Goal: Contribute content: Add original content to the website for others to see

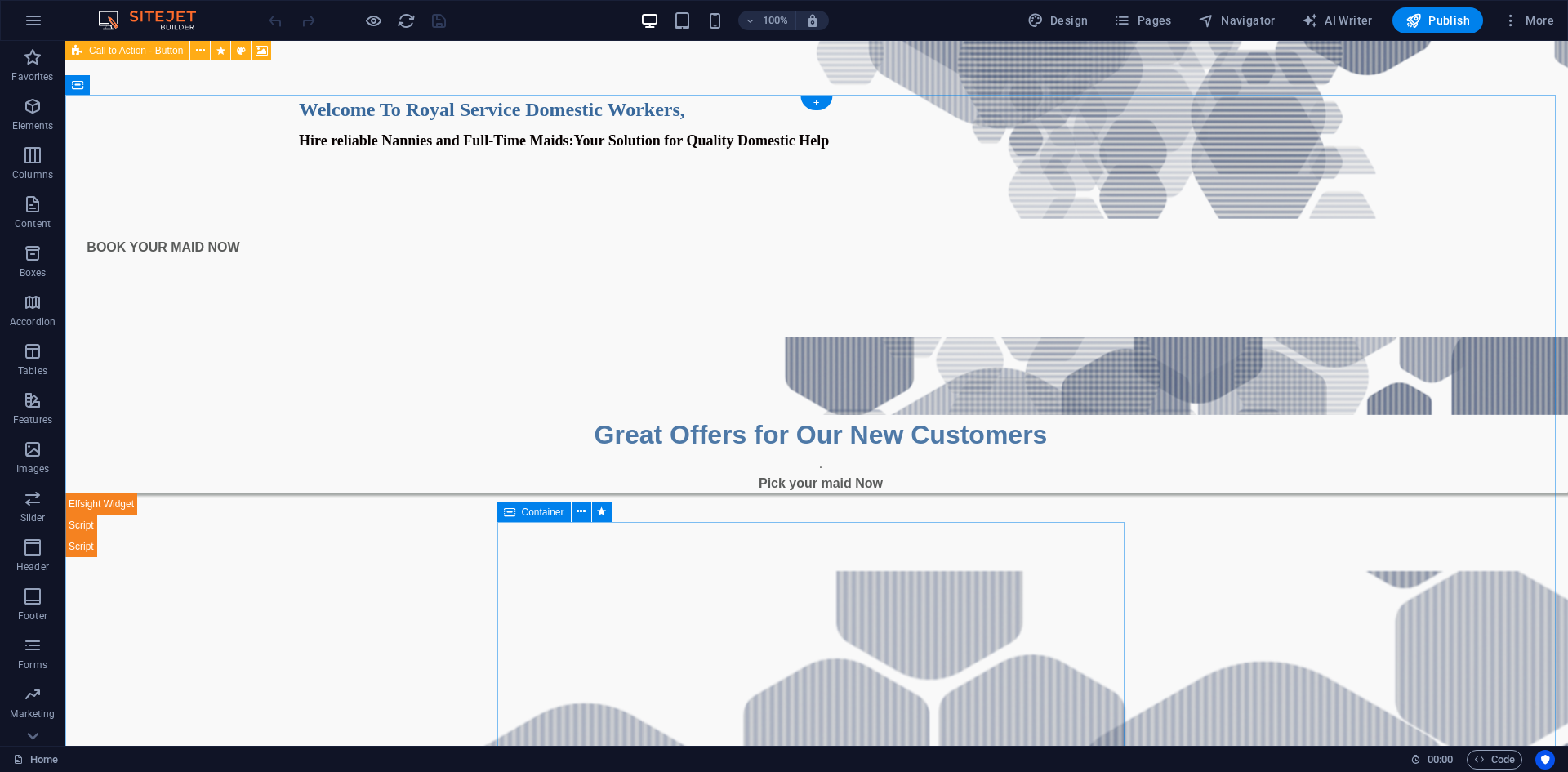
scroll to position [817, 0]
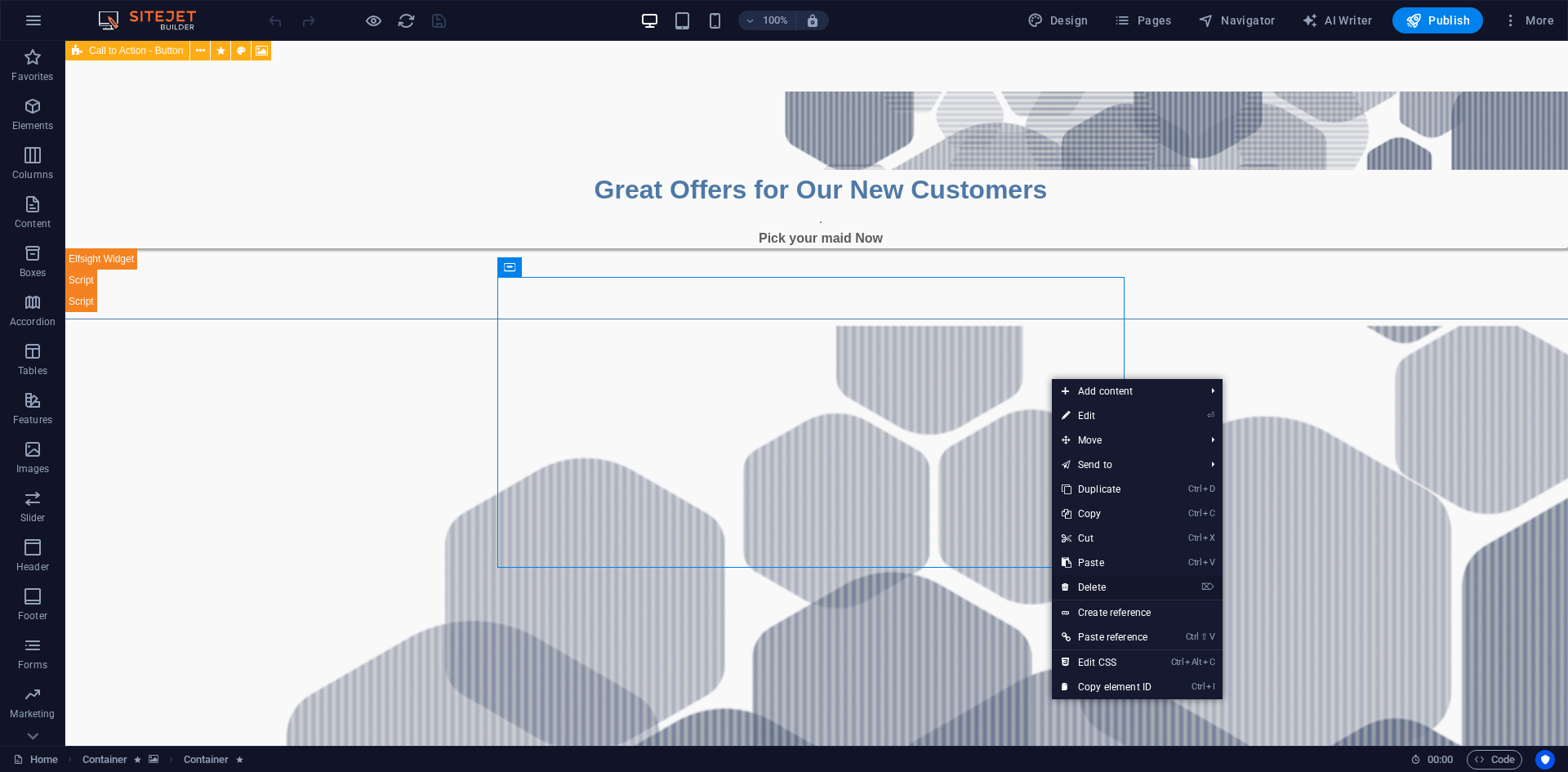
click at [1088, 590] on link "⌦ Delete" at bounding box center [1107, 587] width 110 height 25
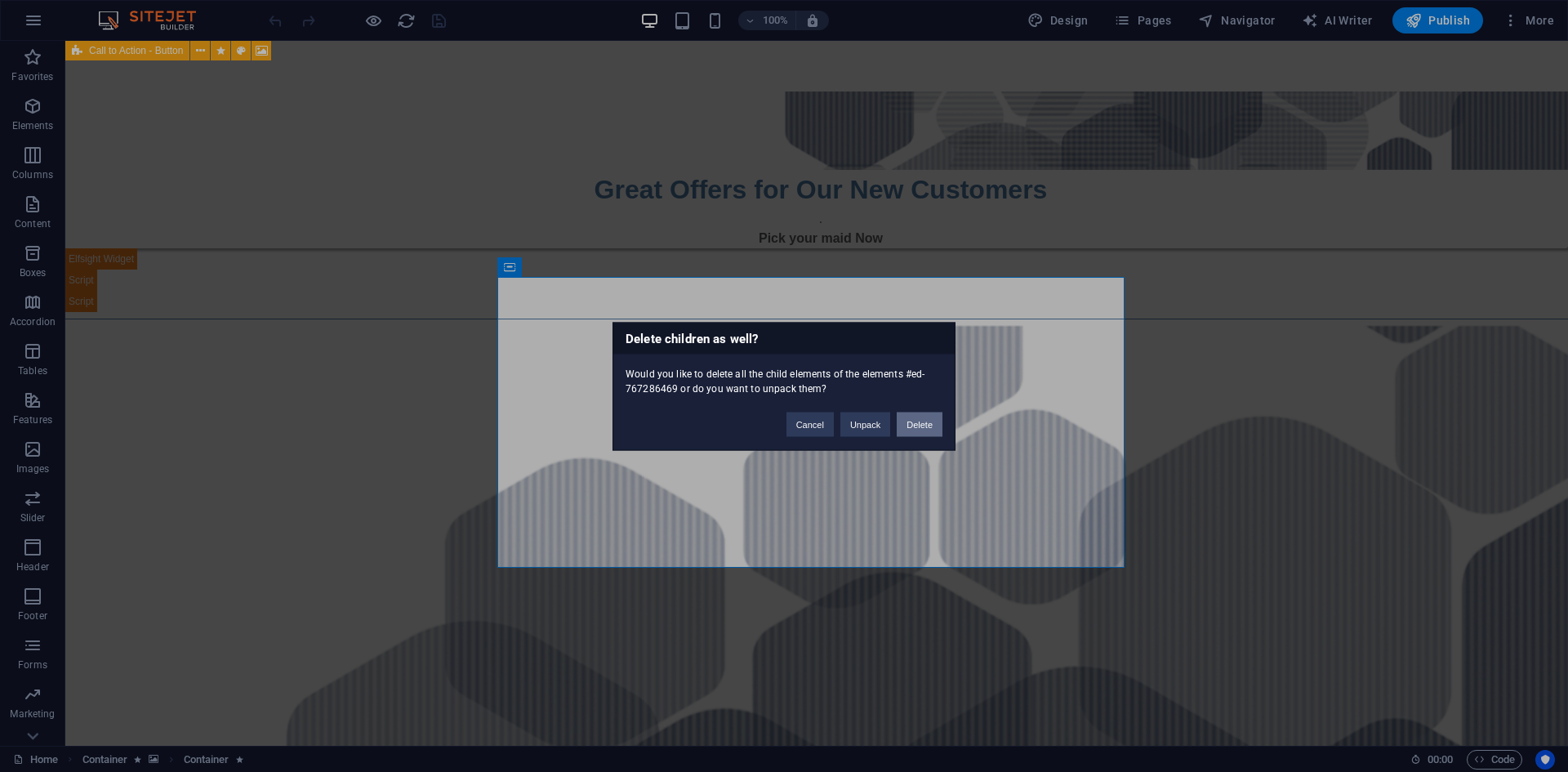
click at [917, 418] on button "Delete" at bounding box center [920, 423] width 46 height 25
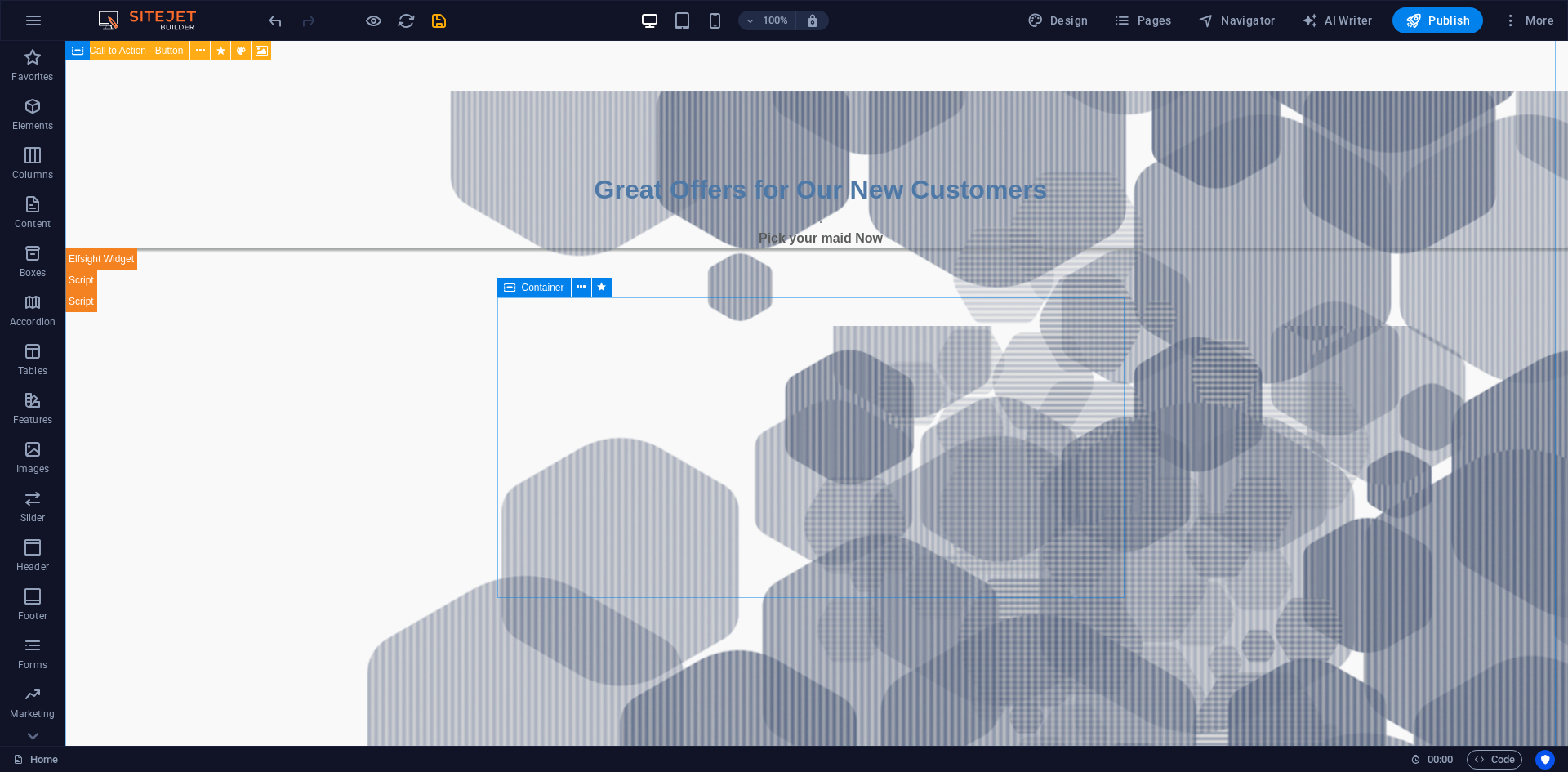
scroll to position [980, 0]
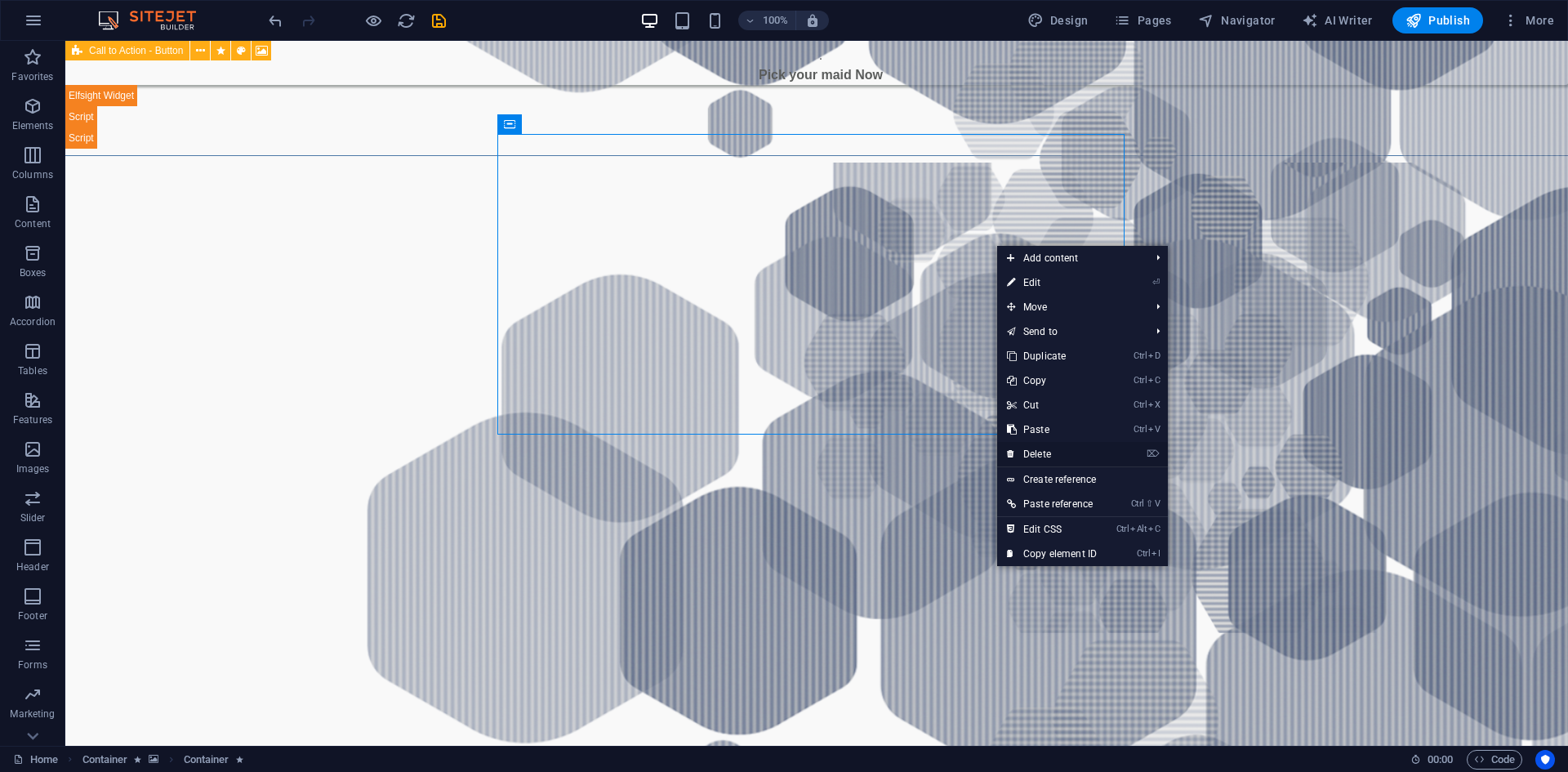
click at [1059, 454] on link "⌦ Delete" at bounding box center [1052, 453] width 110 height 25
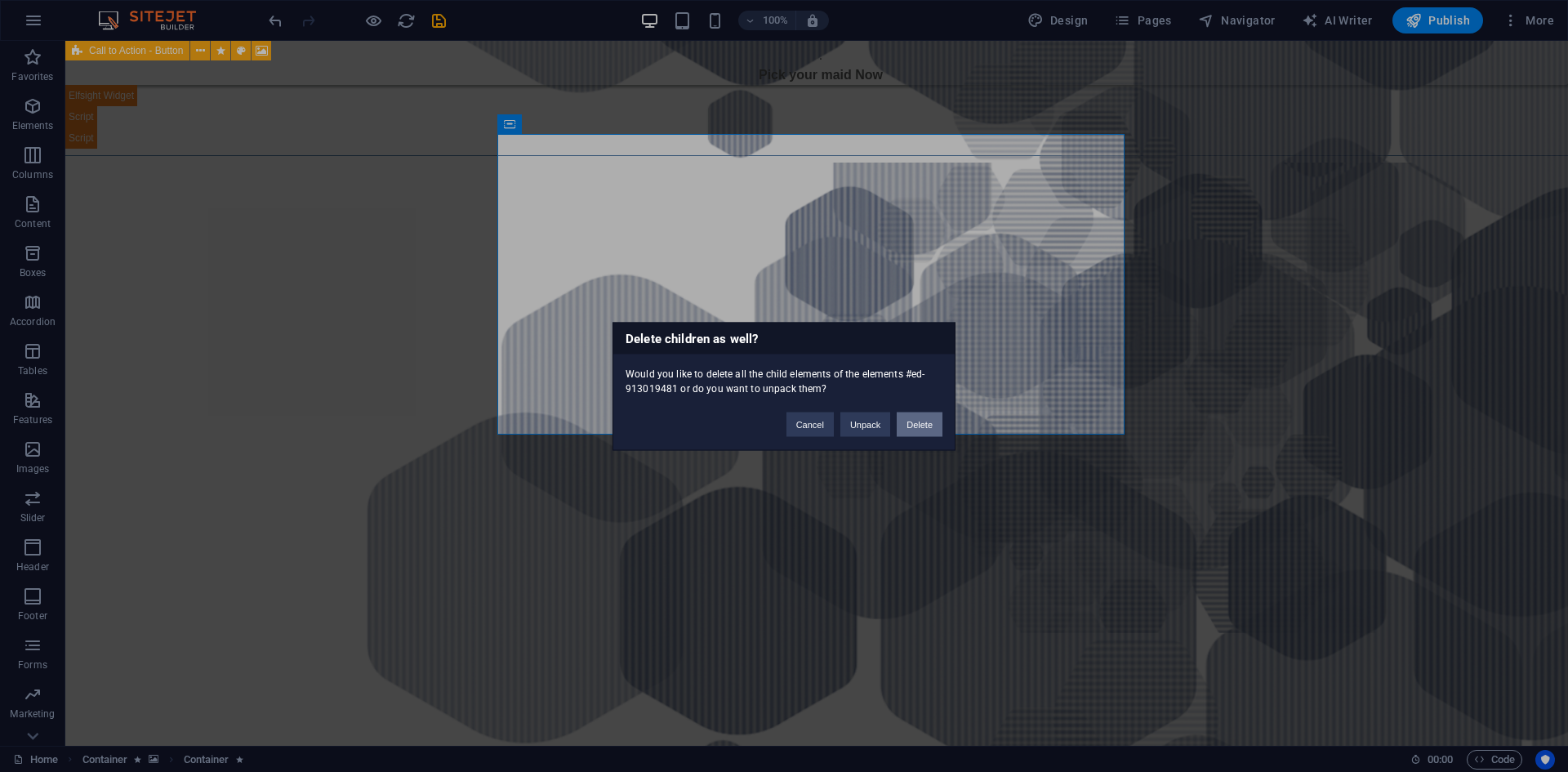
click at [930, 425] on button "Delete" at bounding box center [920, 423] width 46 height 25
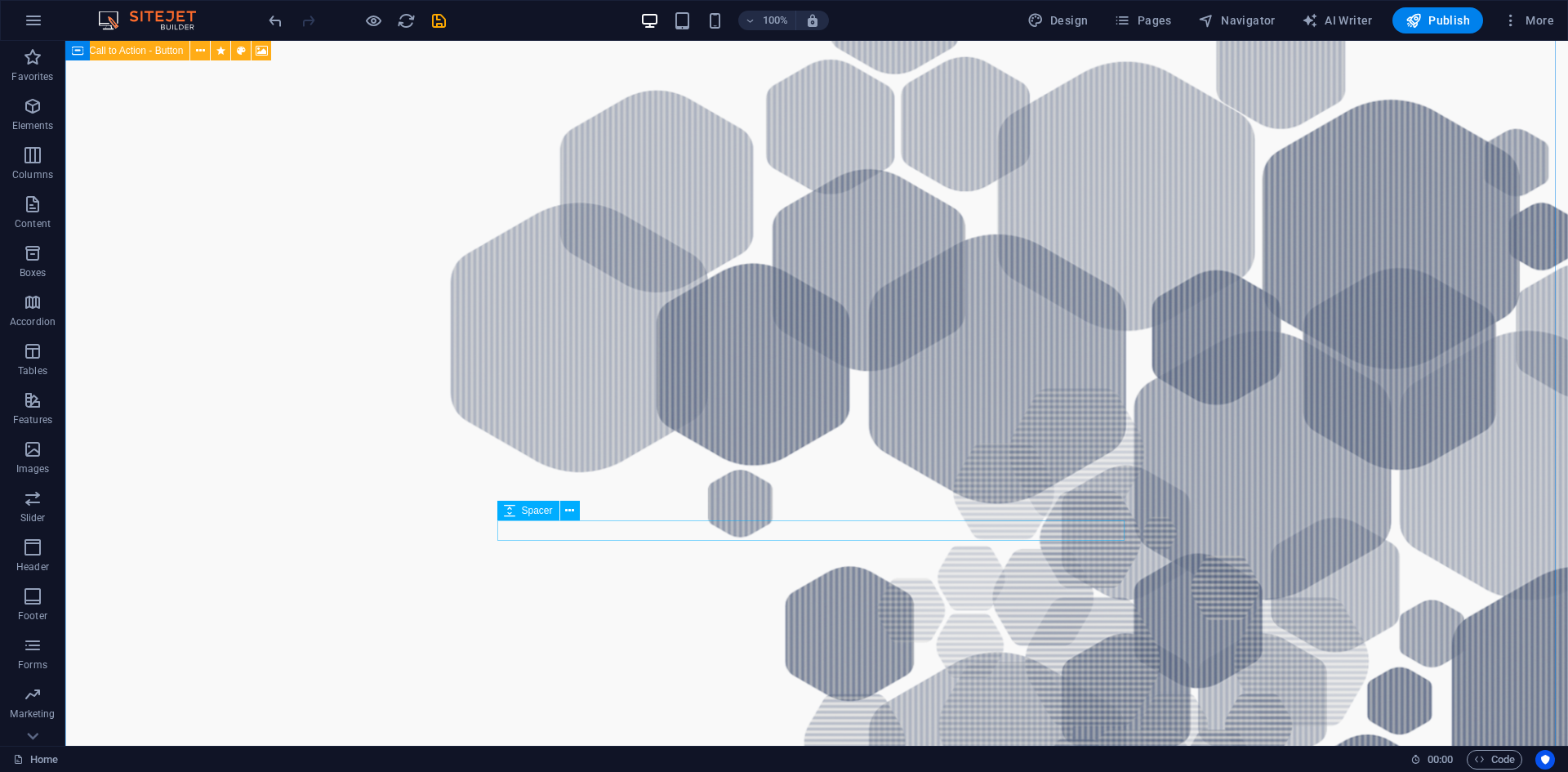
scroll to position [1224, 0]
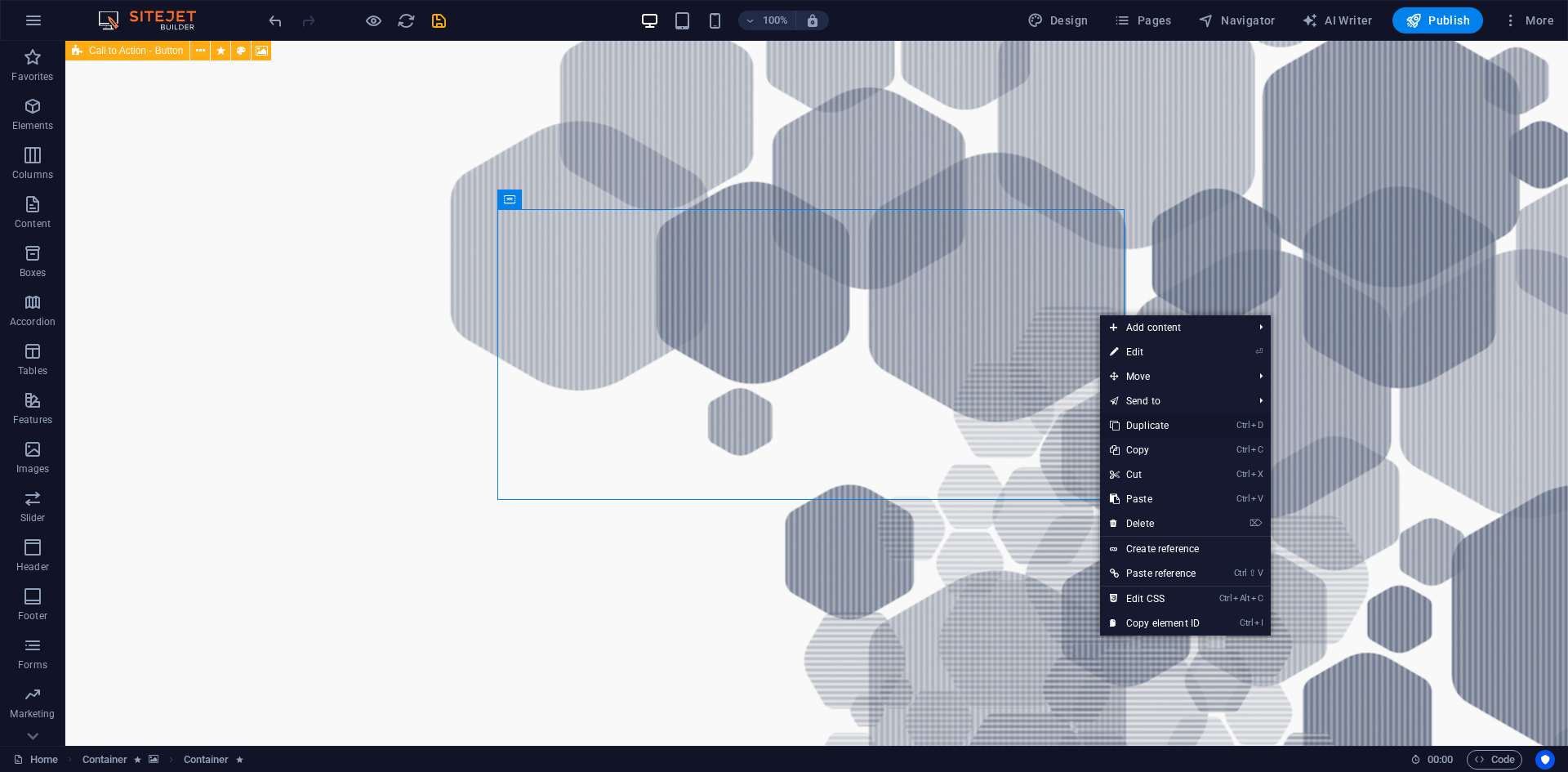
click at [1158, 422] on link "Ctrl D Duplicate" at bounding box center [1155, 425] width 110 height 25
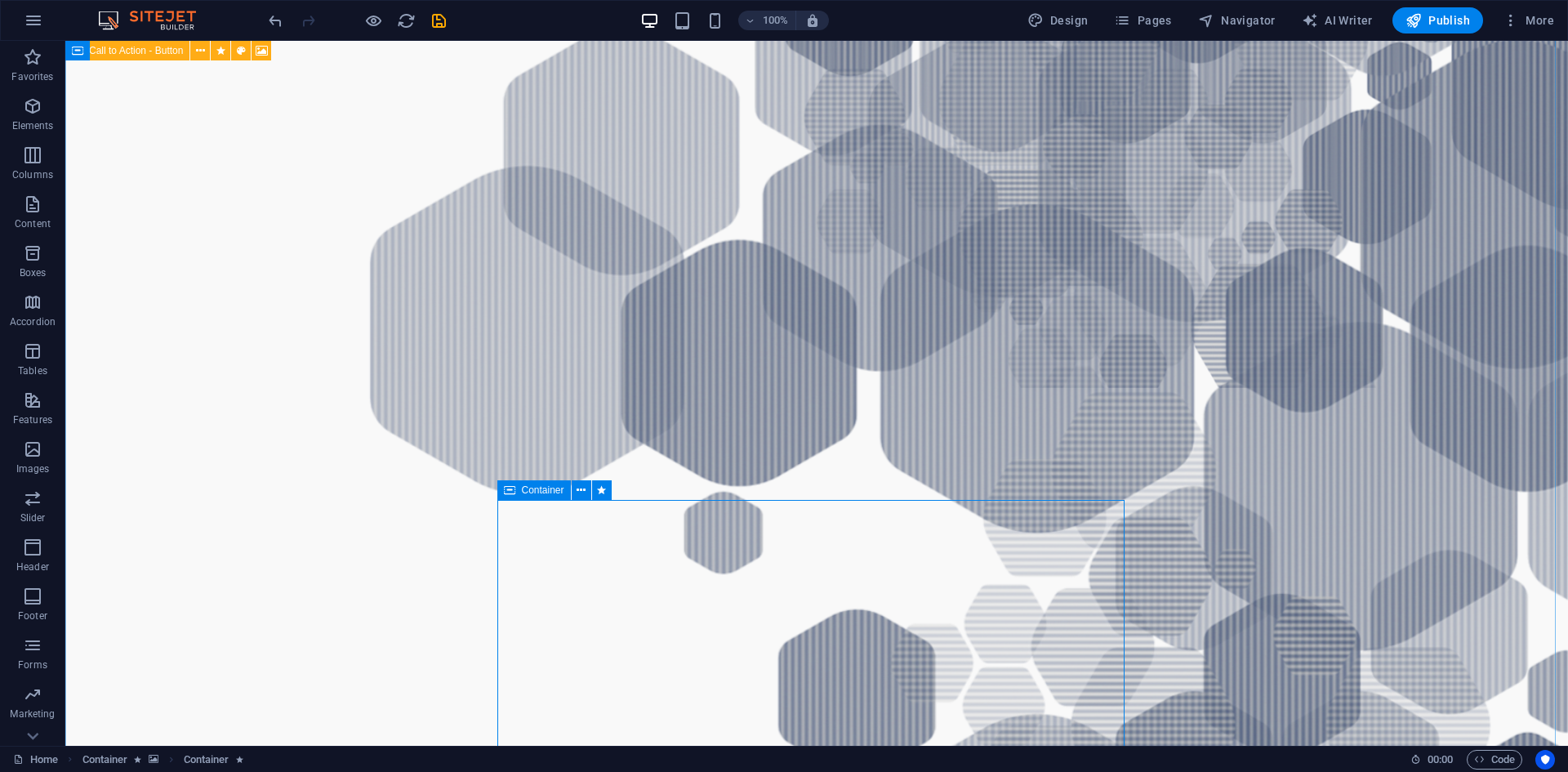
scroll to position [1306, 0]
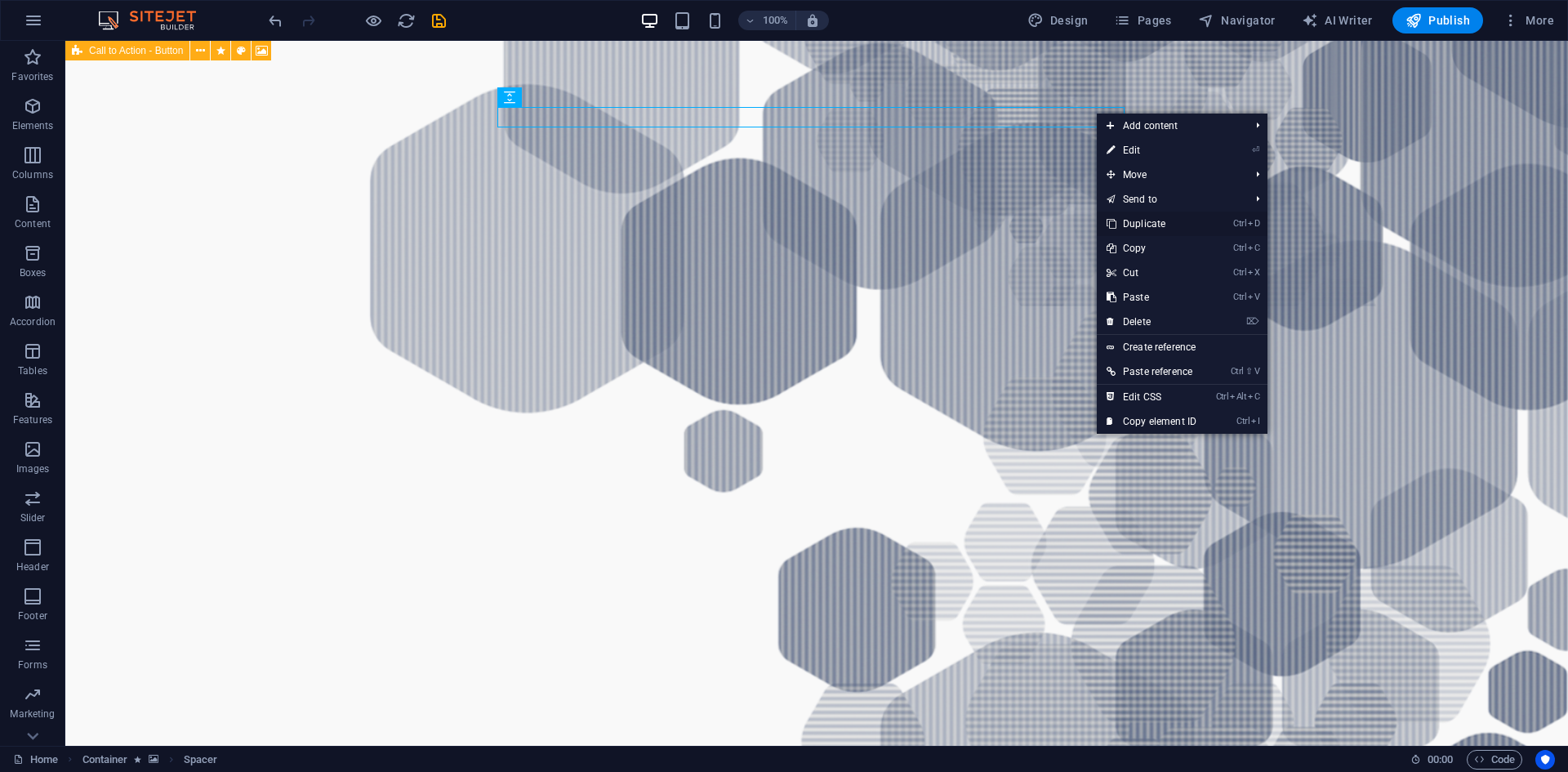
click at [1156, 222] on link "Ctrl D Duplicate" at bounding box center [1152, 224] width 110 height 25
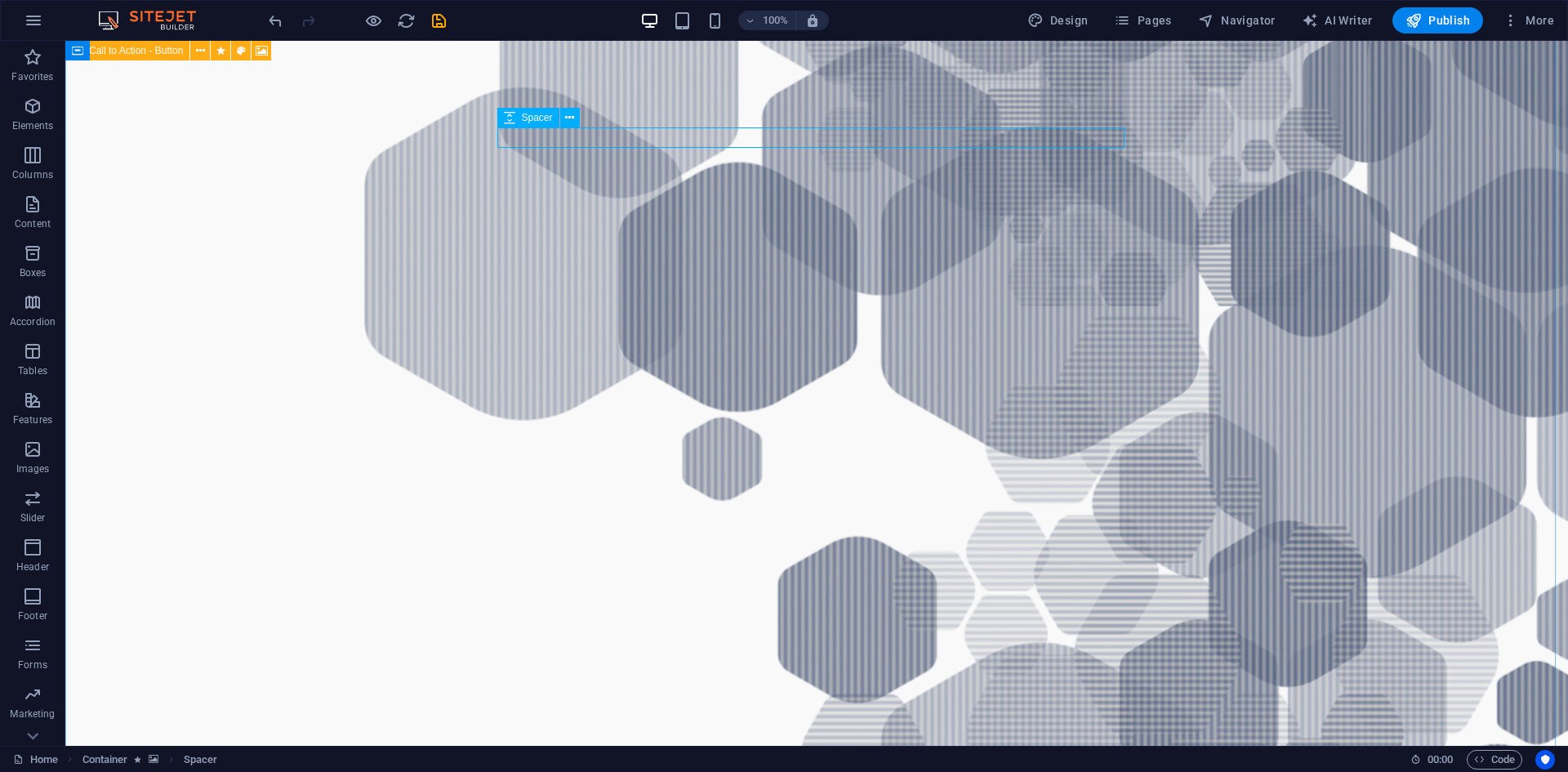
scroll to position [1305, 0]
drag, startPoint x: 1096, startPoint y: 139, endPoint x: 1108, endPoint y: 427, distance: 288.2
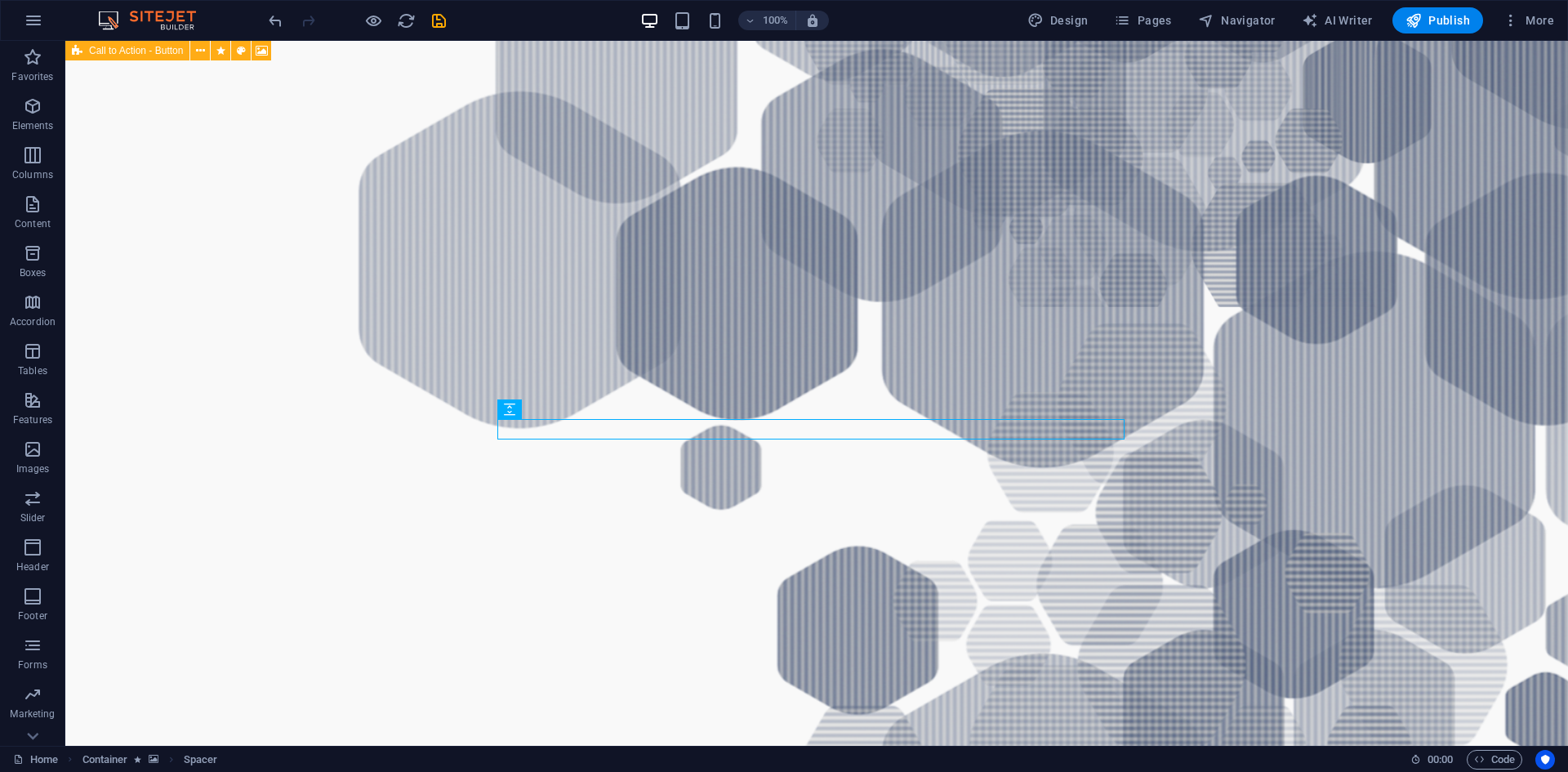
click at [1242, 387] on figure at bounding box center [816, 662] width 1502 height 1653
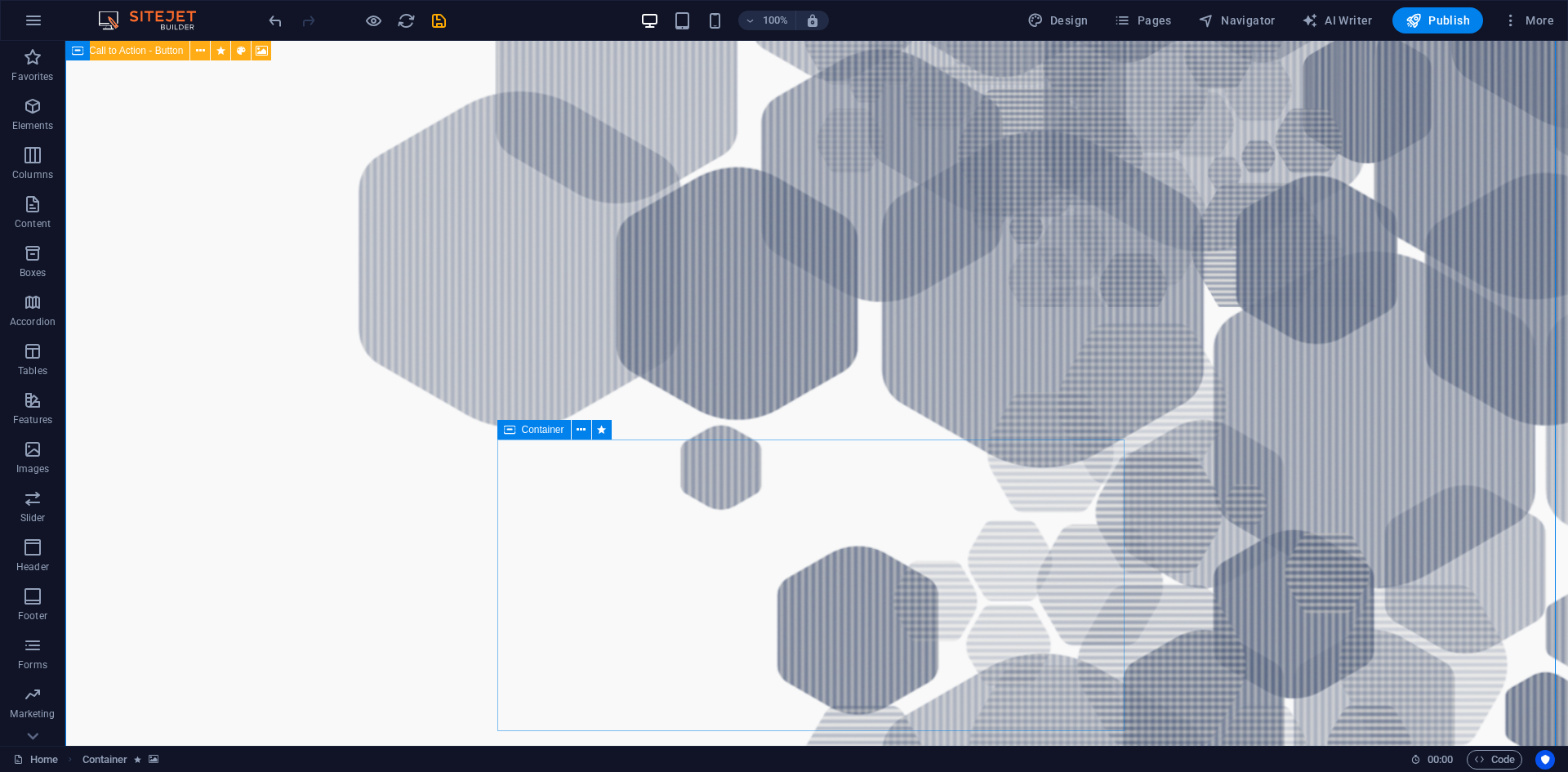
scroll to position [1550, 0]
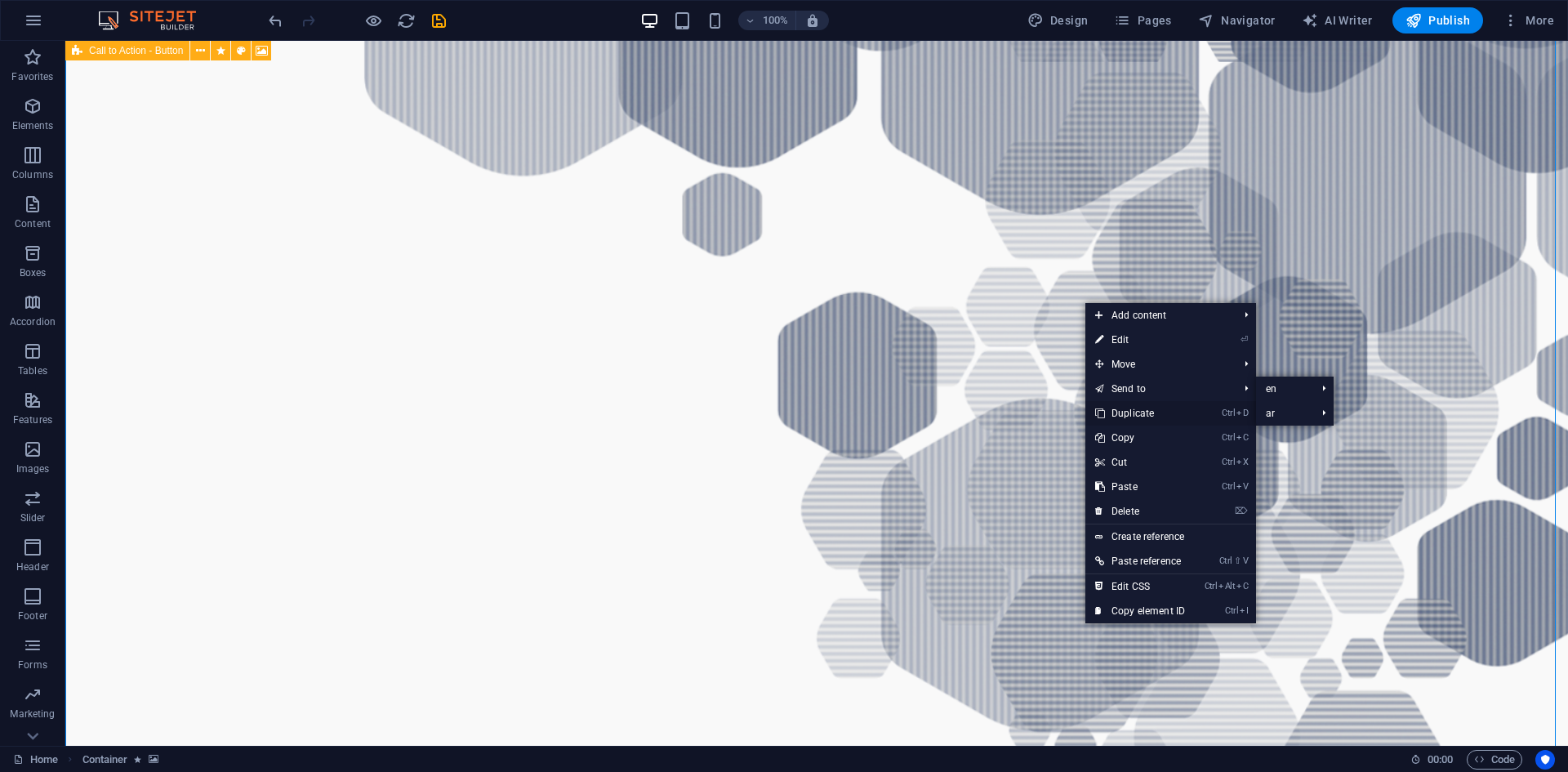
click at [1144, 411] on link "Ctrl D Duplicate" at bounding box center [1140, 412] width 110 height 25
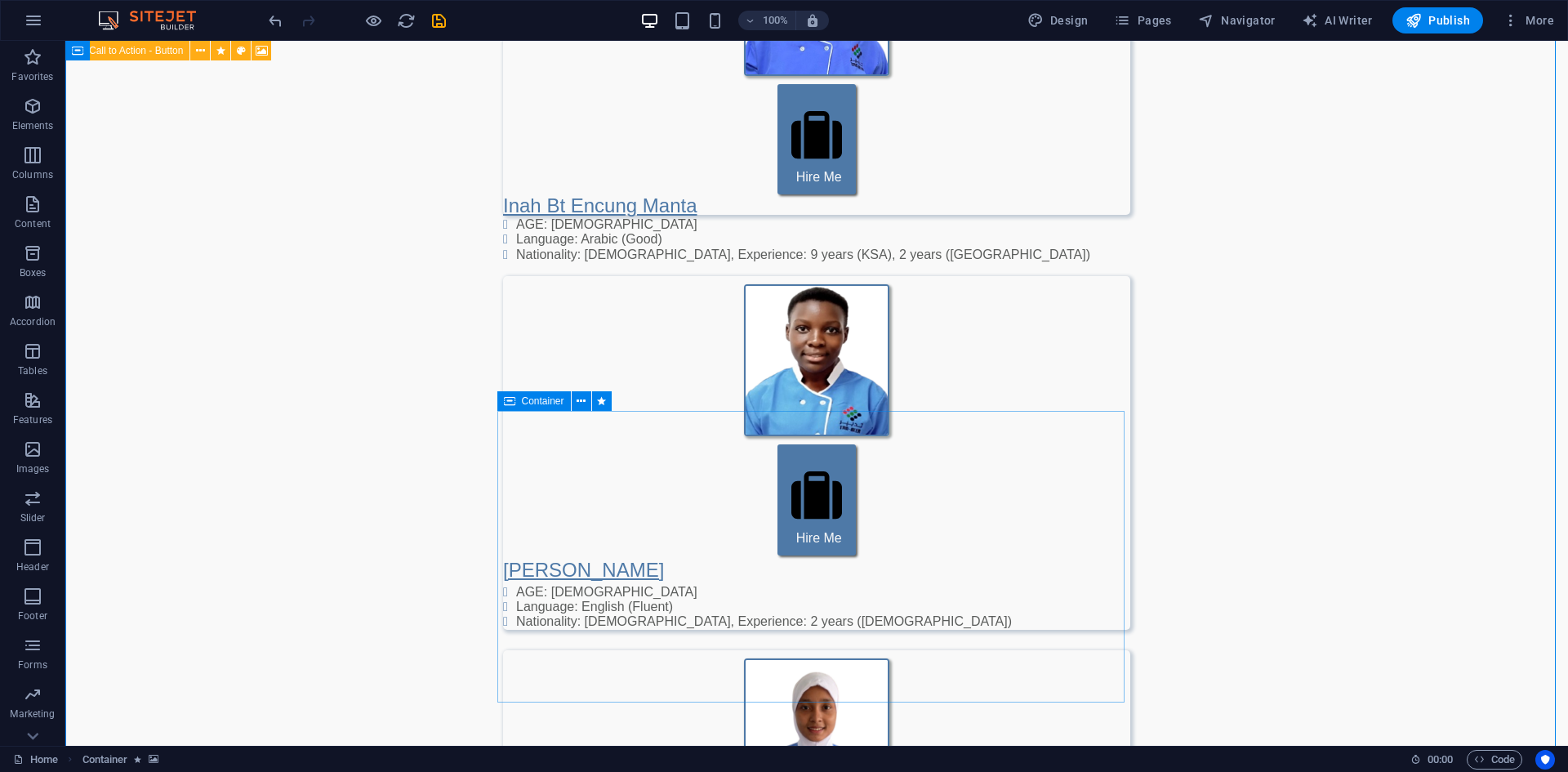
scroll to position [3212, 0]
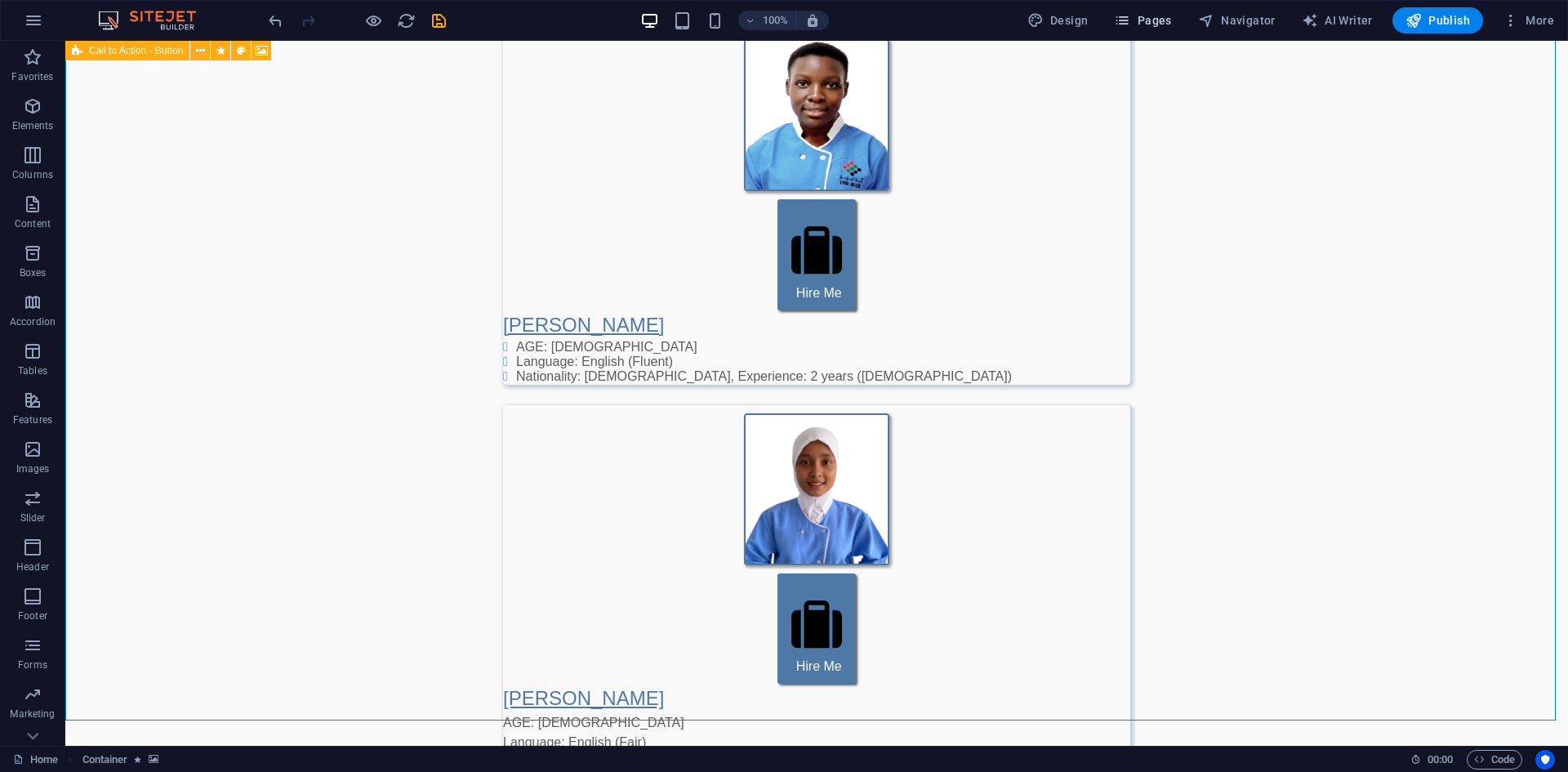
click at [1161, 25] on span "Pages" at bounding box center [1142, 20] width 57 height 16
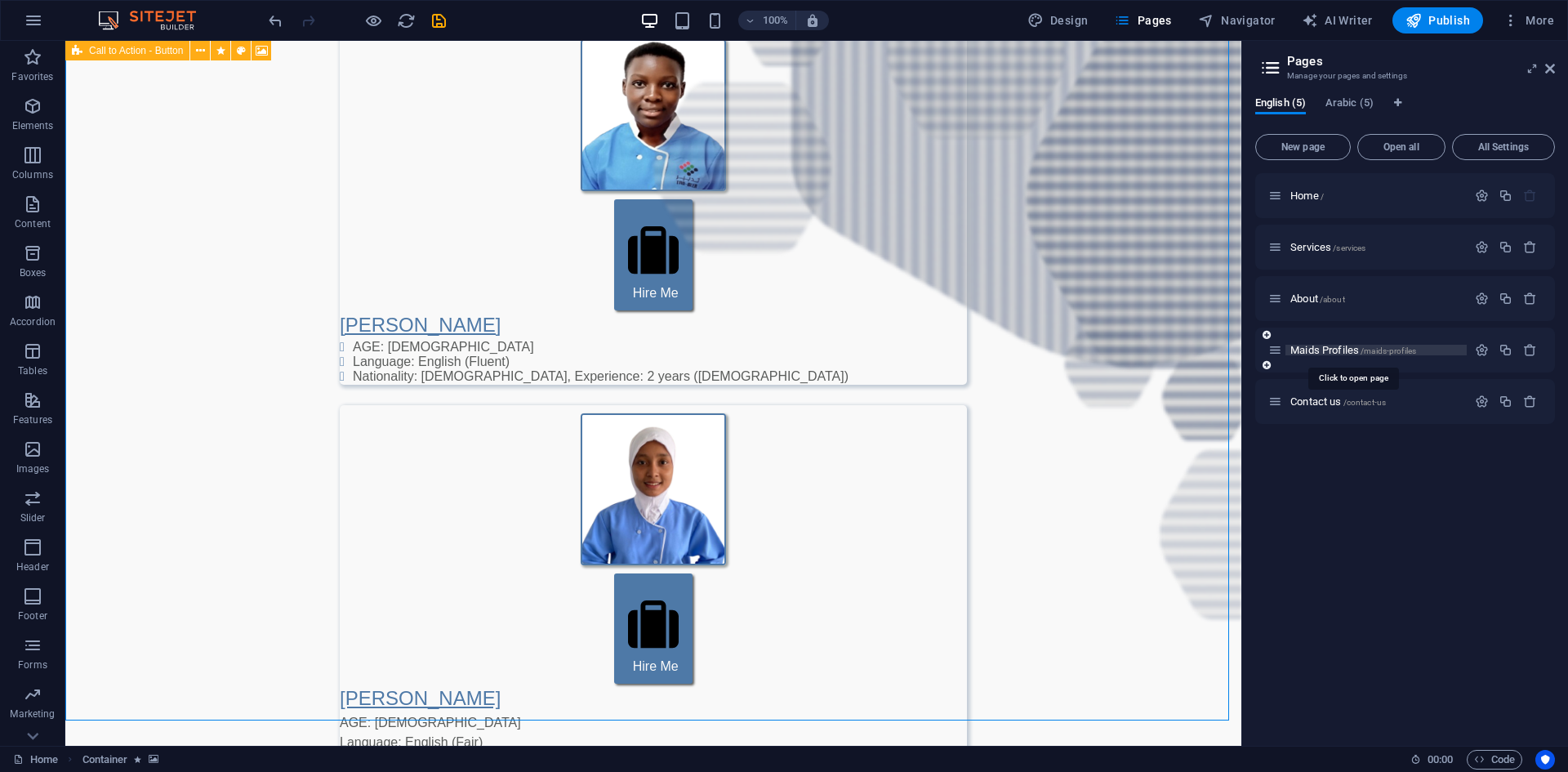
click at [1323, 352] on span "Maids Profiles /maids-profiles" at bounding box center [1353, 350] width 126 height 12
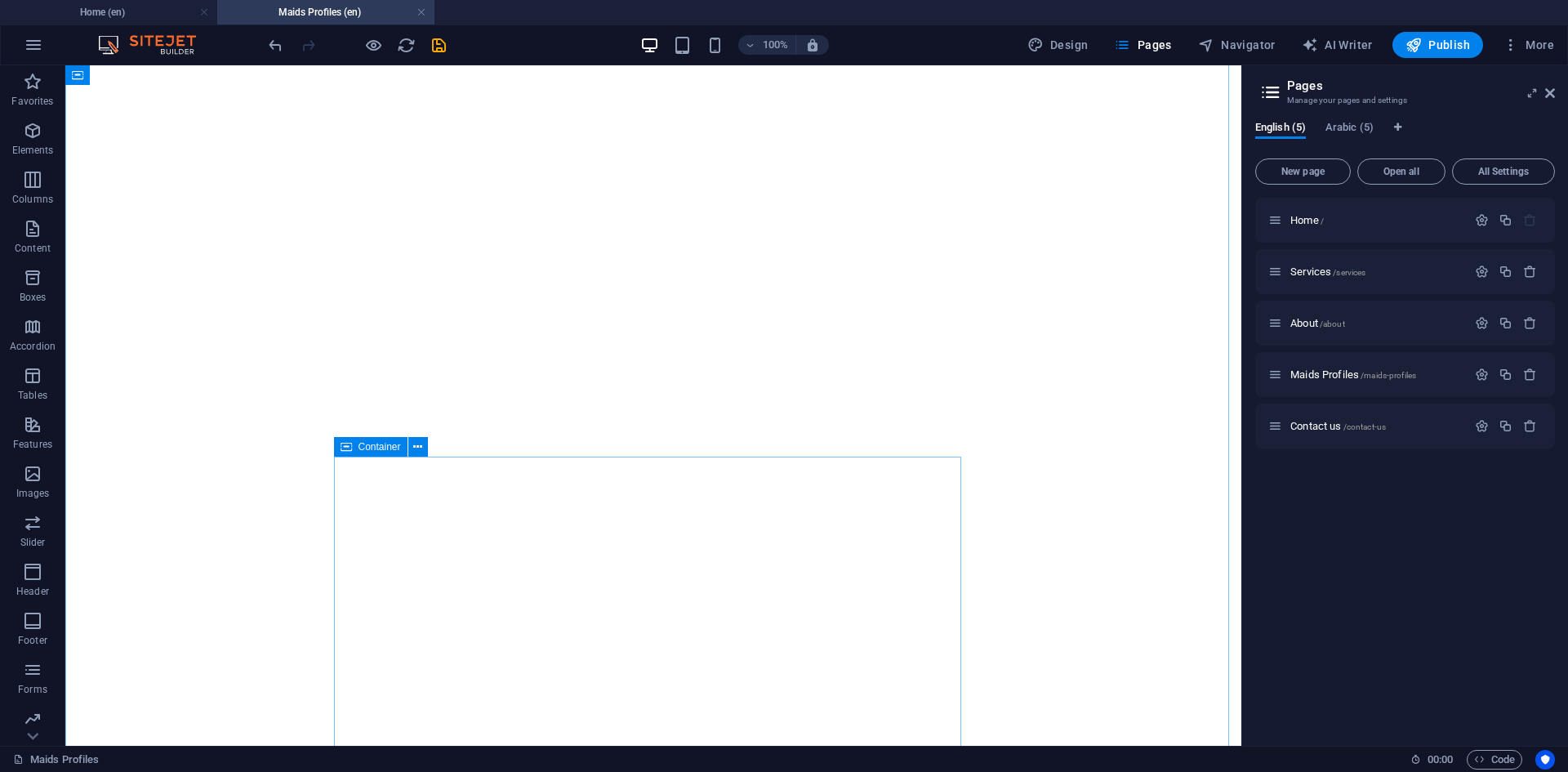
scroll to position [3567, 0]
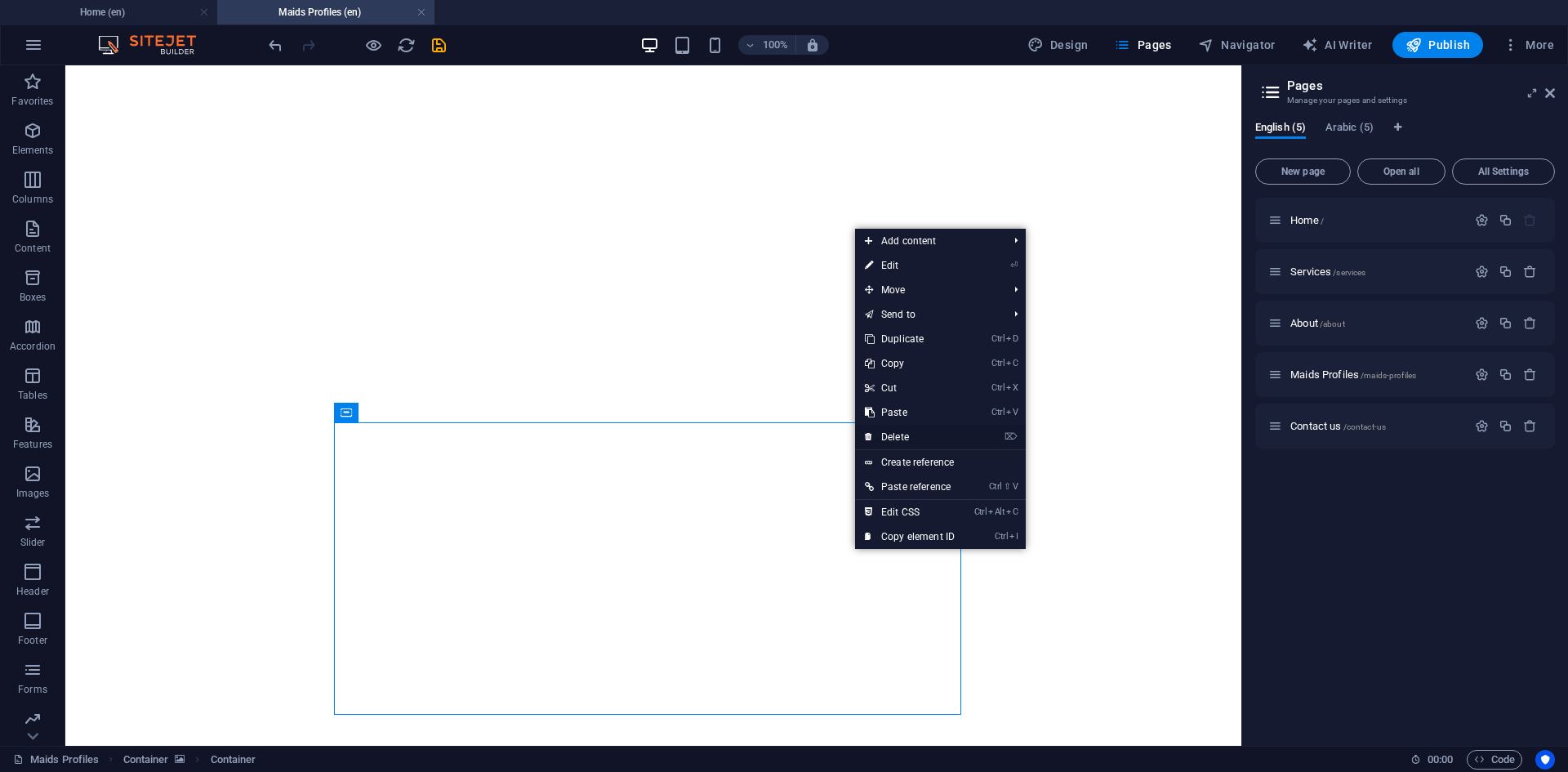
click at [923, 433] on link "⌦ Delete" at bounding box center [910, 436] width 110 height 25
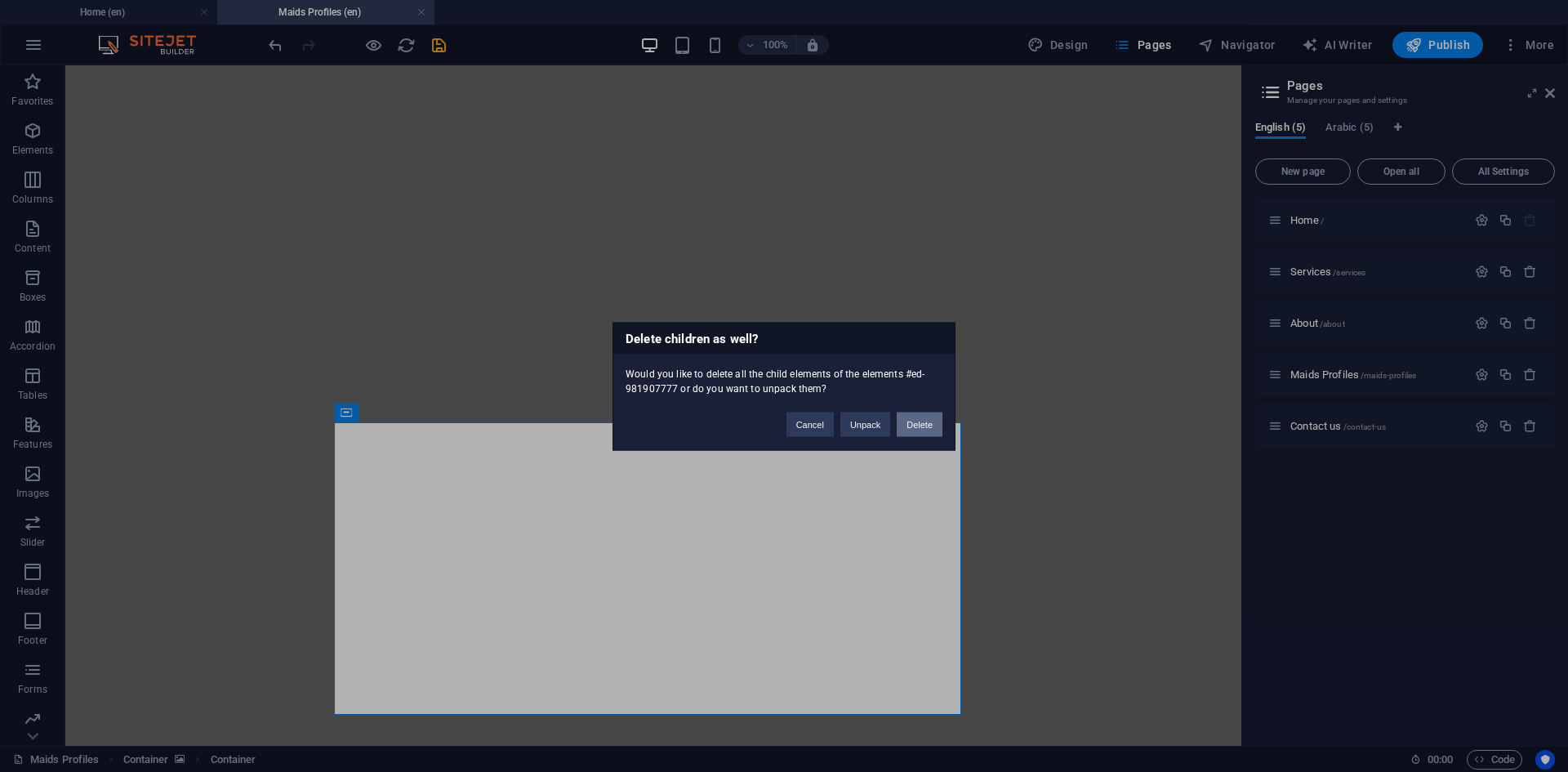
click at [906, 427] on button "Delete" at bounding box center [920, 423] width 46 height 25
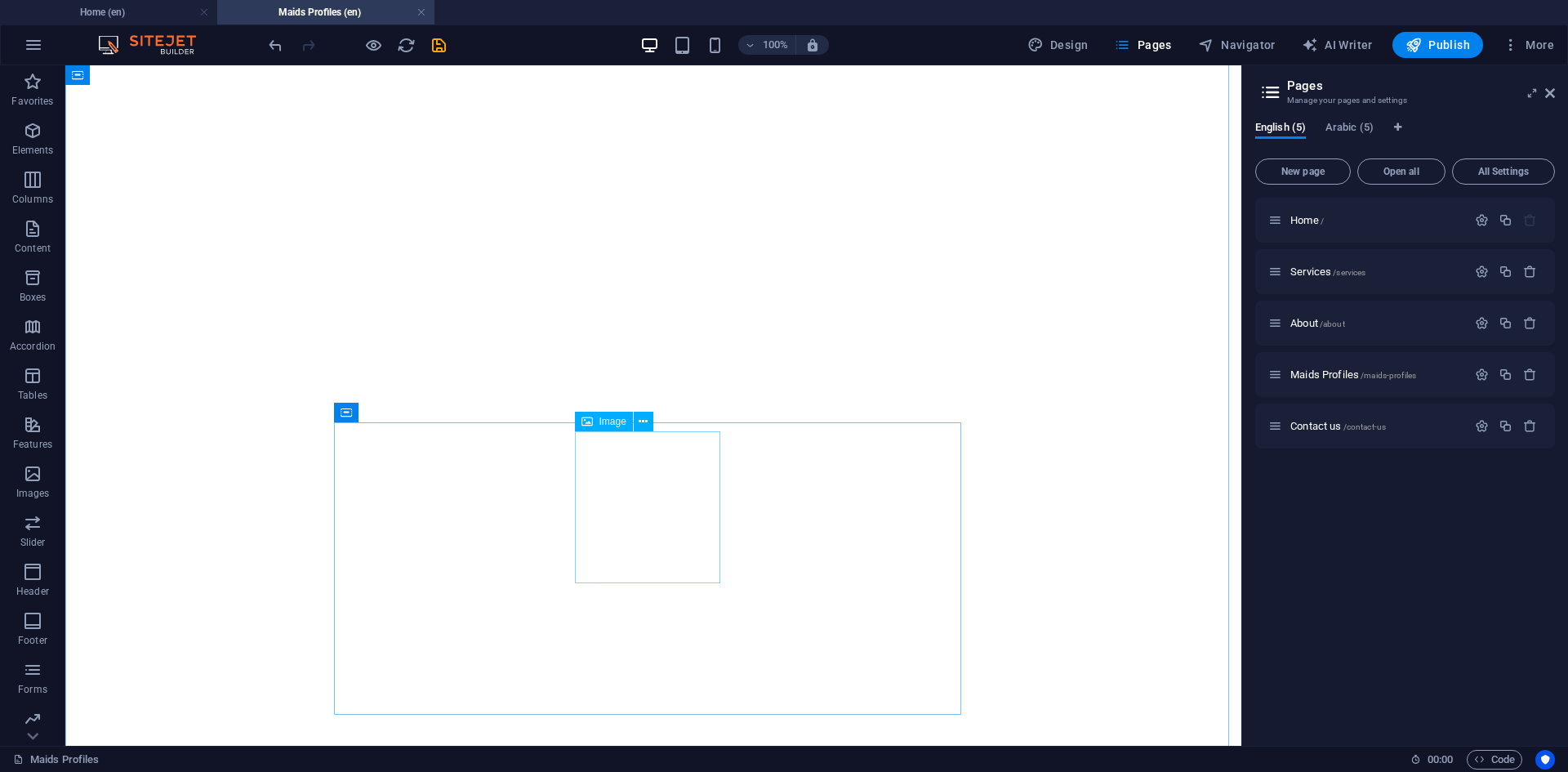
scroll to position [3275, 0]
click at [127, 12] on h4 "Home (en)" at bounding box center [108, 12] width 217 height 18
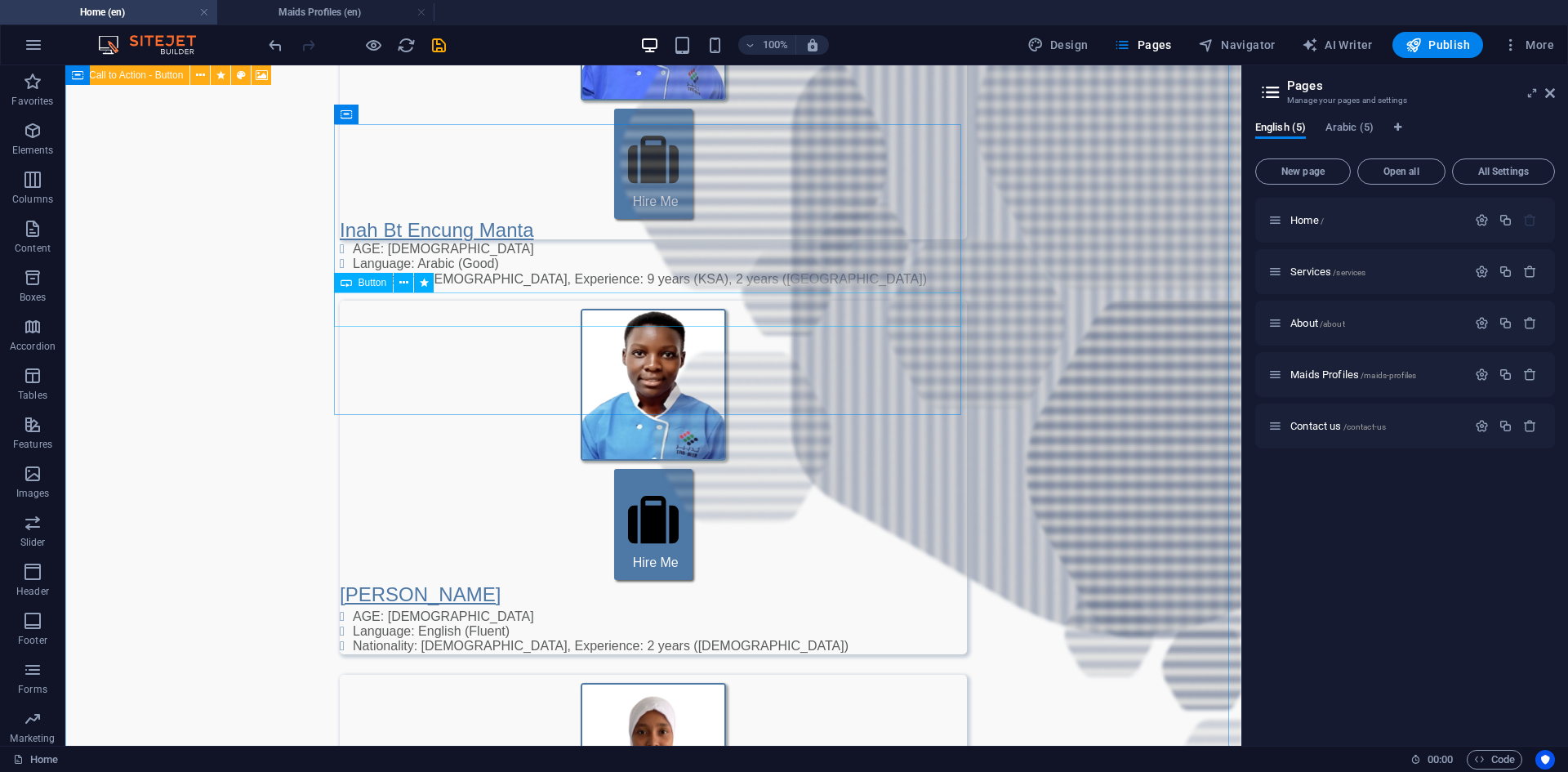
scroll to position [3212, 0]
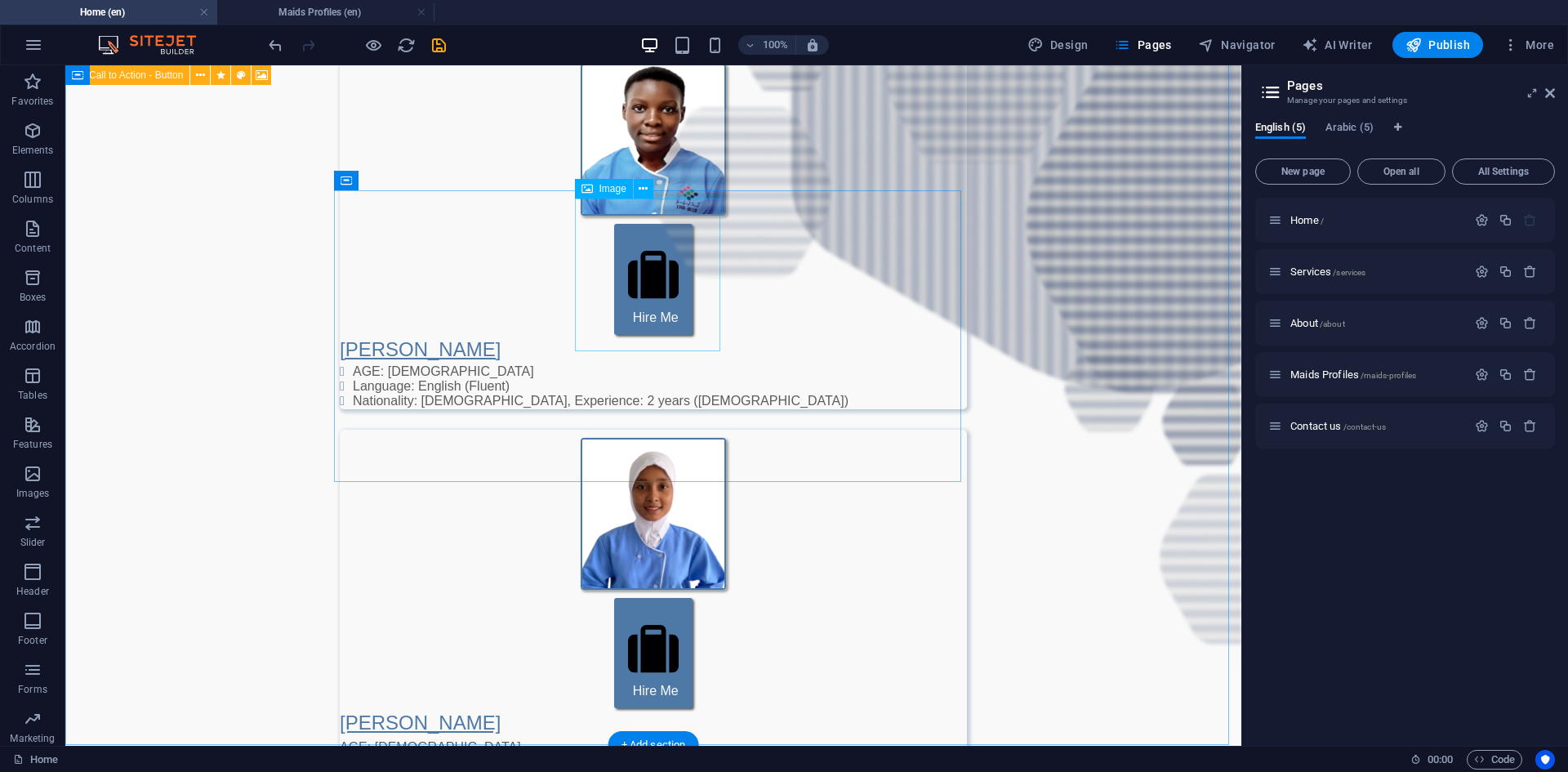
click at [646, 185] on icon at bounding box center [642, 189] width 9 height 17
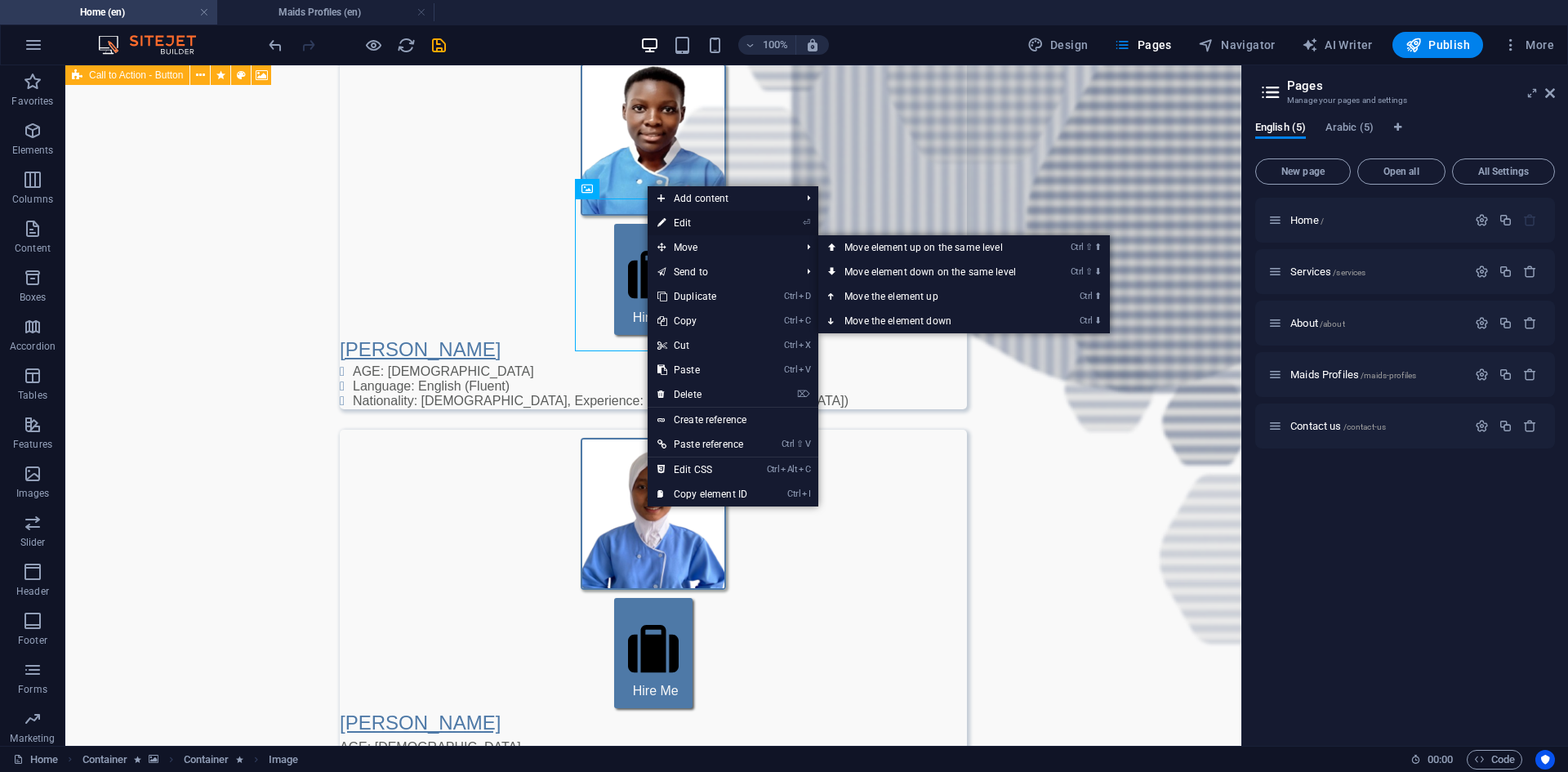
click at [705, 226] on link "⏎ Edit" at bounding box center [702, 223] width 110 height 25
select select "px"
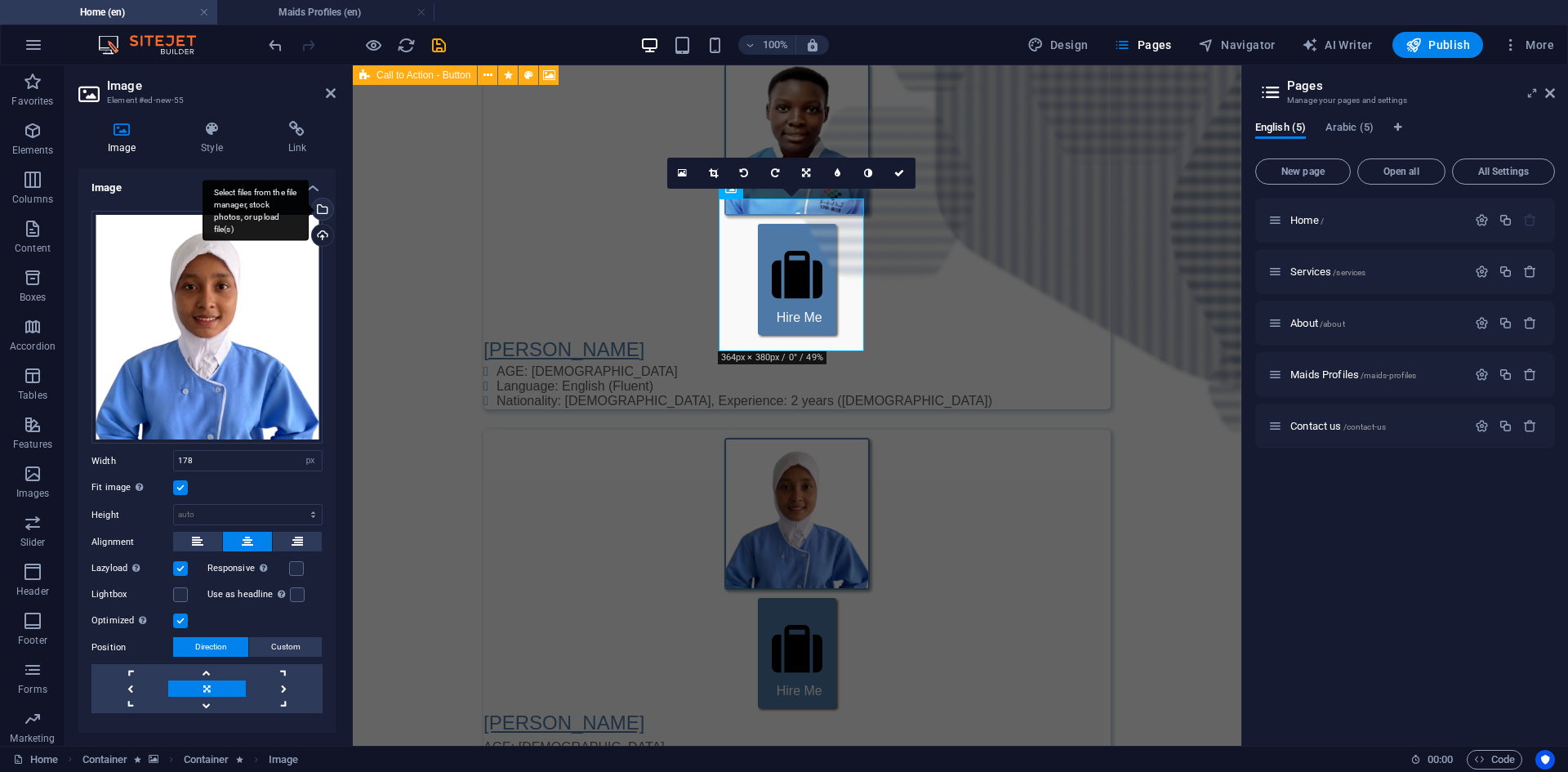
click at [309, 211] on div "Select files from the file manager, stock photos, or upload file(s)" at bounding box center [256, 210] width 106 height 61
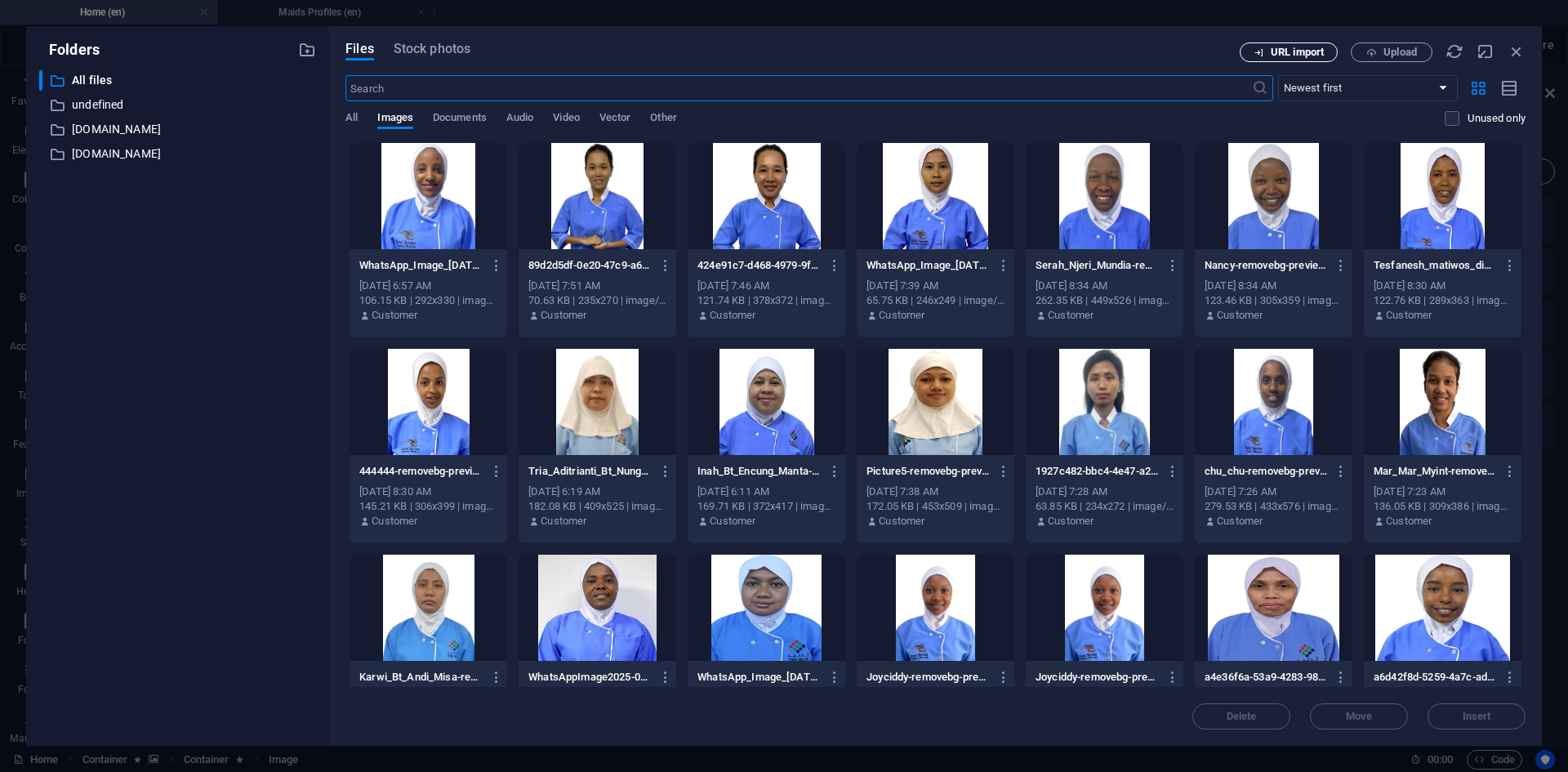
click at [1295, 56] on span "URL import" at bounding box center [1296, 52] width 53 height 10
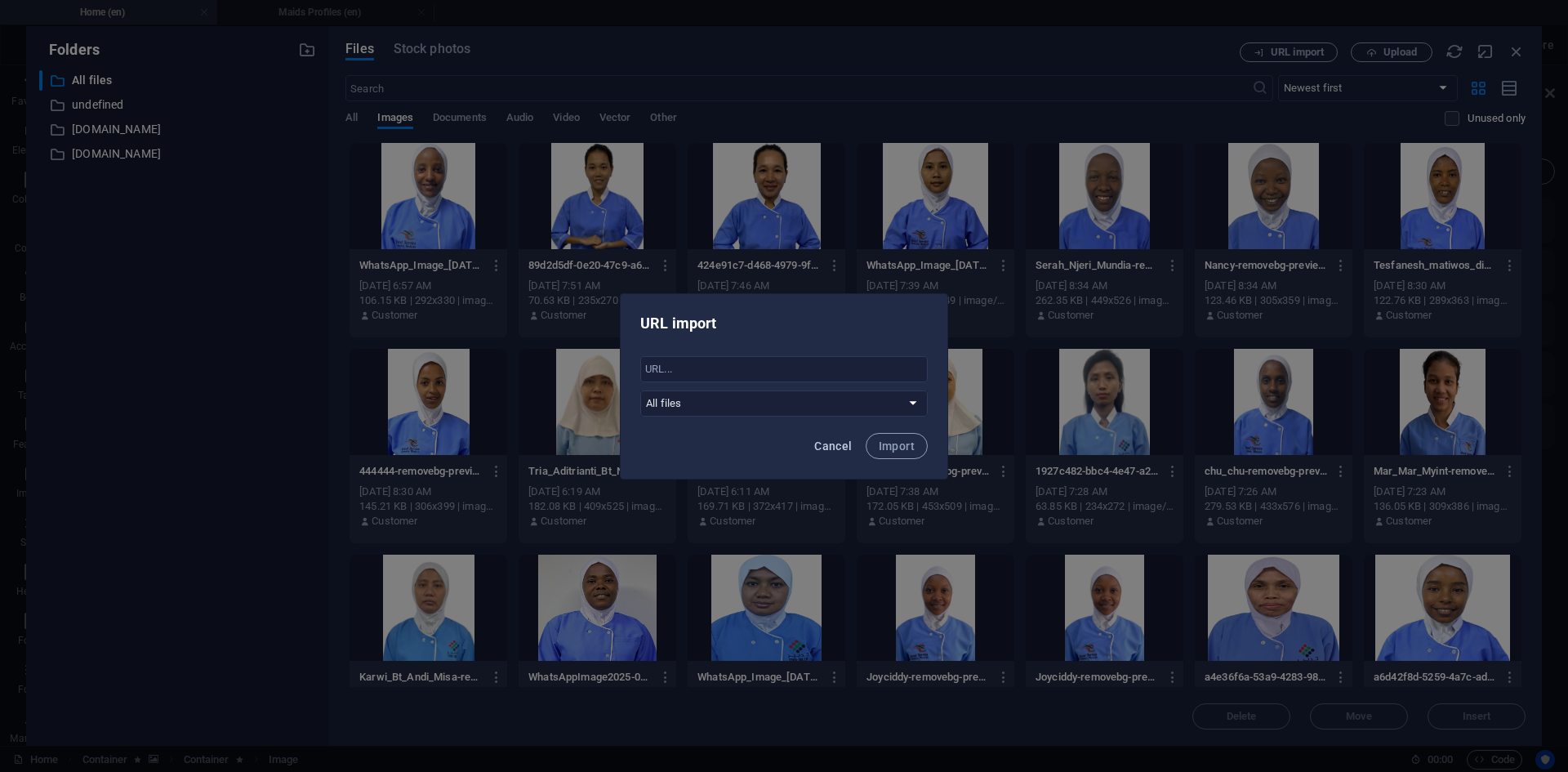
click at [835, 445] on span "Cancel" at bounding box center [833, 445] width 38 height 13
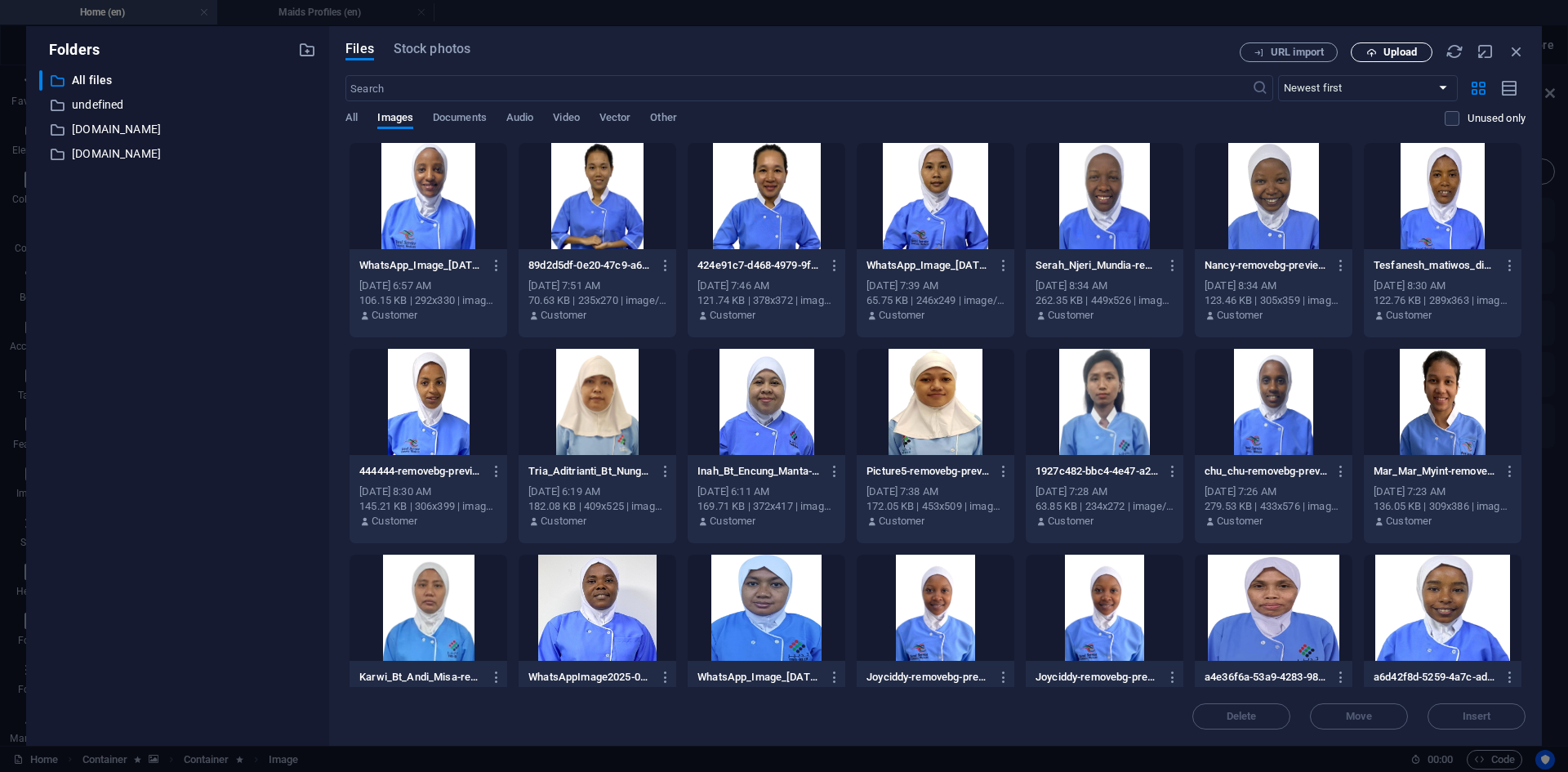
click at [1375, 52] on icon "button" at bounding box center [1371, 52] width 11 height 11
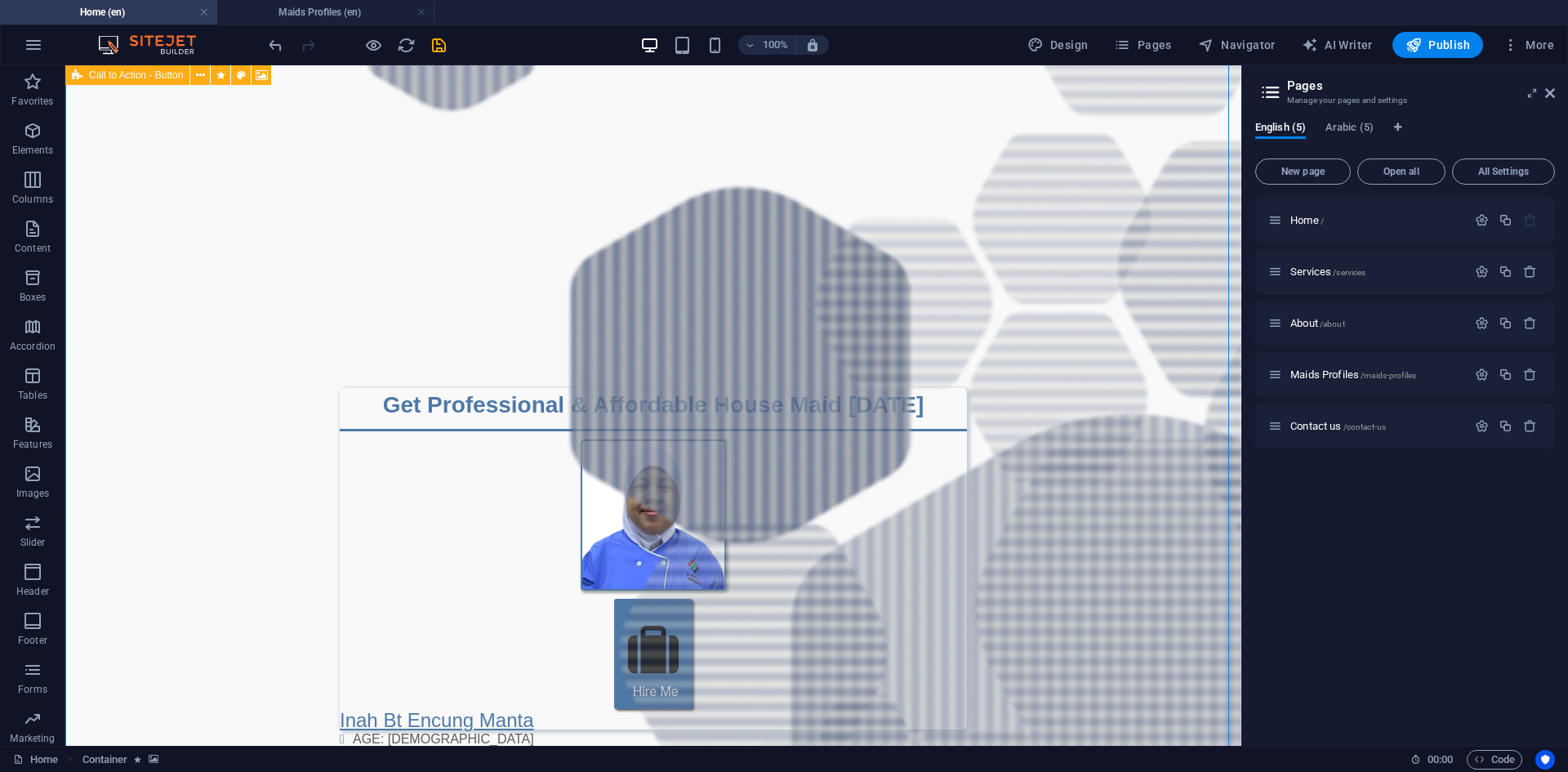
scroll to position [2314, 0]
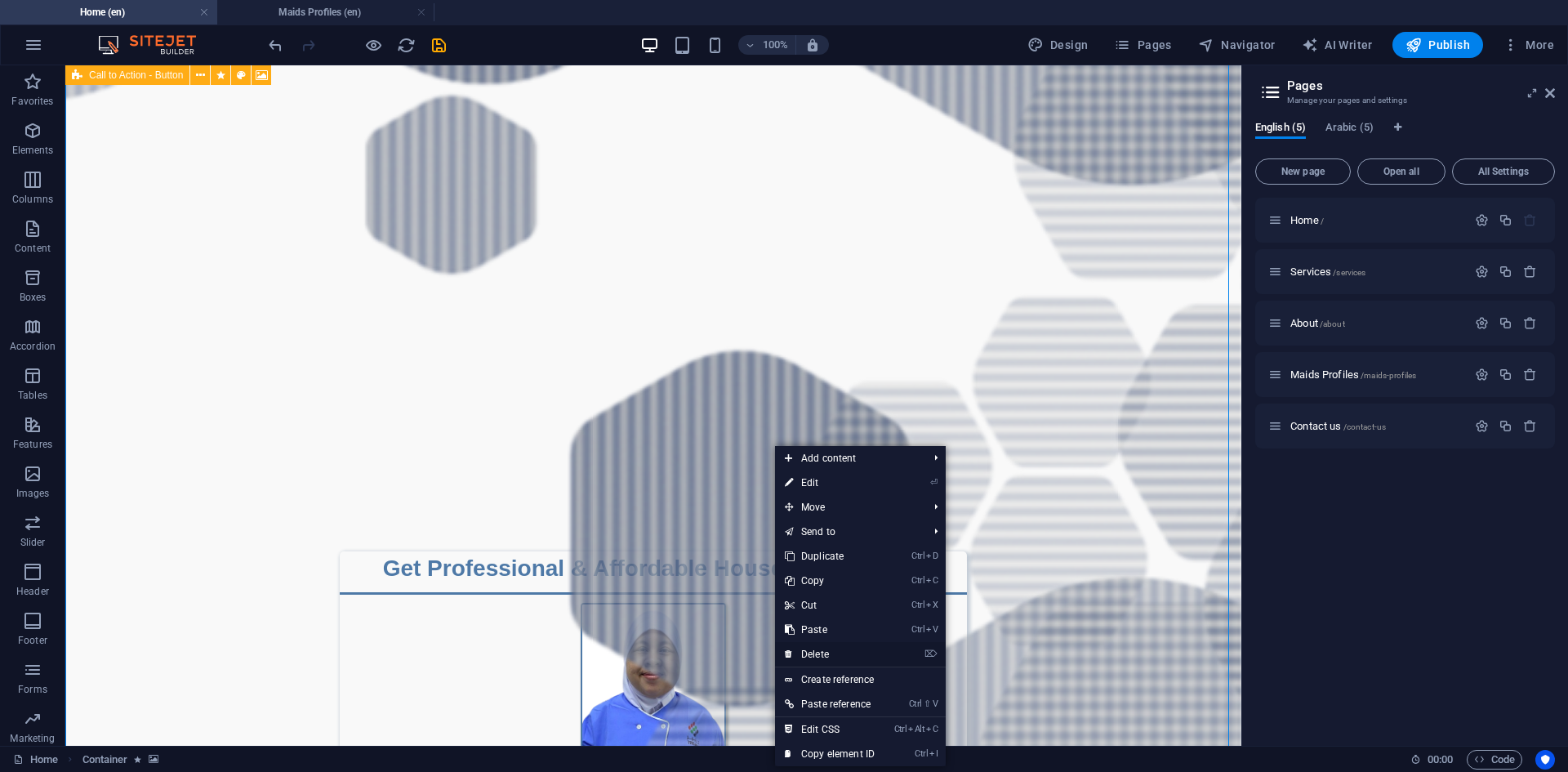
click at [831, 651] on link "⌦ Delete" at bounding box center [830, 654] width 110 height 25
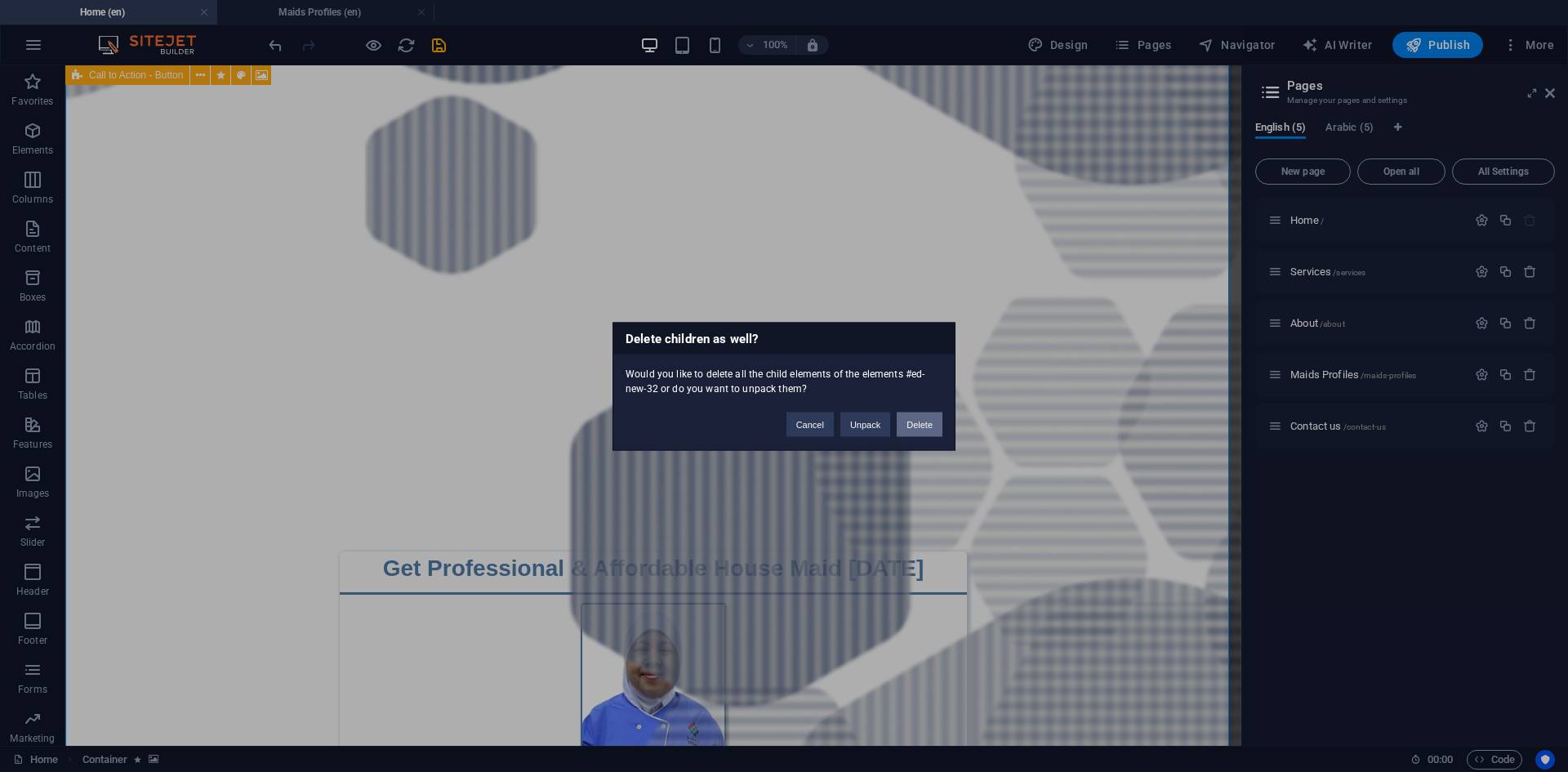
click at [917, 420] on button "Delete" at bounding box center [920, 423] width 46 height 25
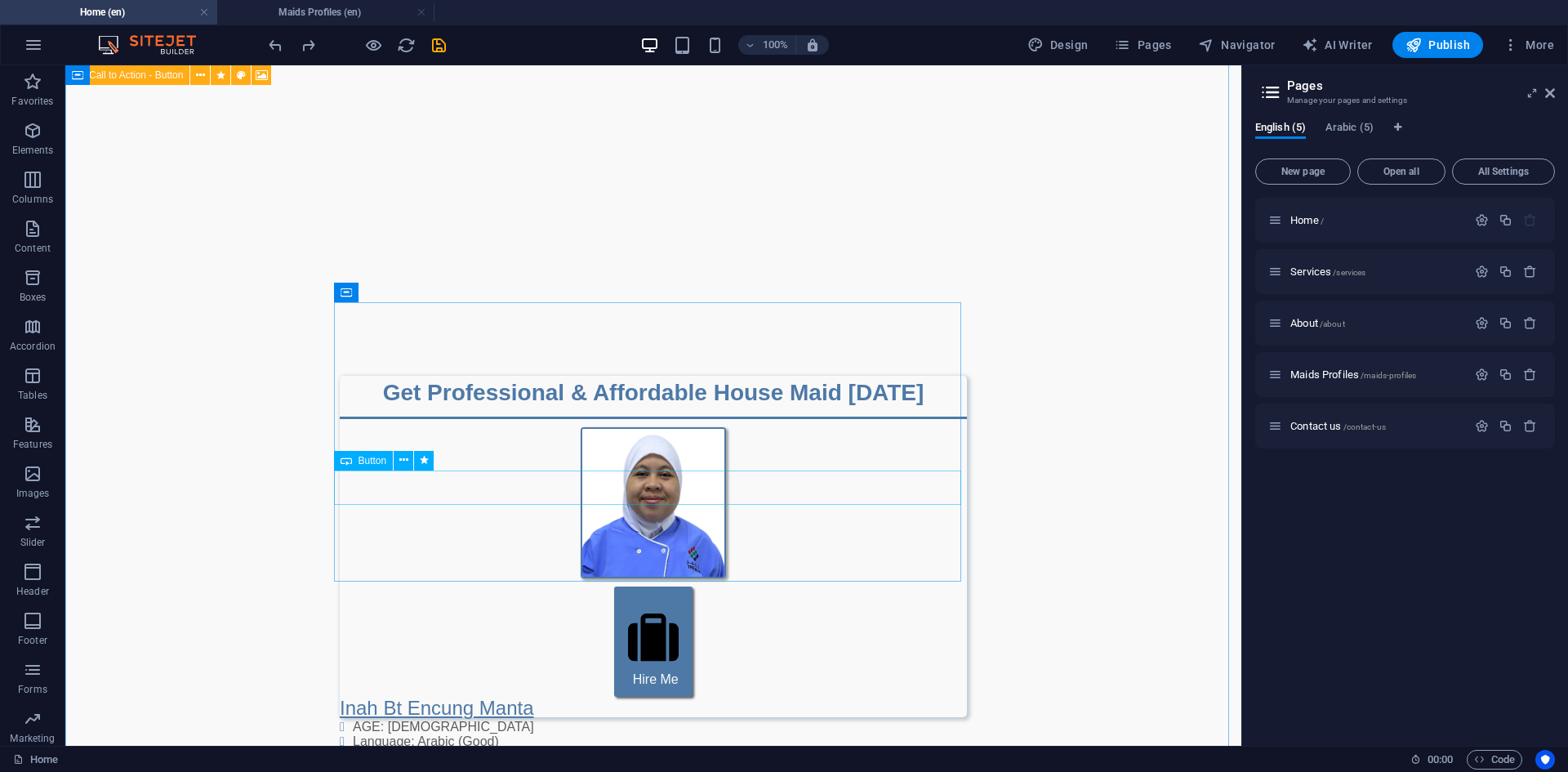
scroll to position [2244, 0]
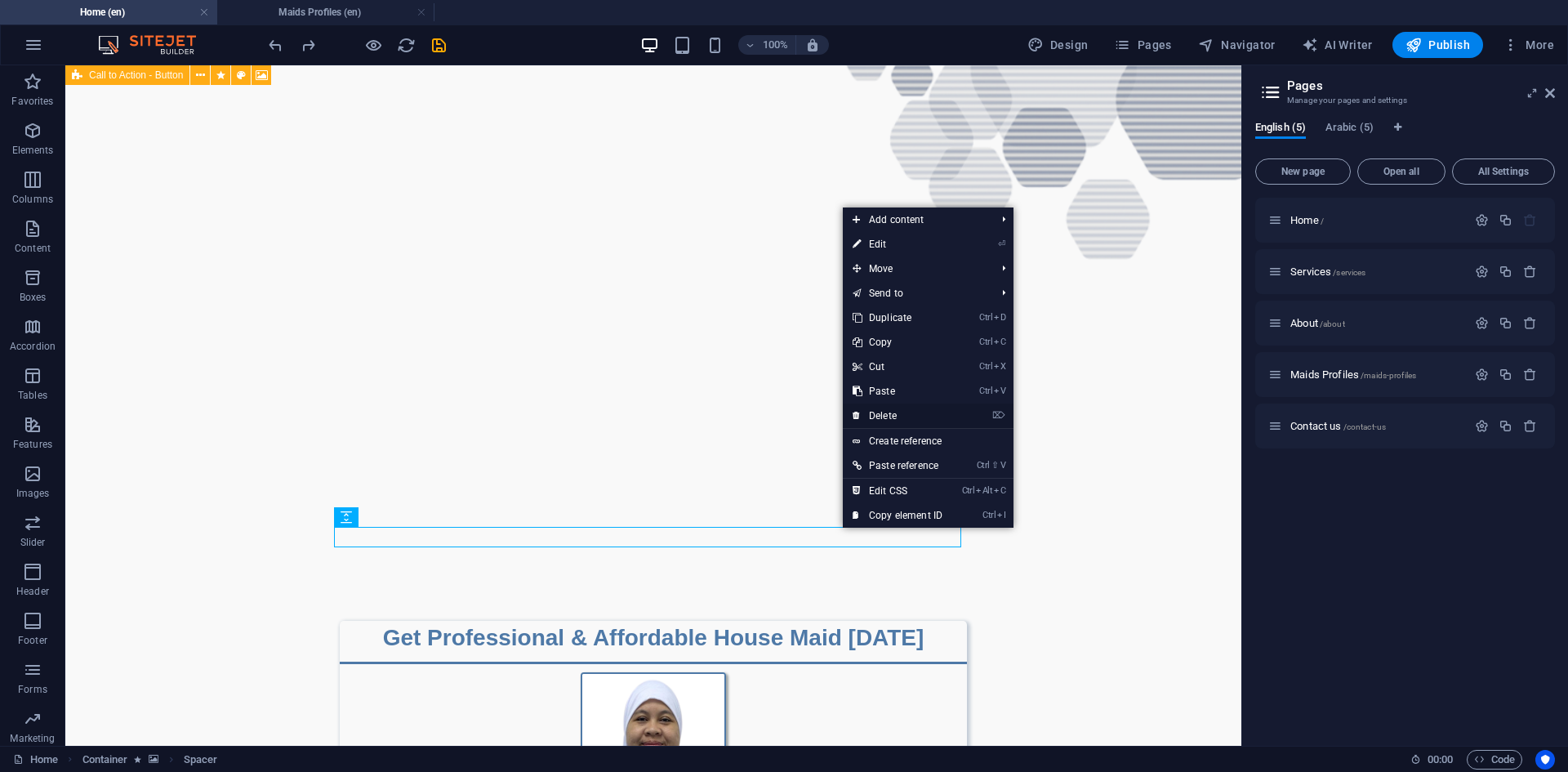
click at [893, 413] on link "⌦ Delete" at bounding box center [898, 415] width 110 height 25
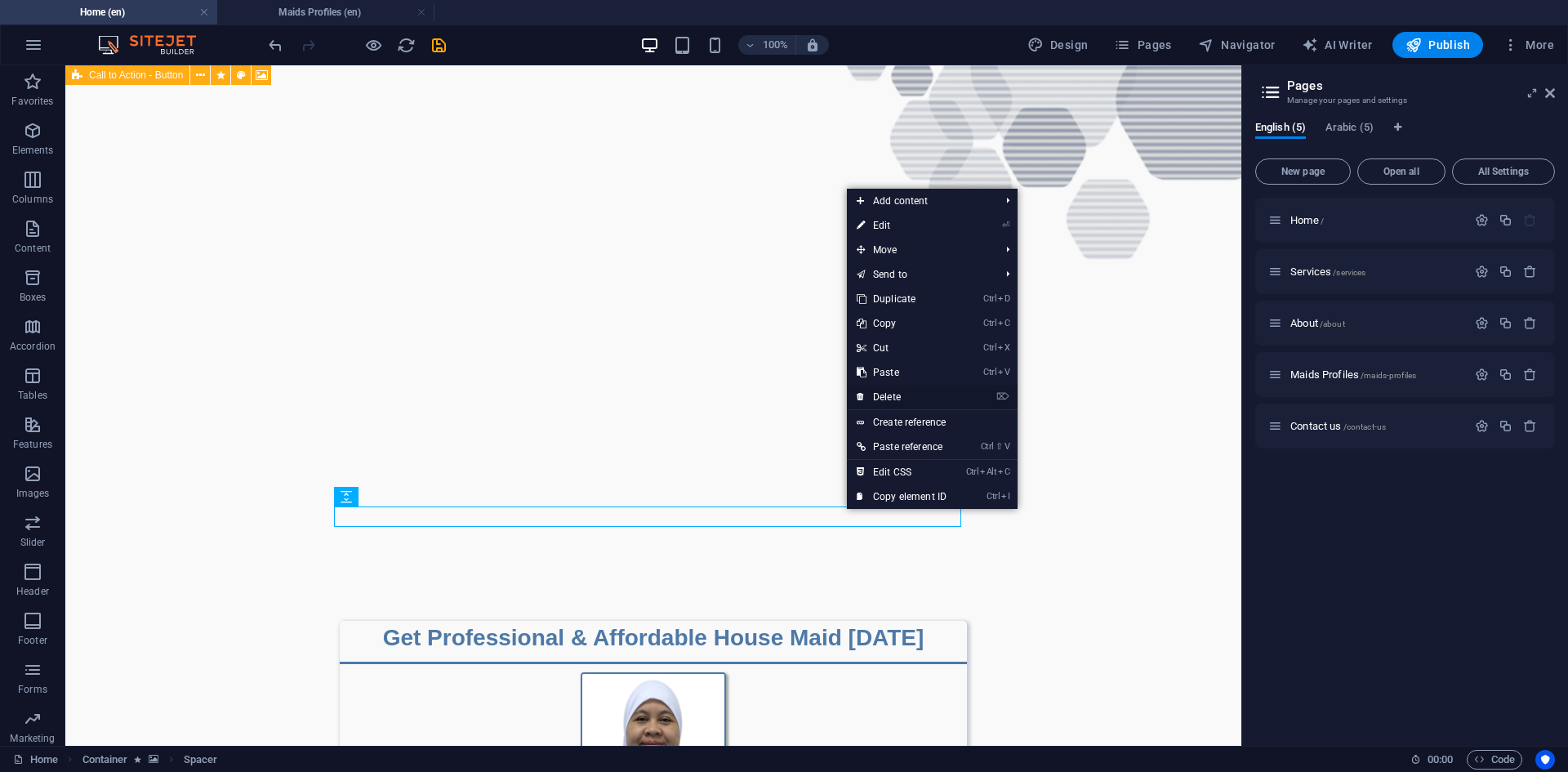
click at [879, 397] on link "⌦ Delete" at bounding box center [902, 396] width 110 height 25
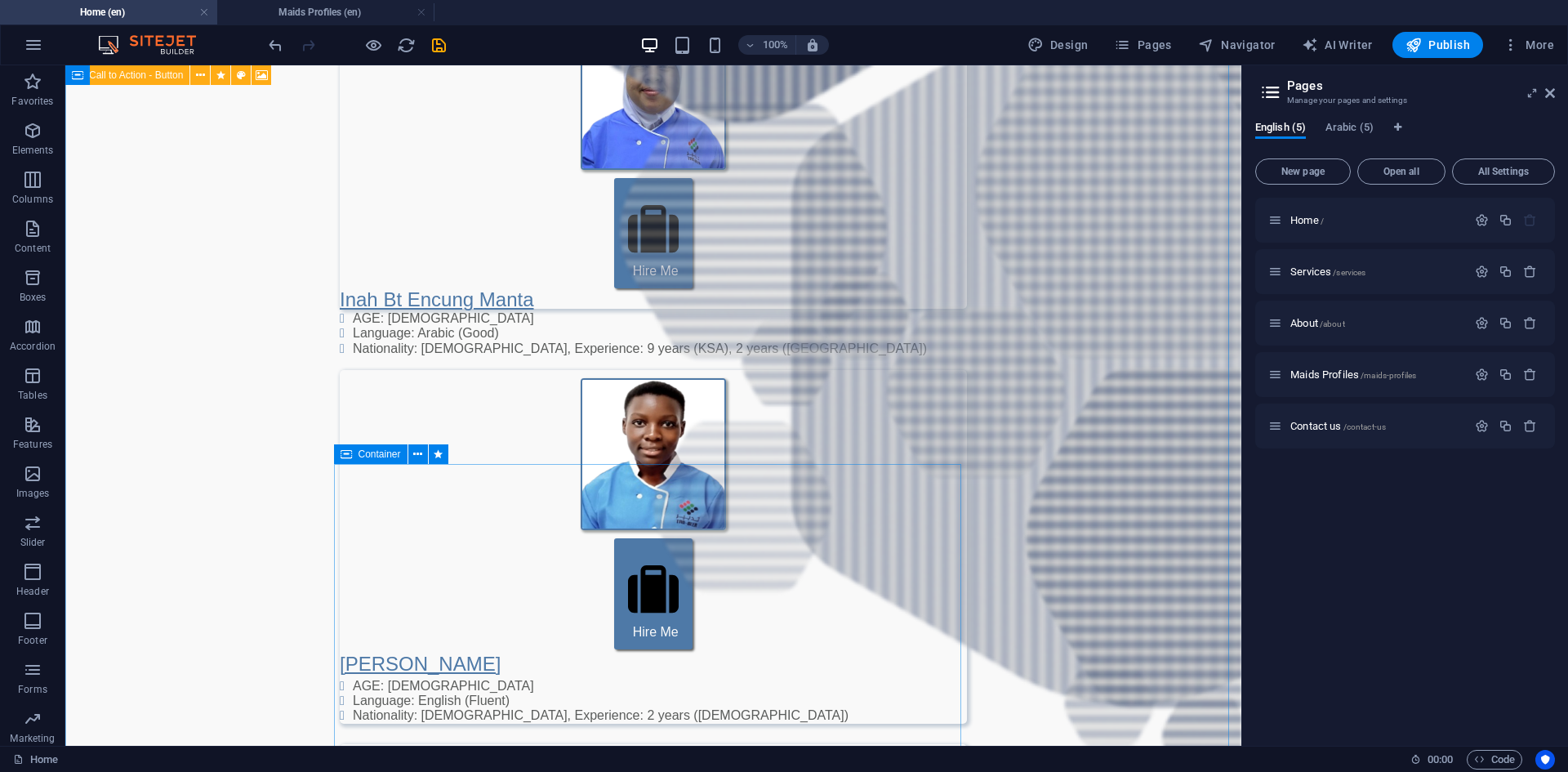
scroll to position [3224, 0]
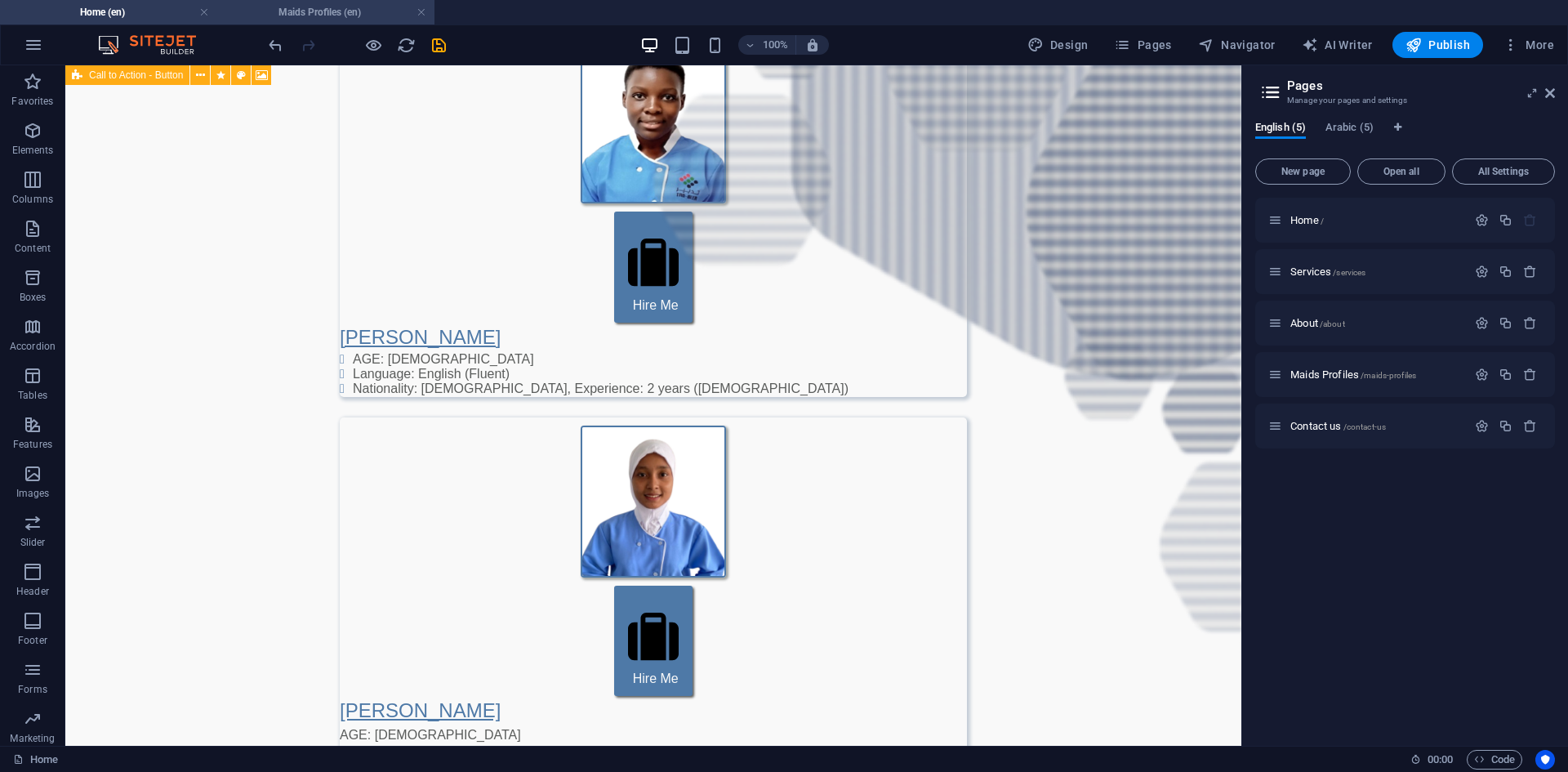
click at [278, 18] on h4 "Maids Profiles (en)" at bounding box center [325, 12] width 217 height 18
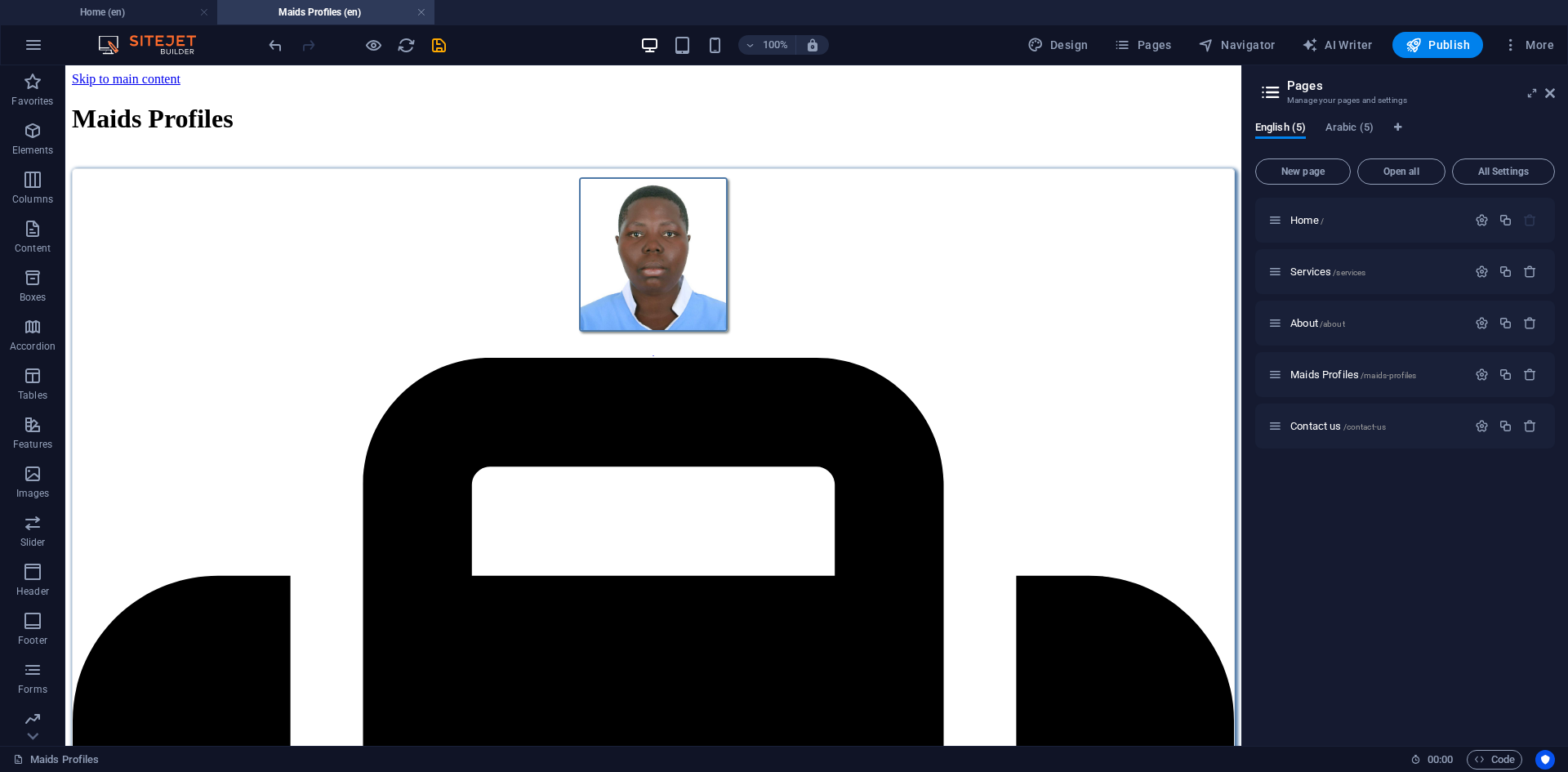
scroll to position [3275, 0]
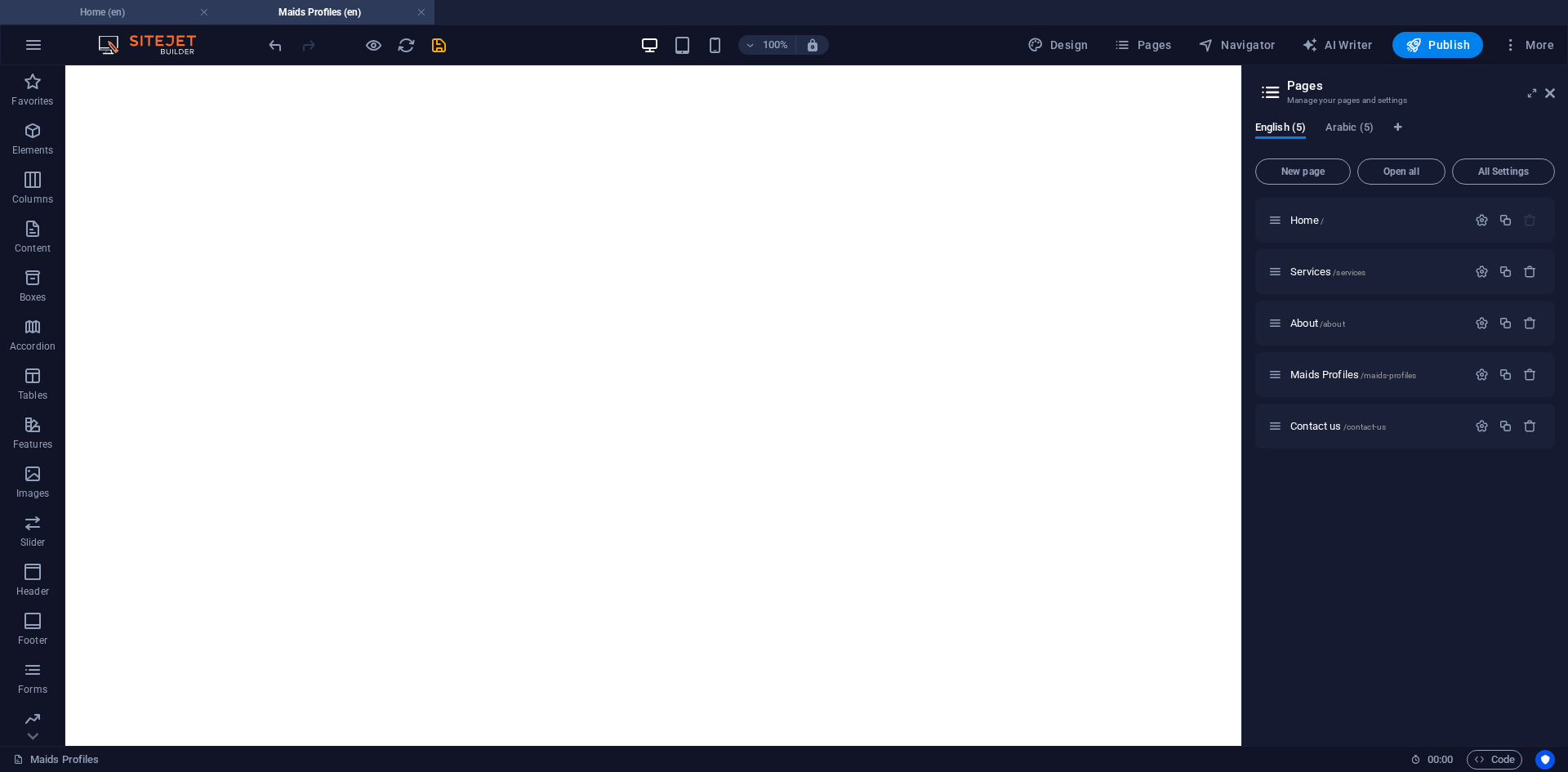
click at [157, 13] on h4 "Home (en)" at bounding box center [108, 12] width 217 height 18
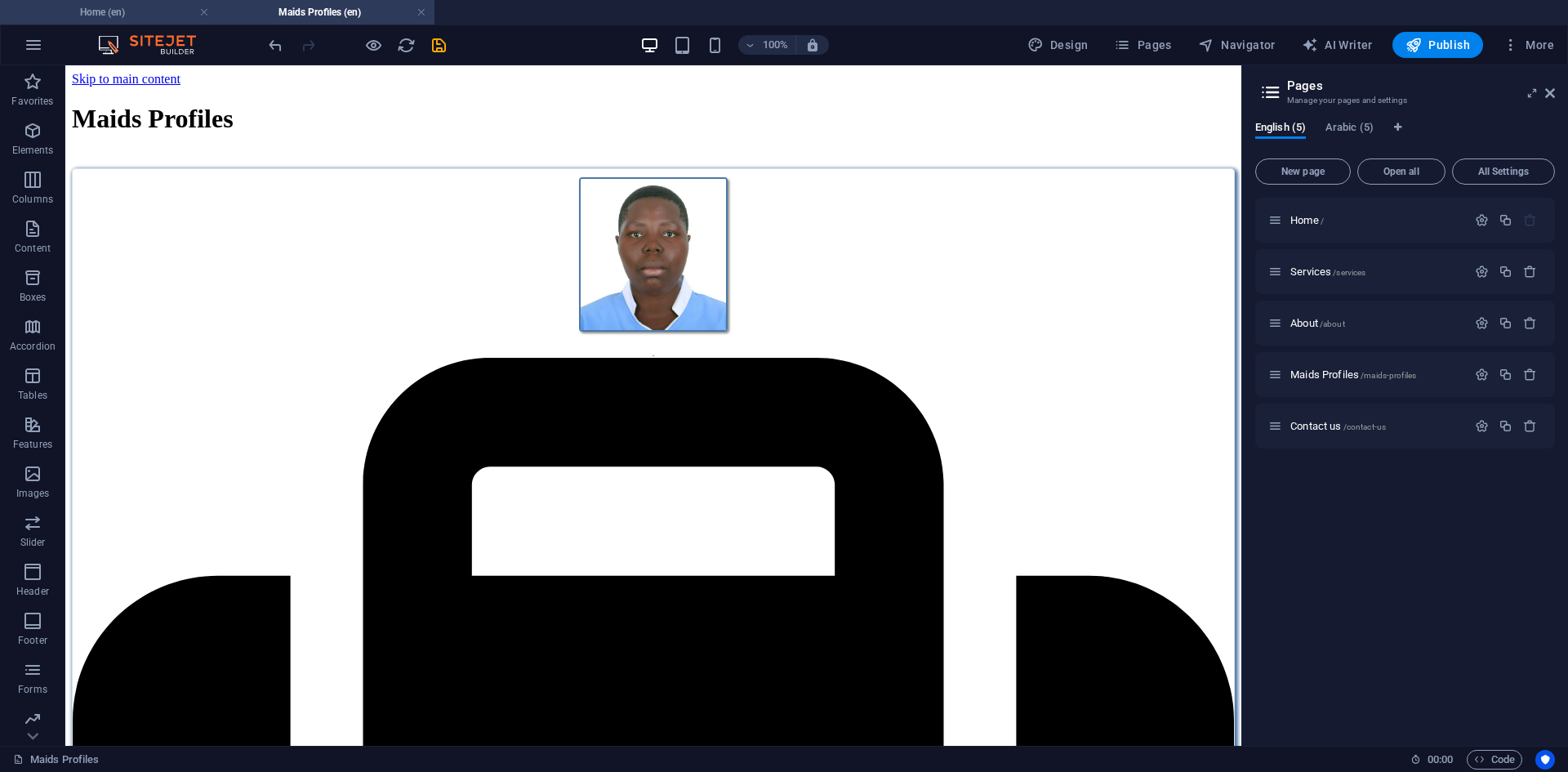
scroll to position [3224, 0]
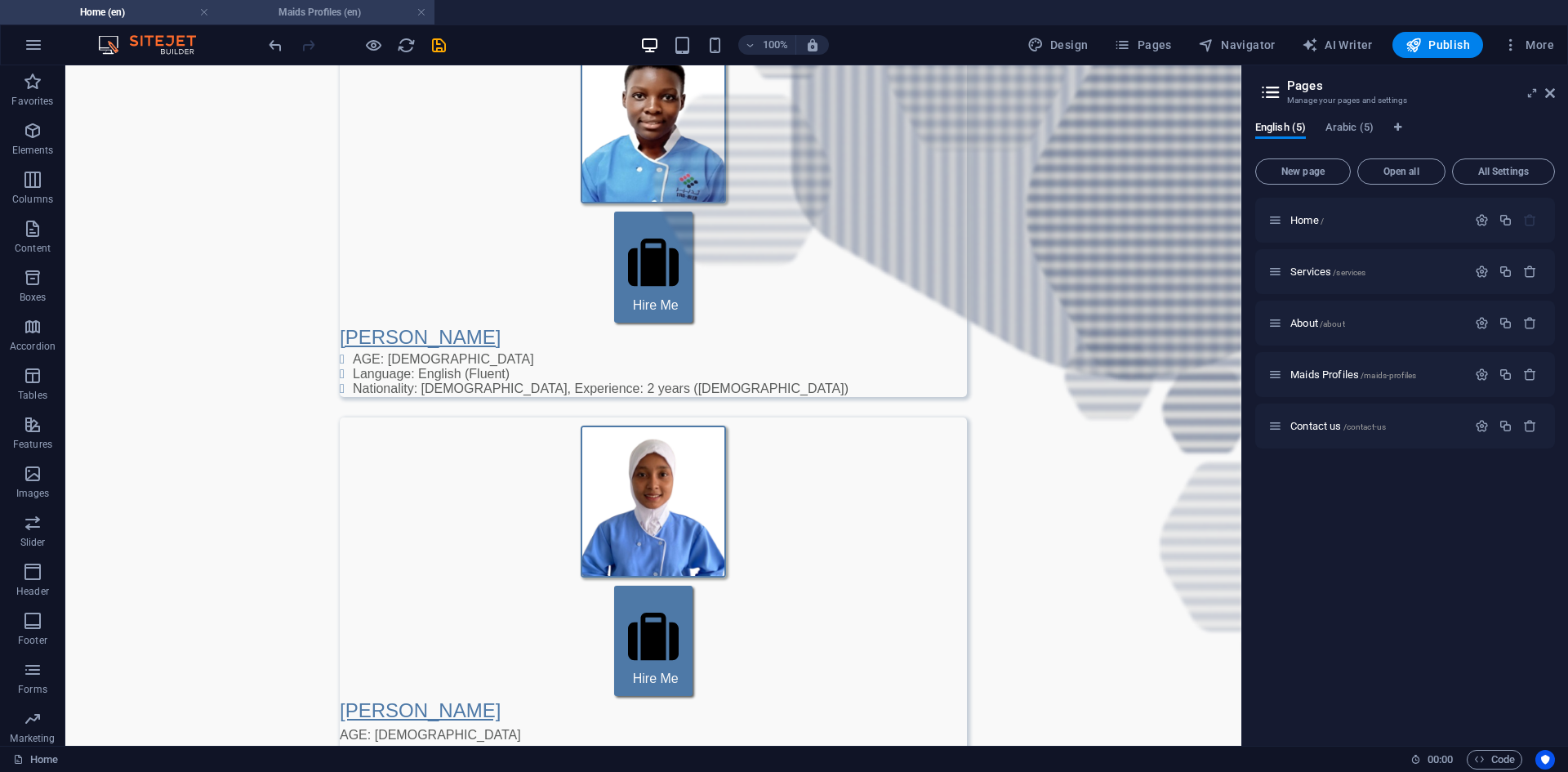
click at [266, 11] on h4 "Maids Profiles (en)" at bounding box center [325, 12] width 217 height 18
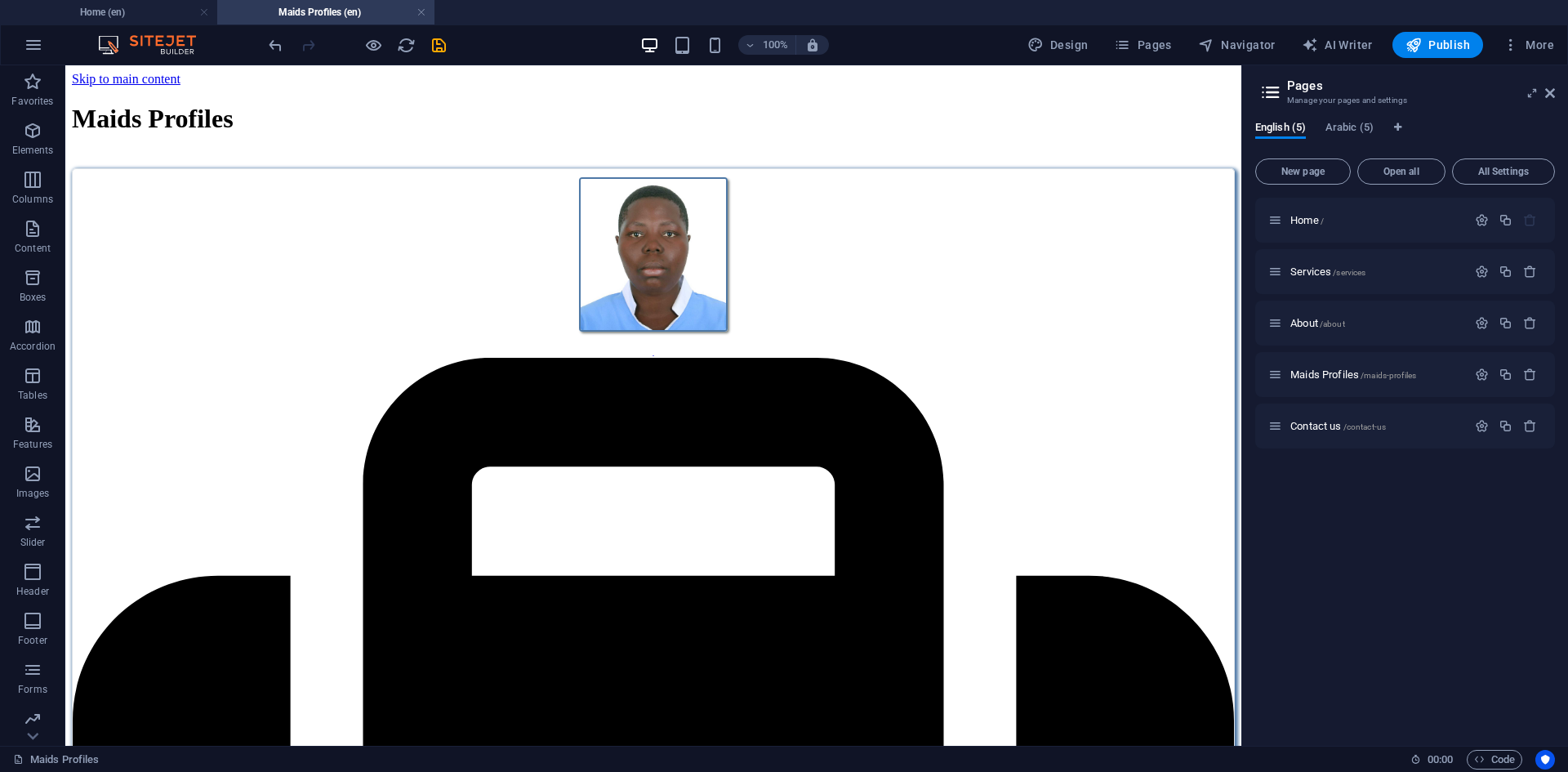
scroll to position [3275, 0]
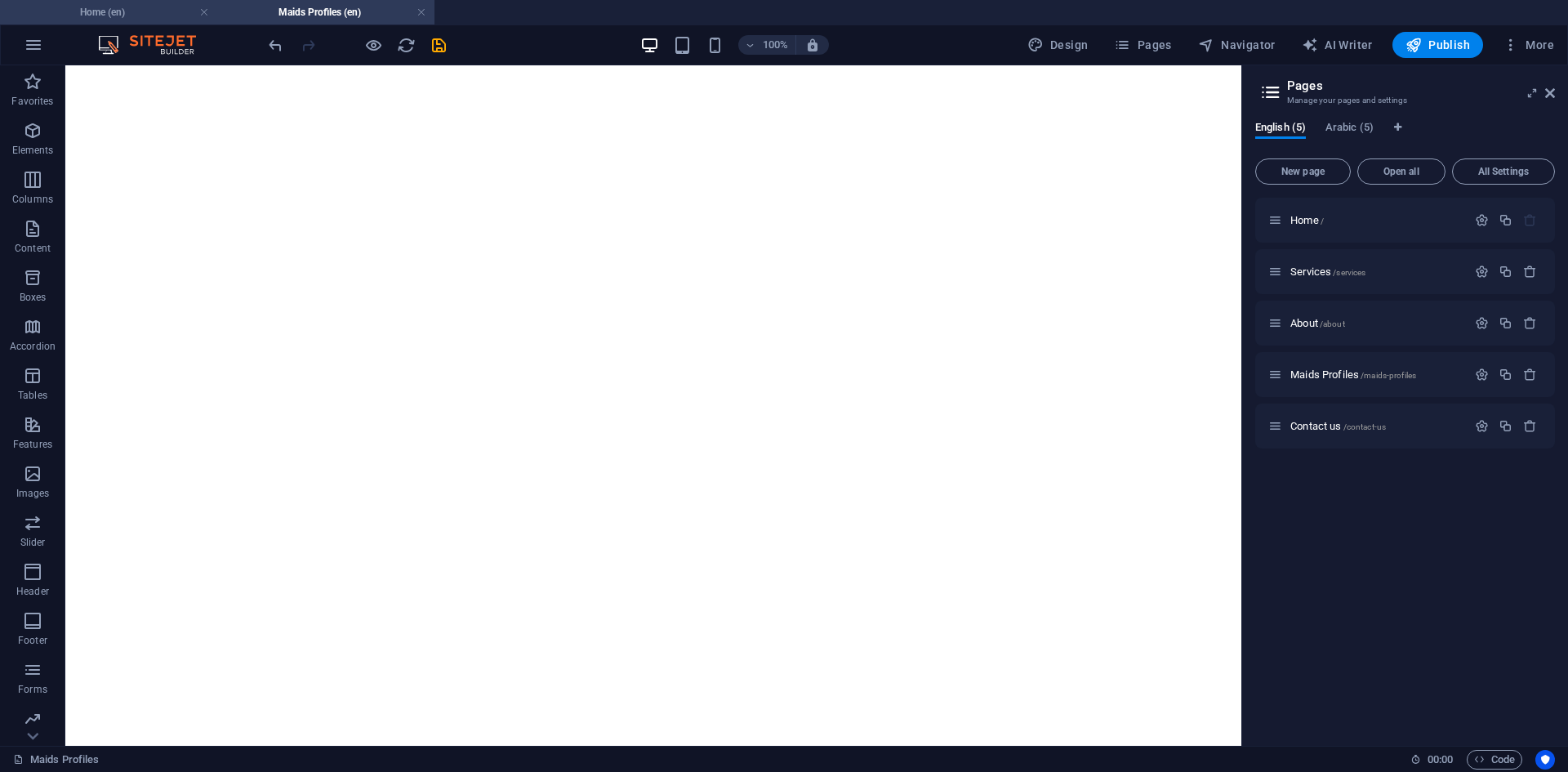
click at [161, 9] on h4 "Home (en)" at bounding box center [108, 12] width 217 height 18
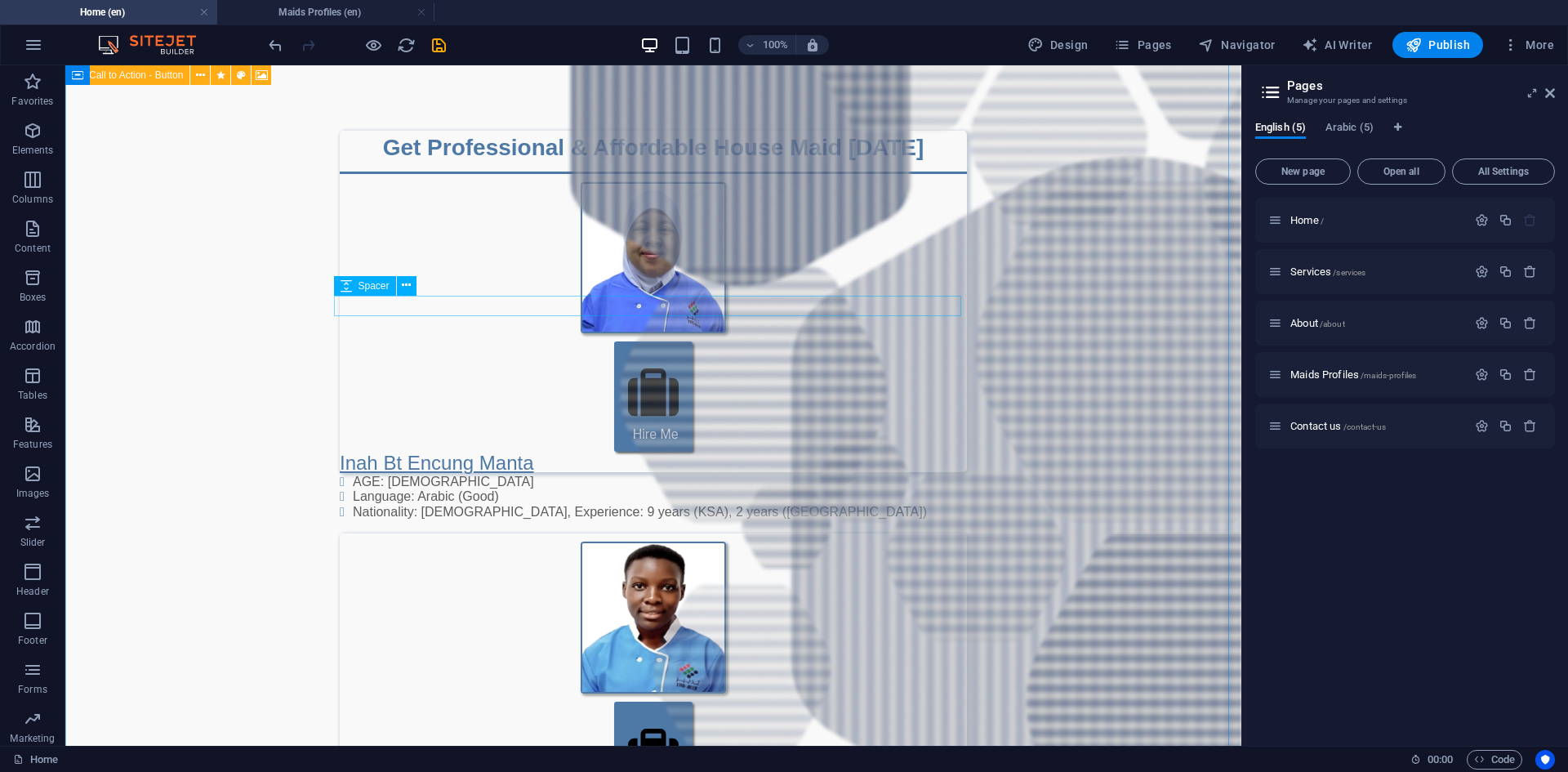
scroll to position [2490, 0]
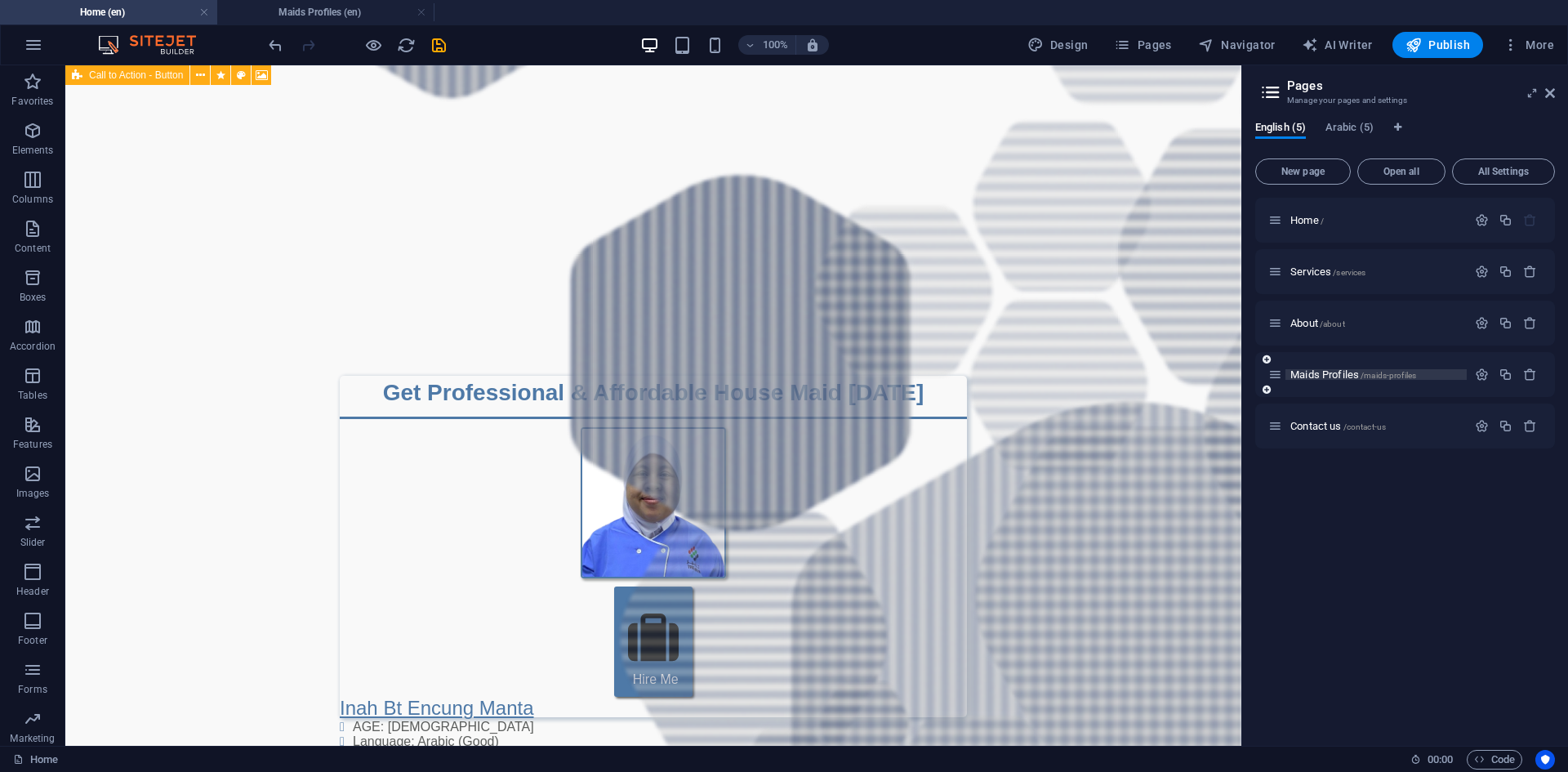
click at [1339, 370] on span "Maids Profiles /maids-profiles" at bounding box center [1353, 375] width 126 height 12
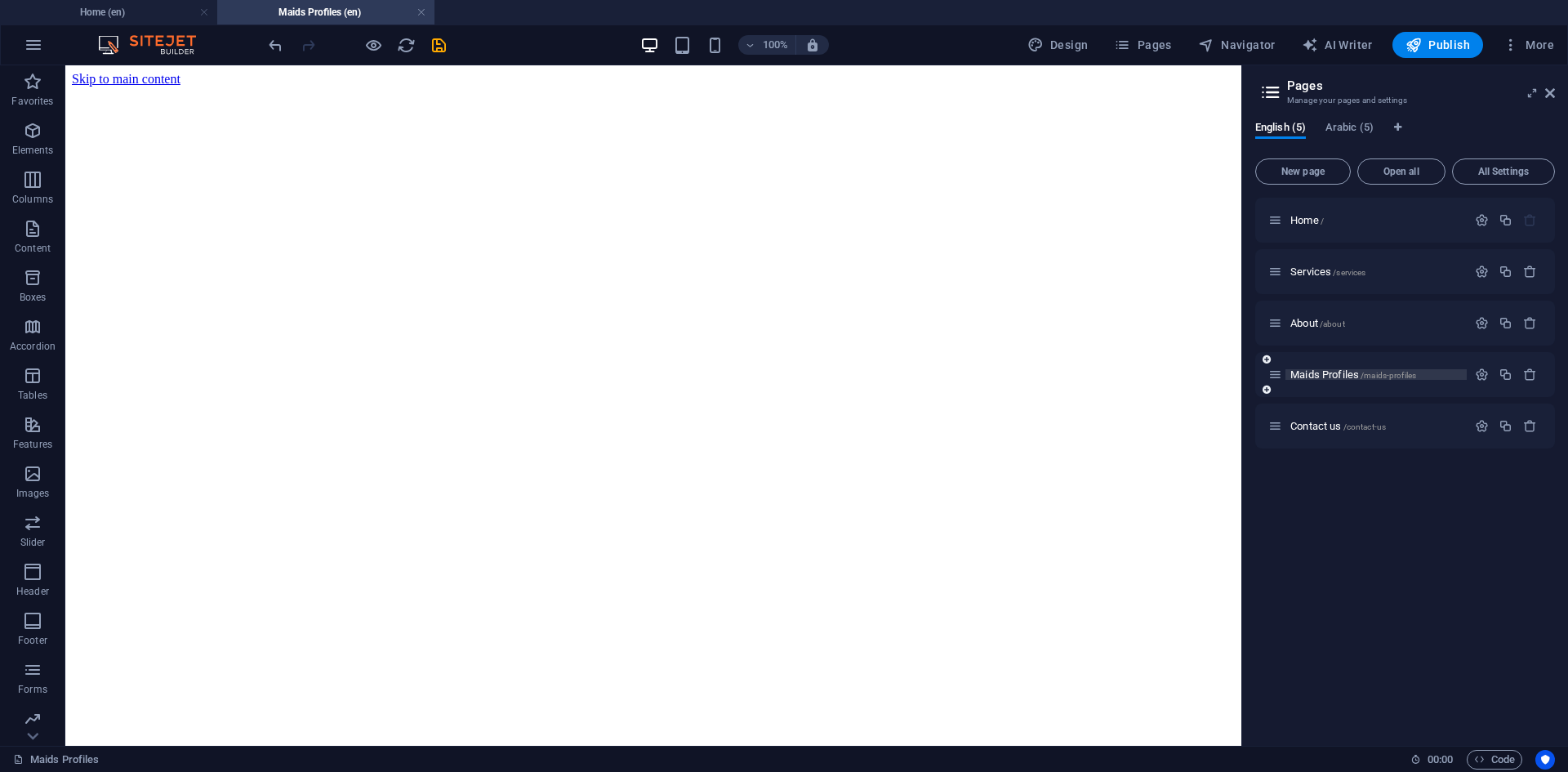
scroll to position [3275, 0]
click at [1344, 121] on span "Arabic (5)" at bounding box center [1349, 129] width 48 height 23
click at [1309, 213] on div "Home /" at bounding box center [1367, 220] width 199 height 19
click at [1311, 222] on span "Home /" at bounding box center [1307, 220] width 34 height 12
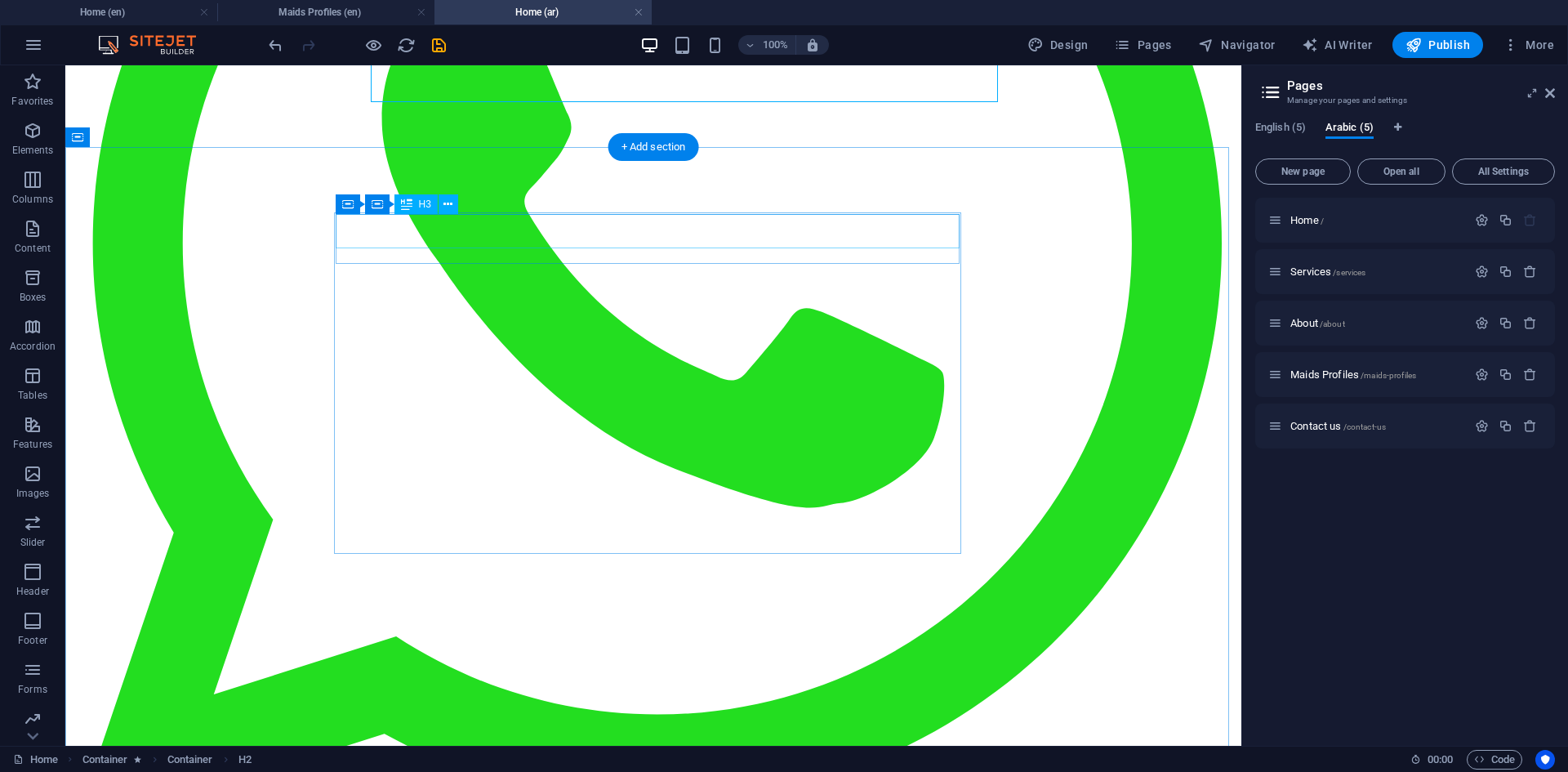
scroll to position [735, 0]
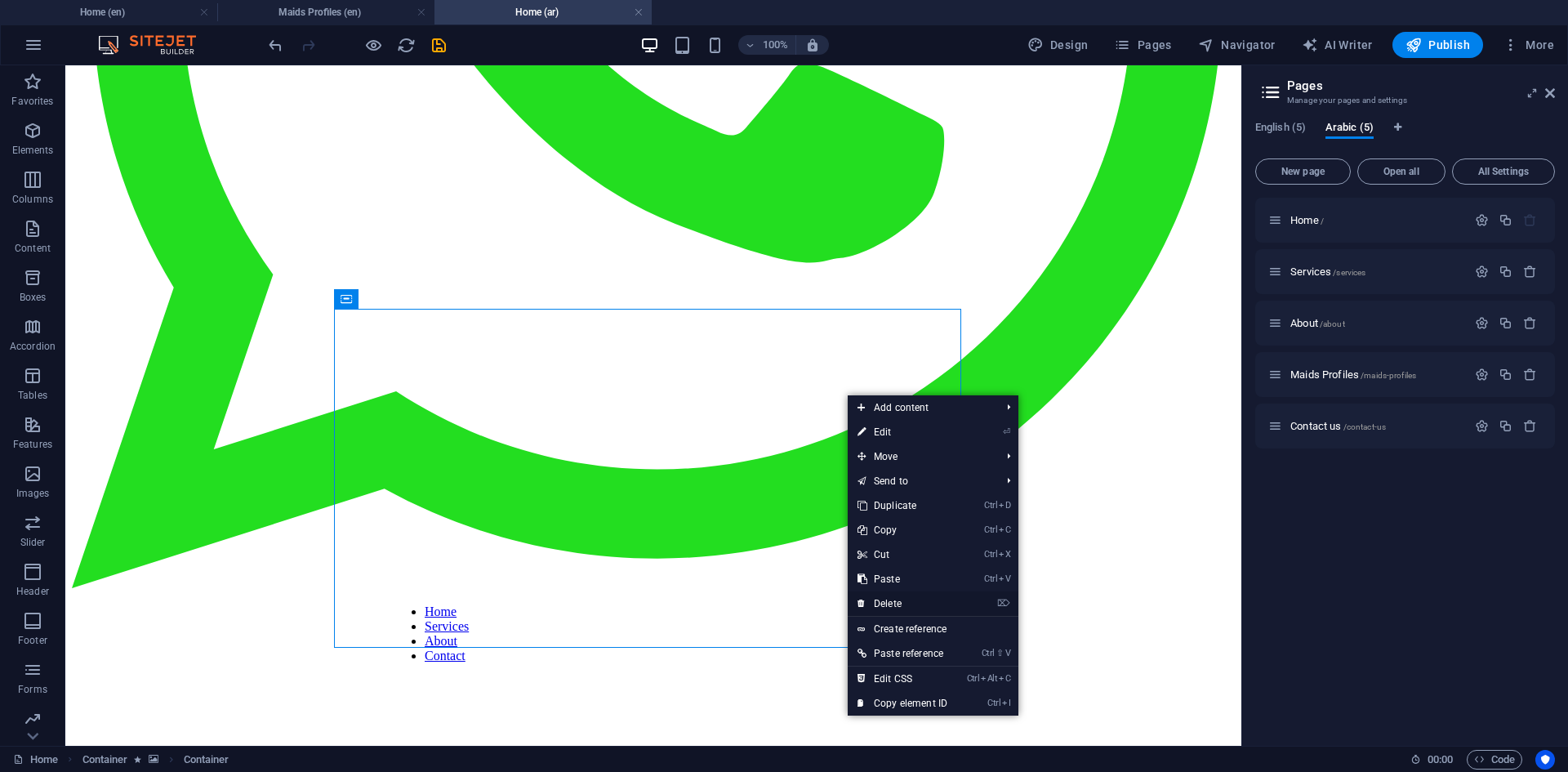
click at [912, 602] on link "⌦ Delete" at bounding box center [903, 603] width 110 height 25
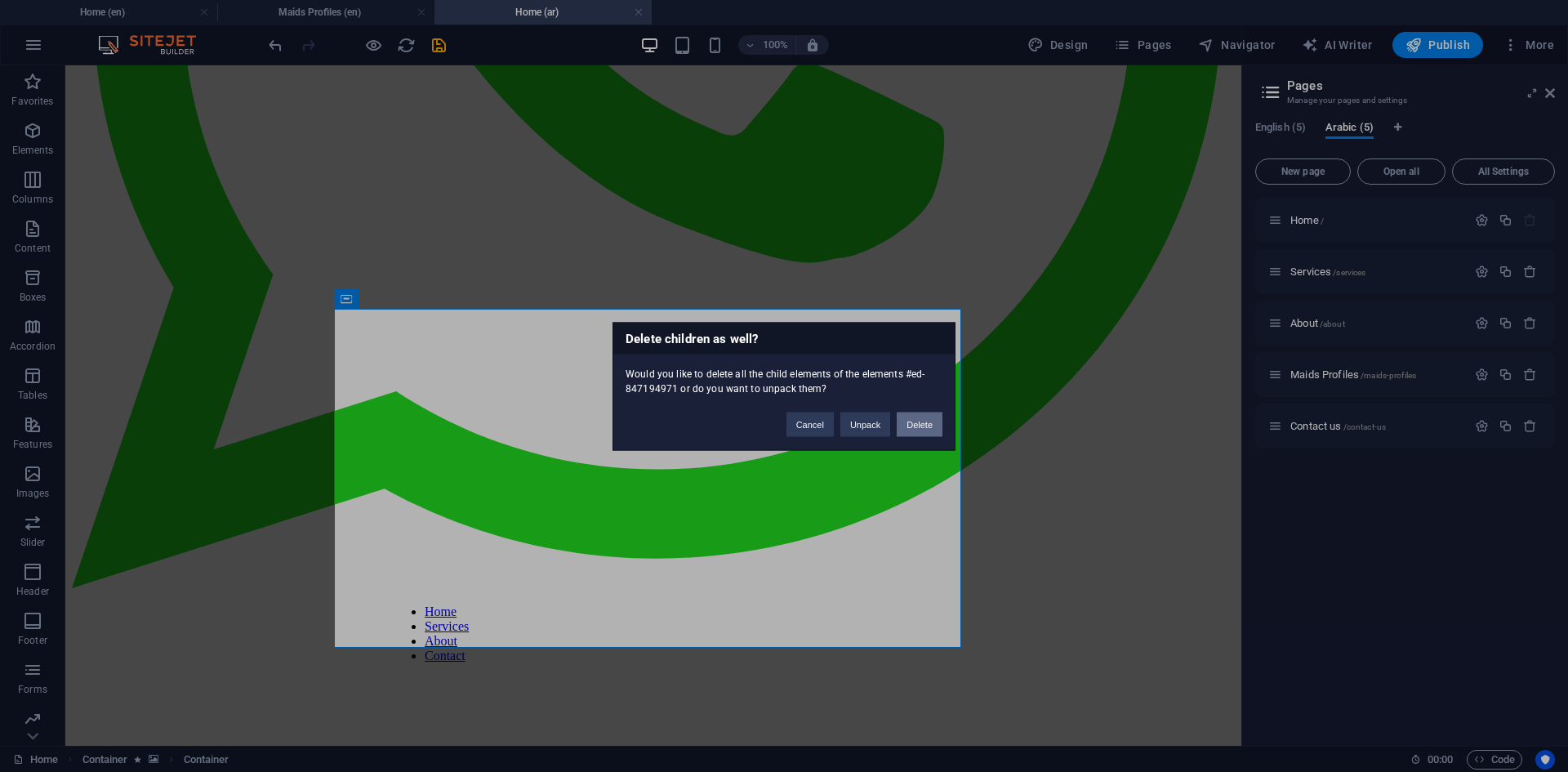
click at [920, 425] on button "Delete" at bounding box center [920, 423] width 46 height 25
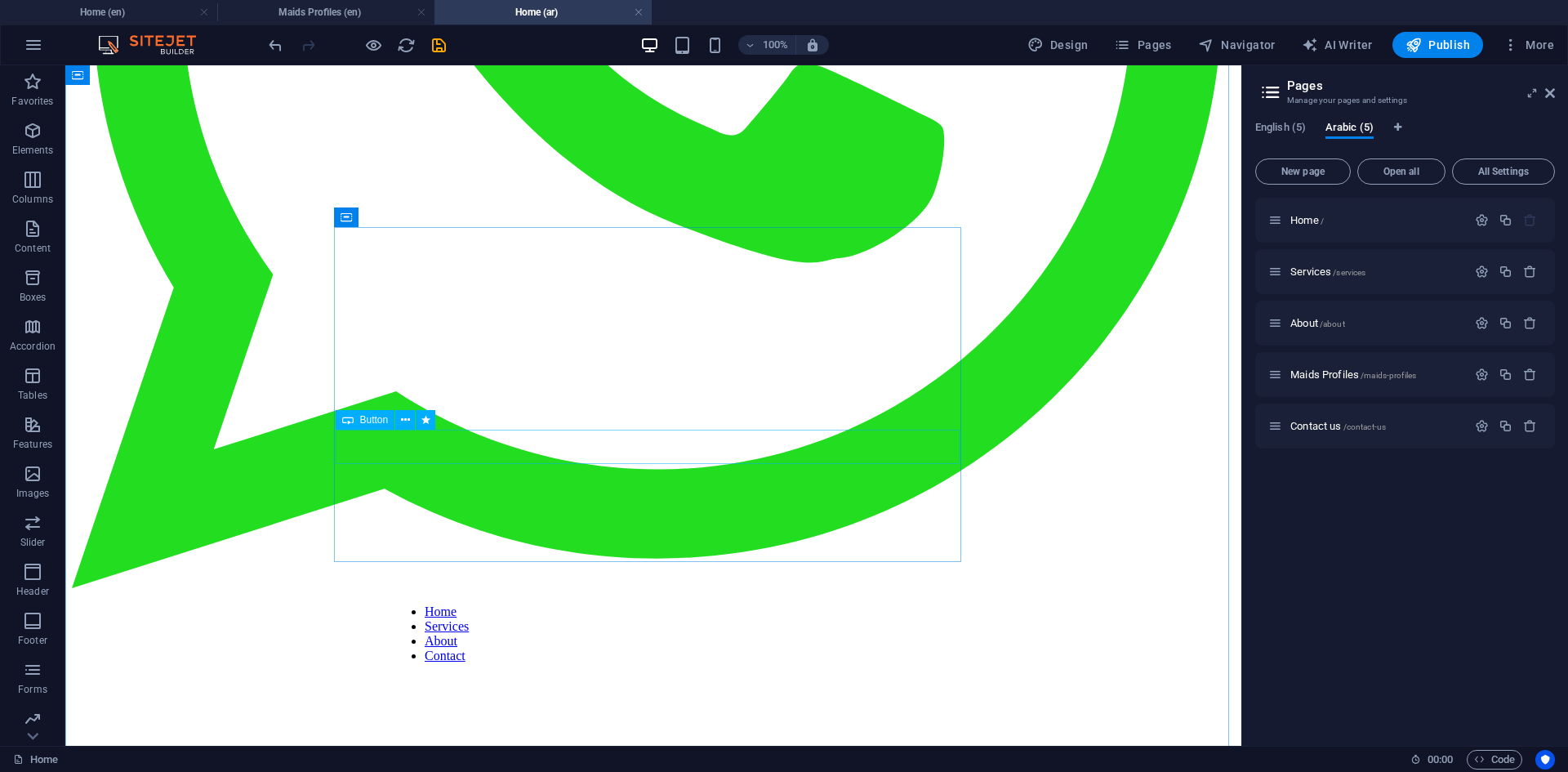
scroll to position [817, 0]
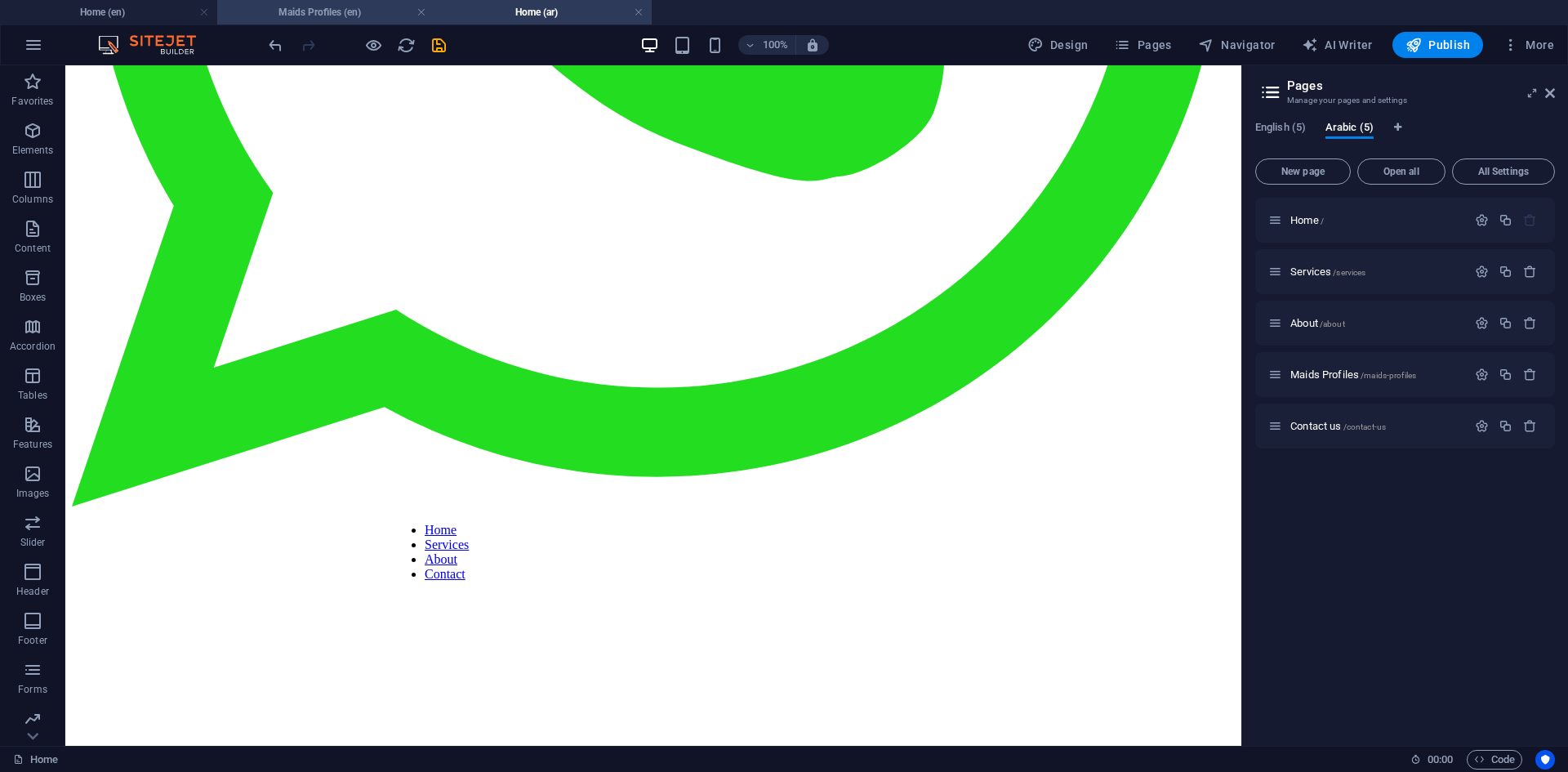
click at [316, 17] on h4 "Maids Profiles (en)" at bounding box center [325, 12] width 217 height 18
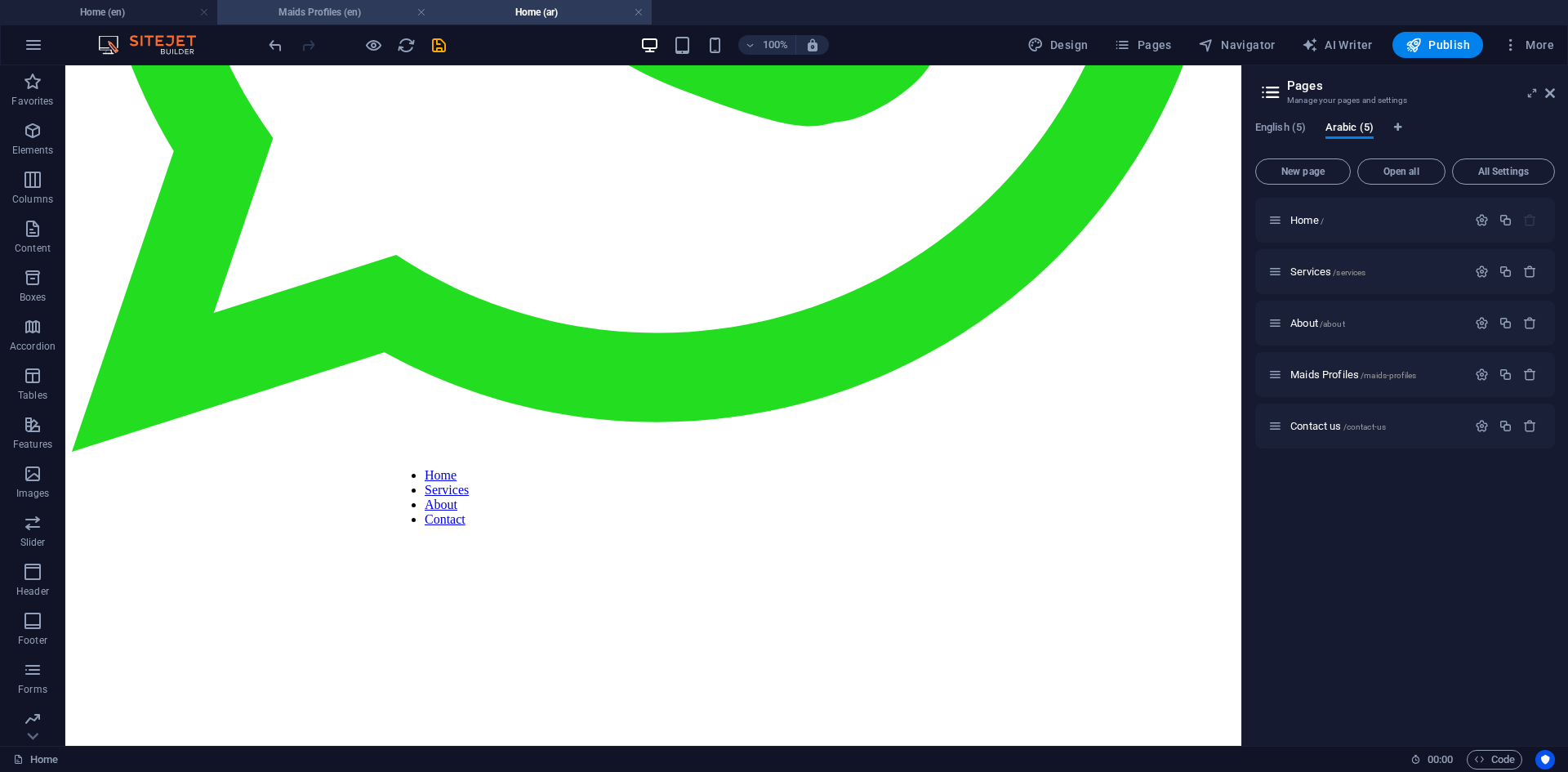
scroll to position [0, 0]
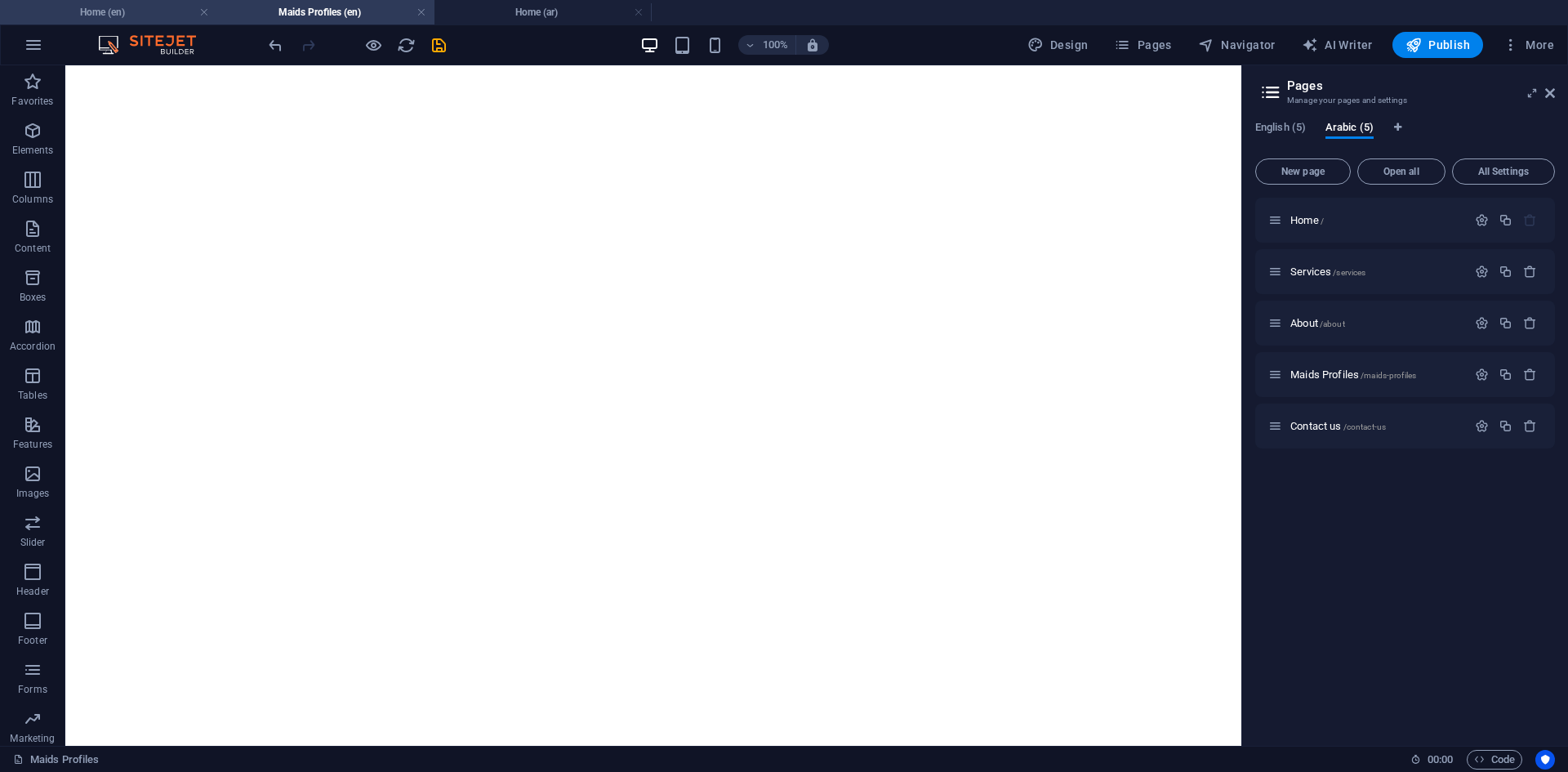
click at [147, 8] on h4 "Home (en)" at bounding box center [108, 12] width 217 height 18
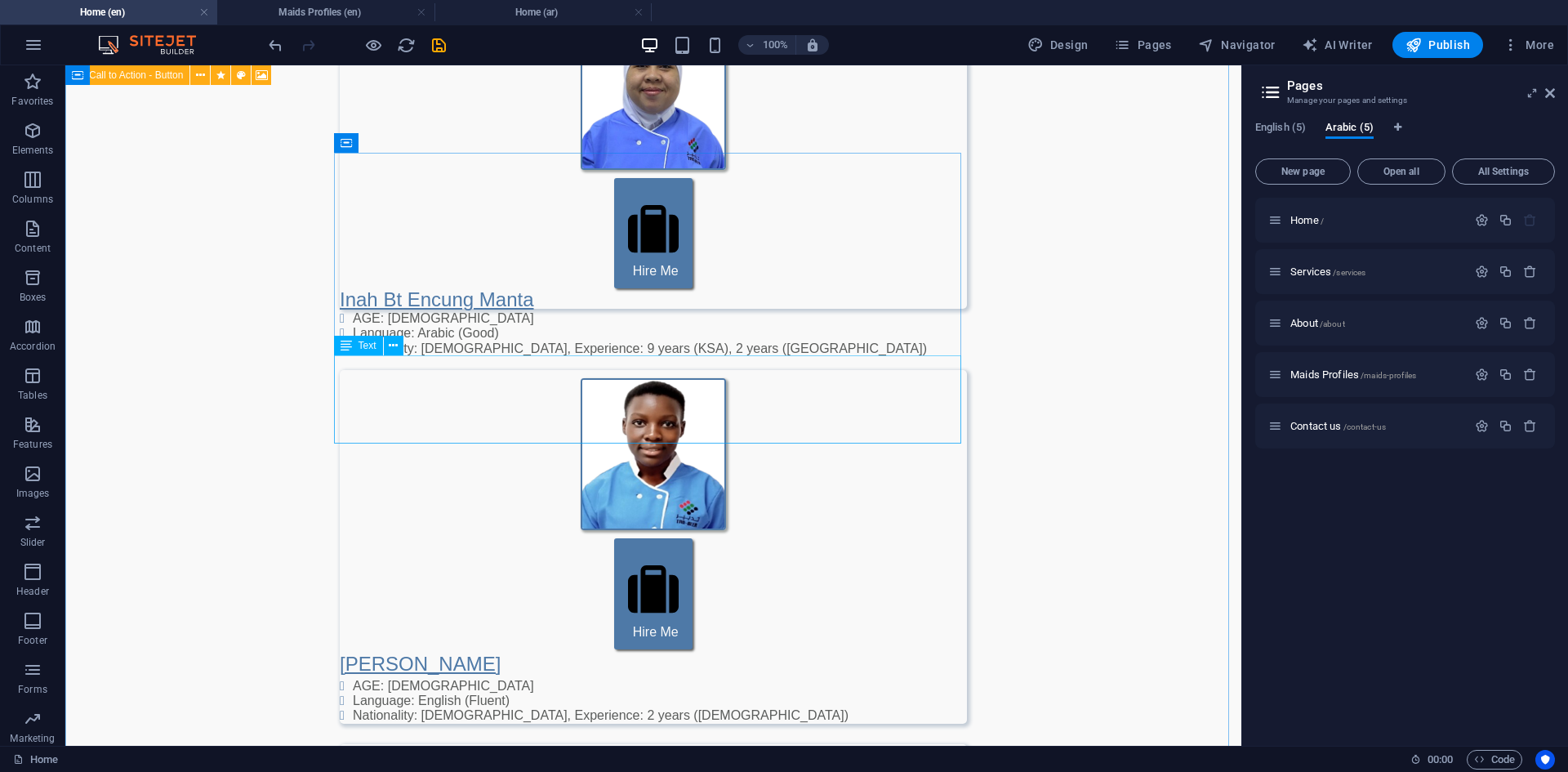
scroll to position [2653, 0]
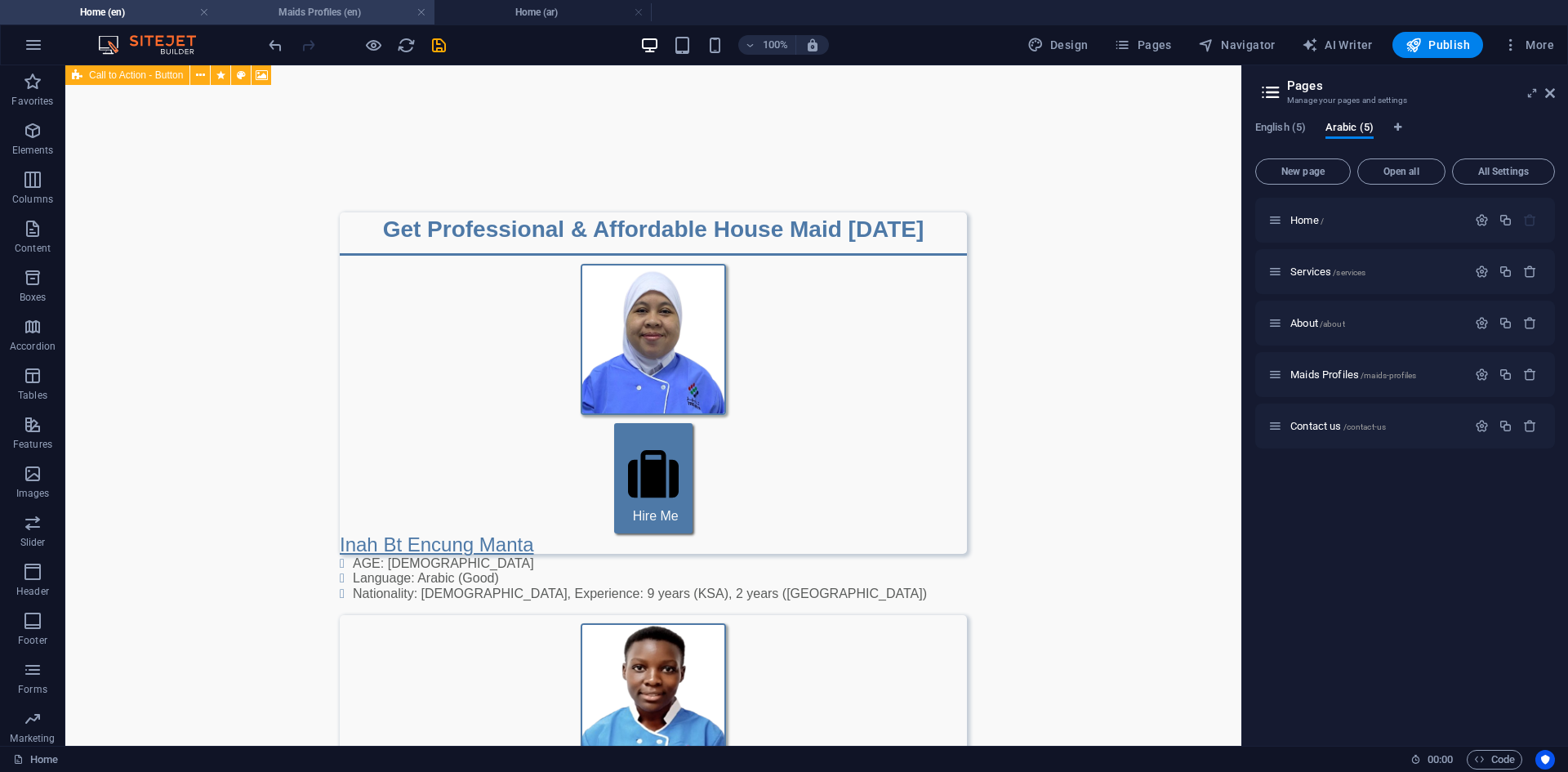
click at [355, 11] on h4 "Maids Profiles (en)" at bounding box center [325, 12] width 217 height 18
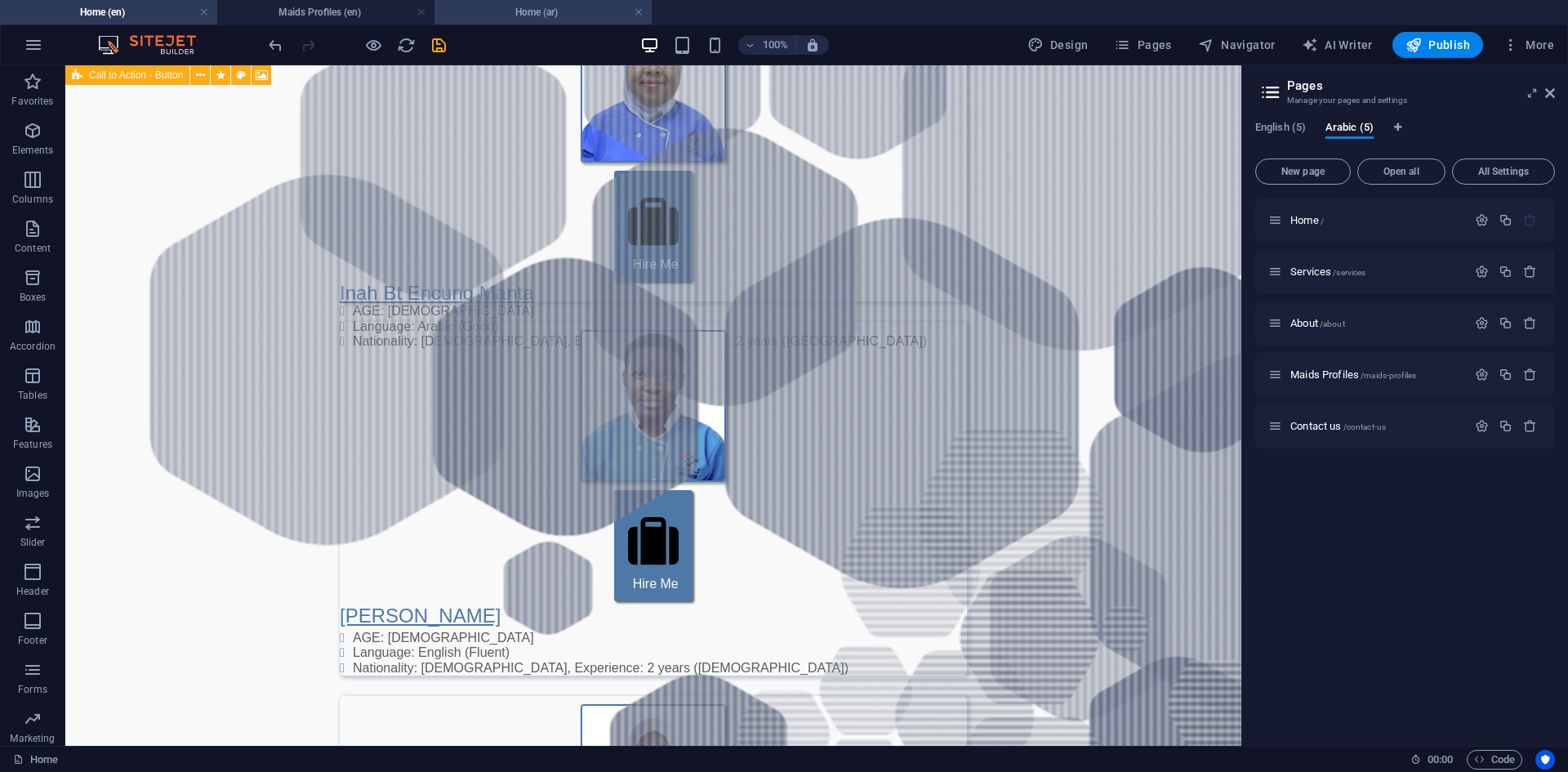
scroll to position [0, 0]
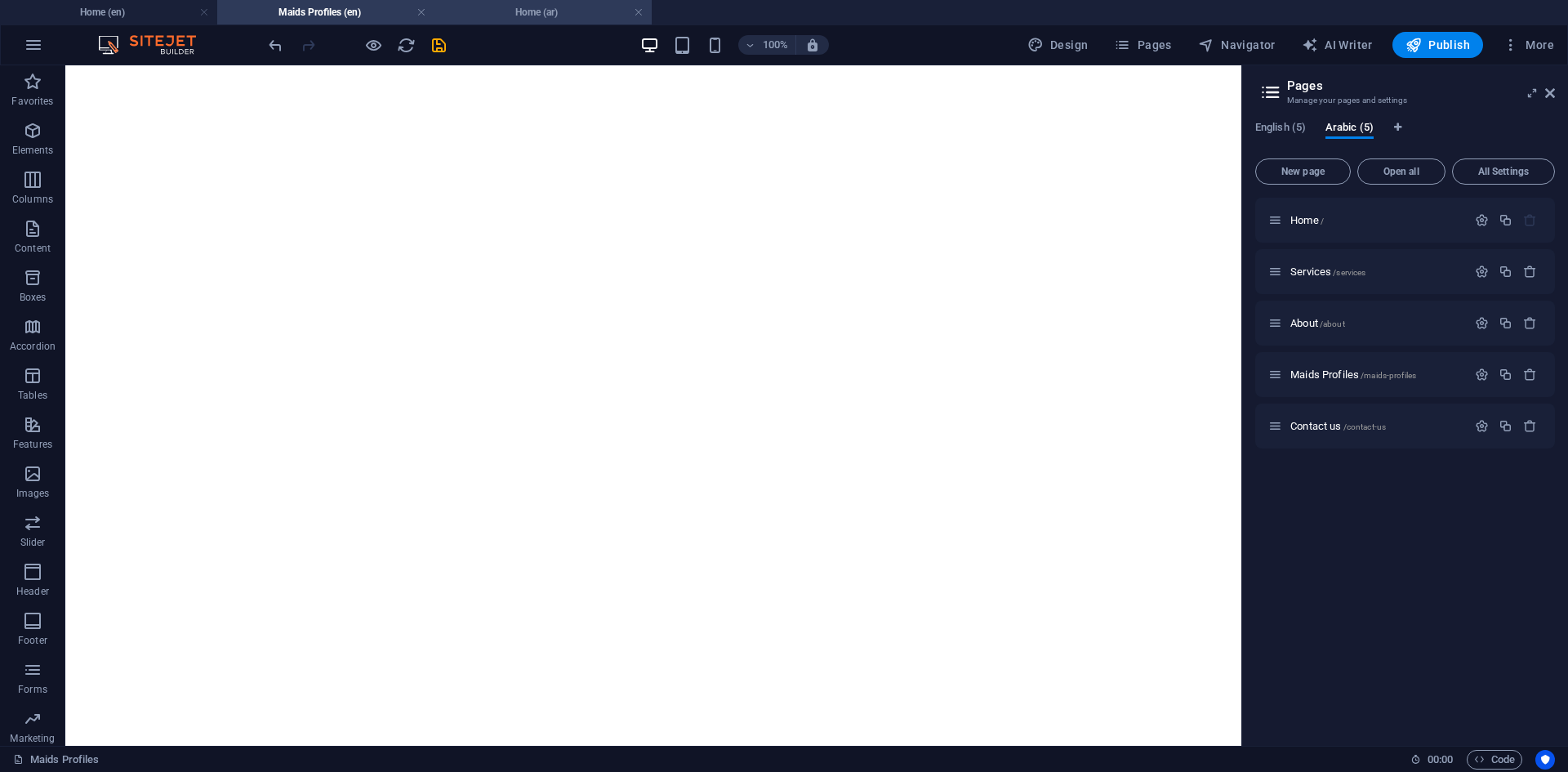
click at [525, 16] on h4 "Home (ar)" at bounding box center [542, 12] width 217 height 18
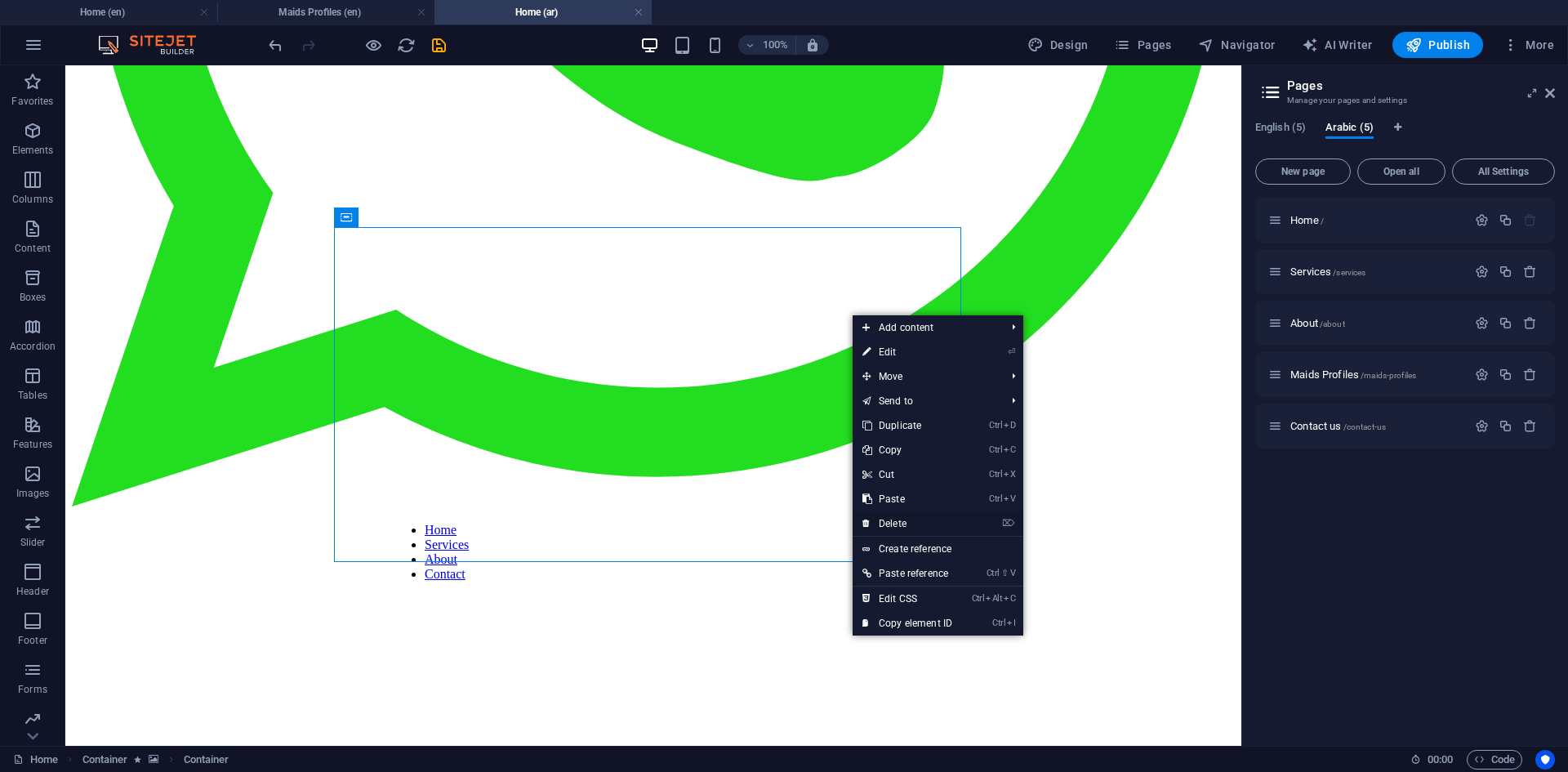
click at [924, 524] on link "⌦ Delete" at bounding box center [907, 523] width 110 height 25
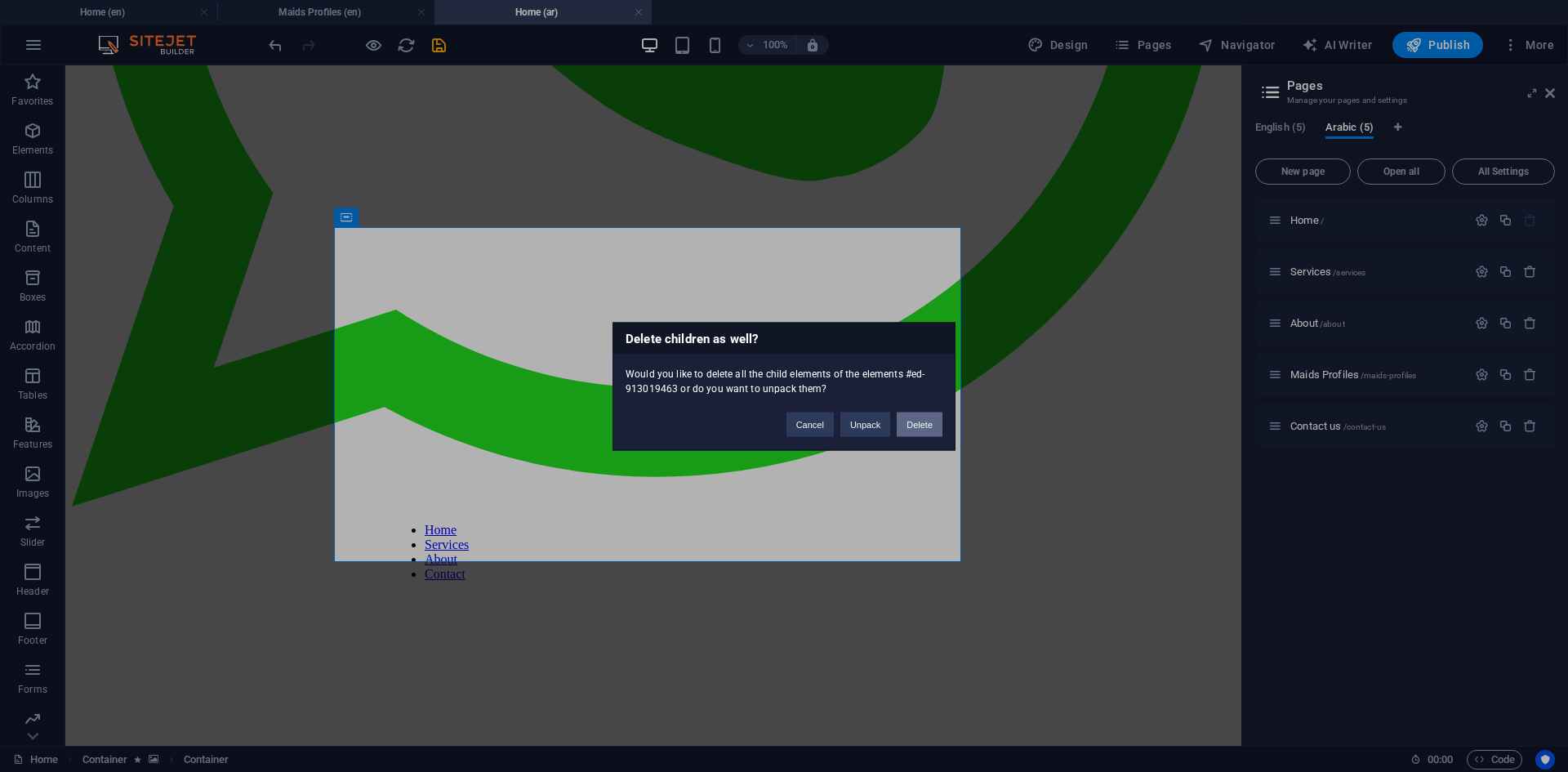
click at [906, 419] on button "Delete" at bounding box center [920, 423] width 46 height 25
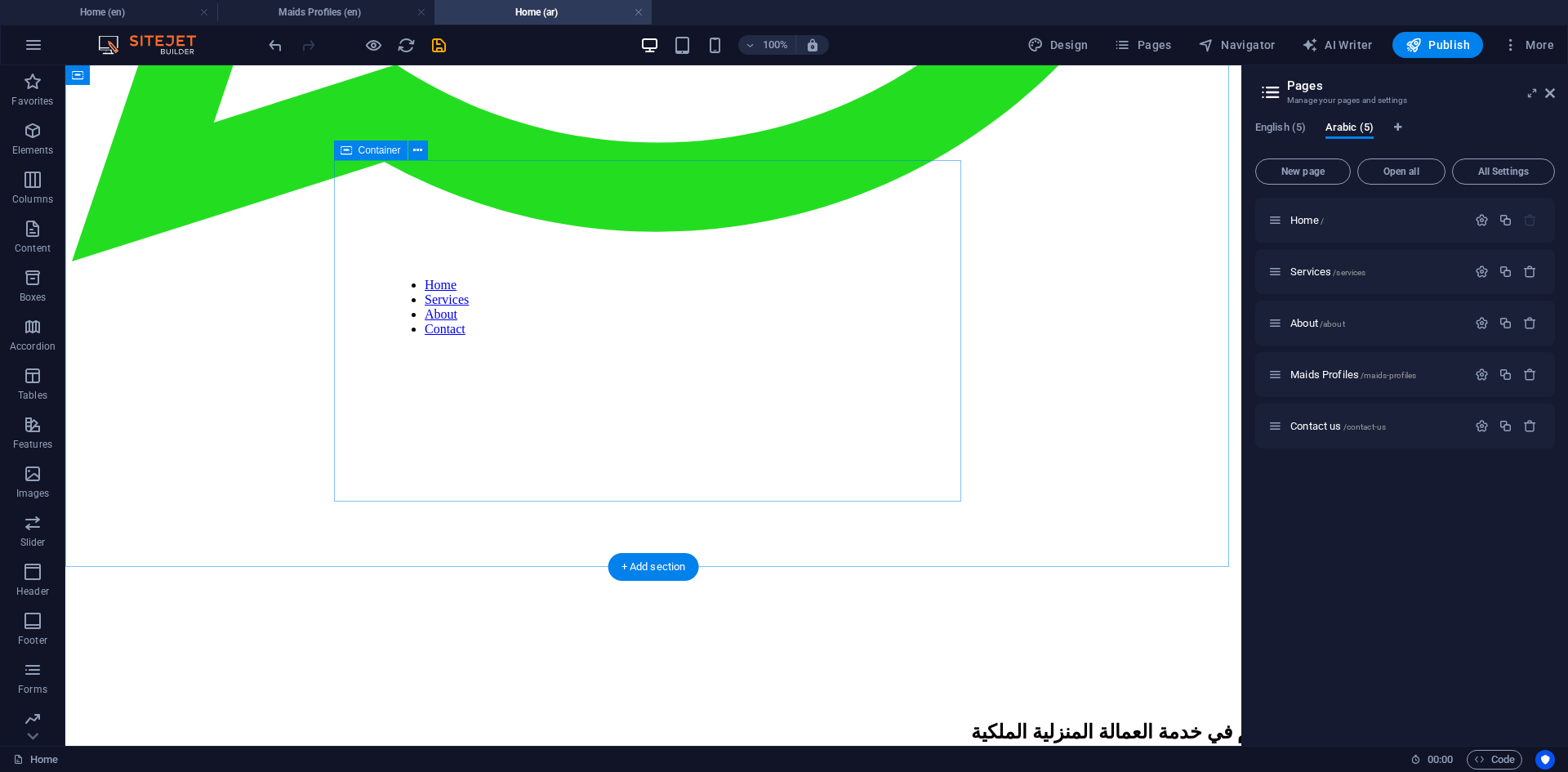
scroll to position [1306, 0]
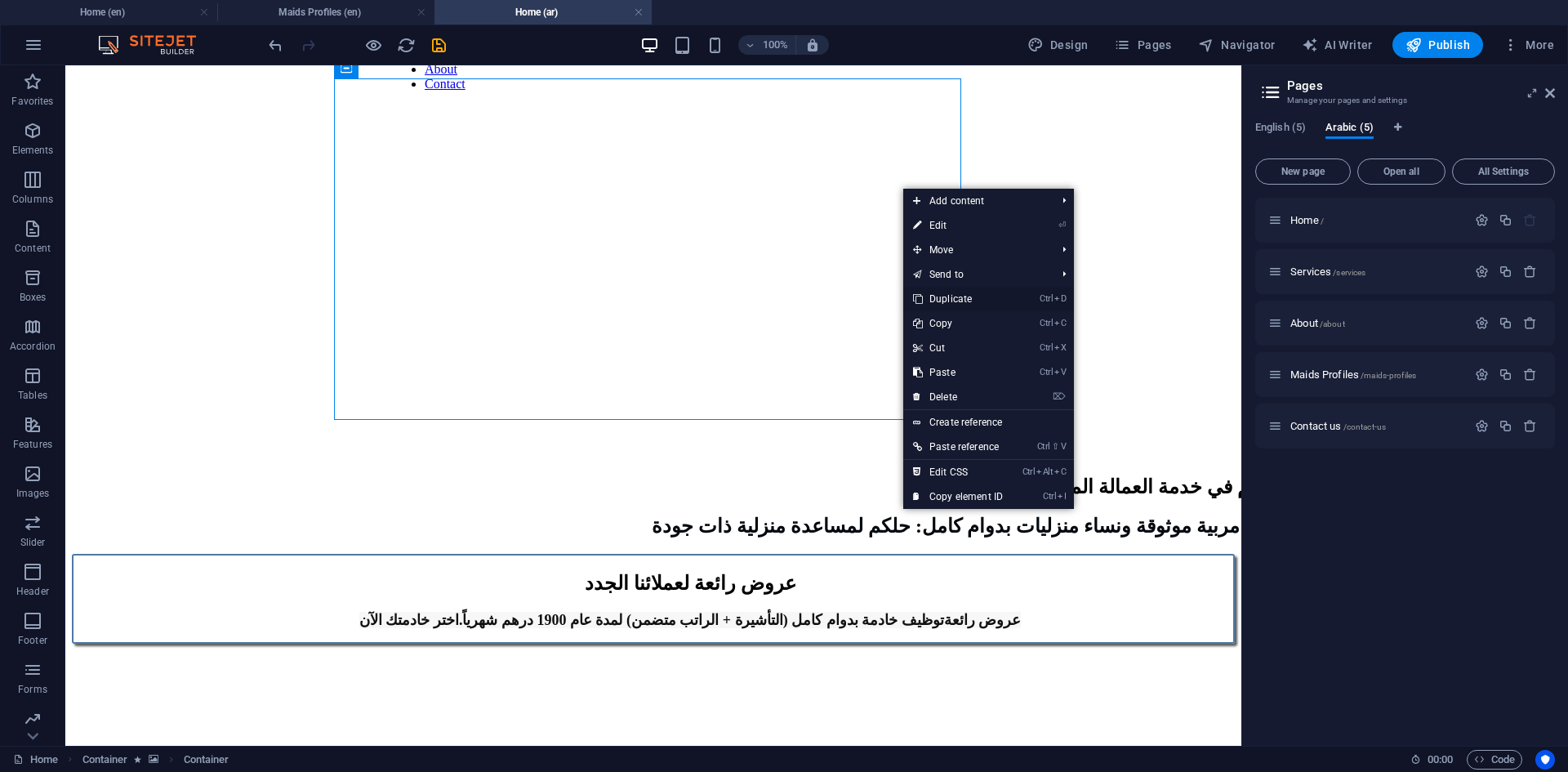
click at [958, 296] on link "Ctrl D Duplicate" at bounding box center [958, 299] width 110 height 25
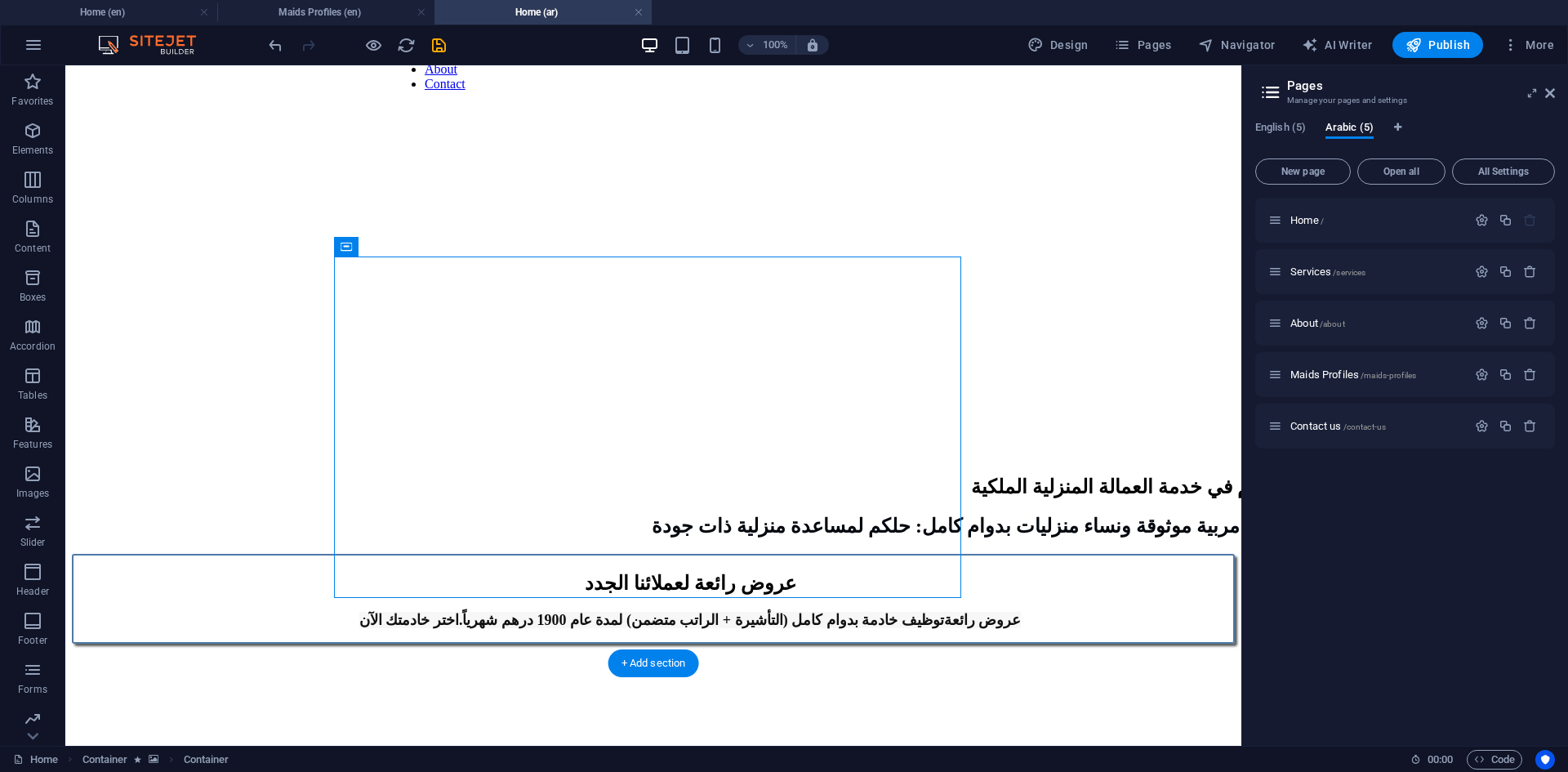
scroll to position [1551, 0]
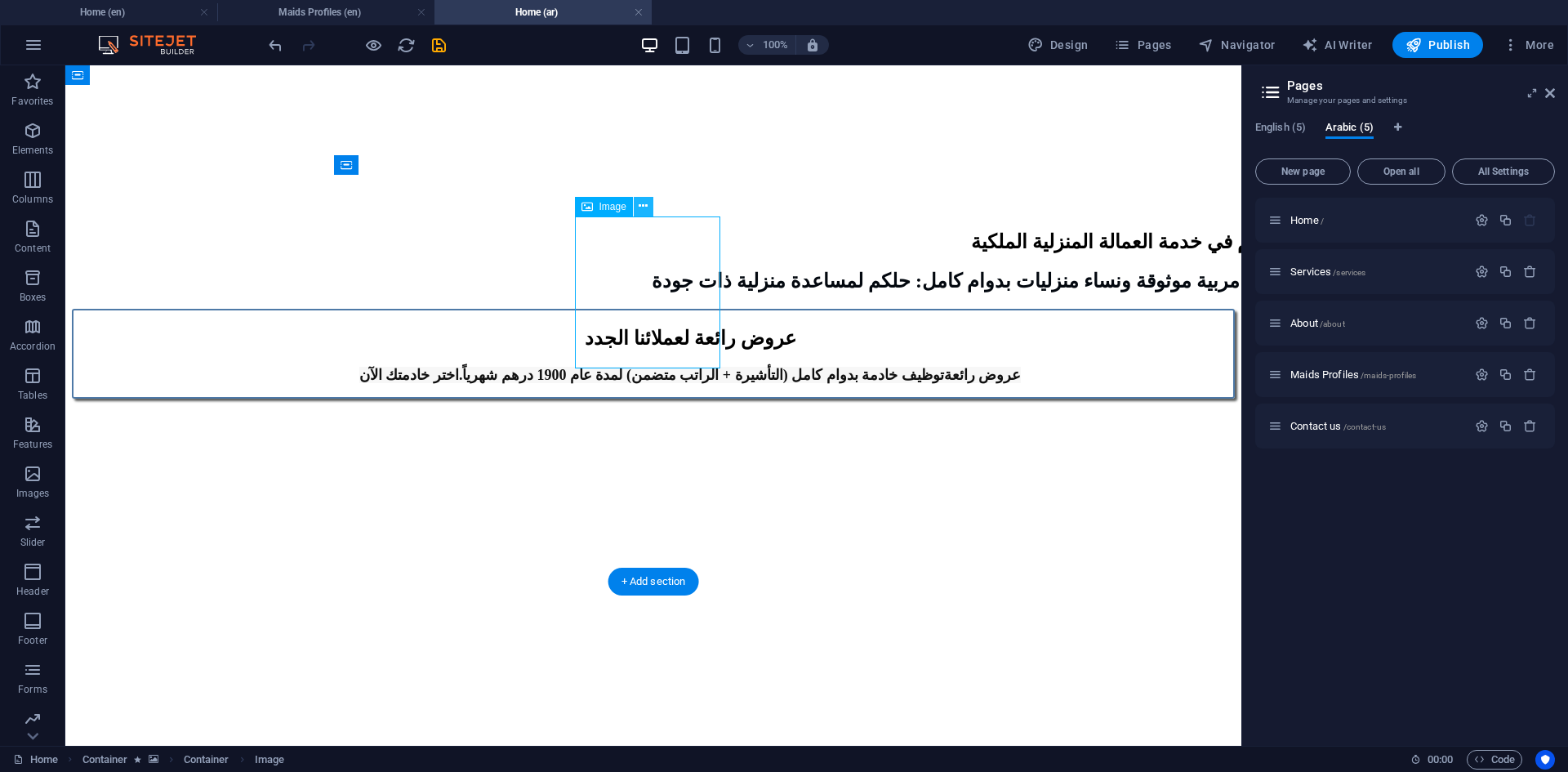
click at [639, 212] on icon at bounding box center [642, 206] width 9 height 17
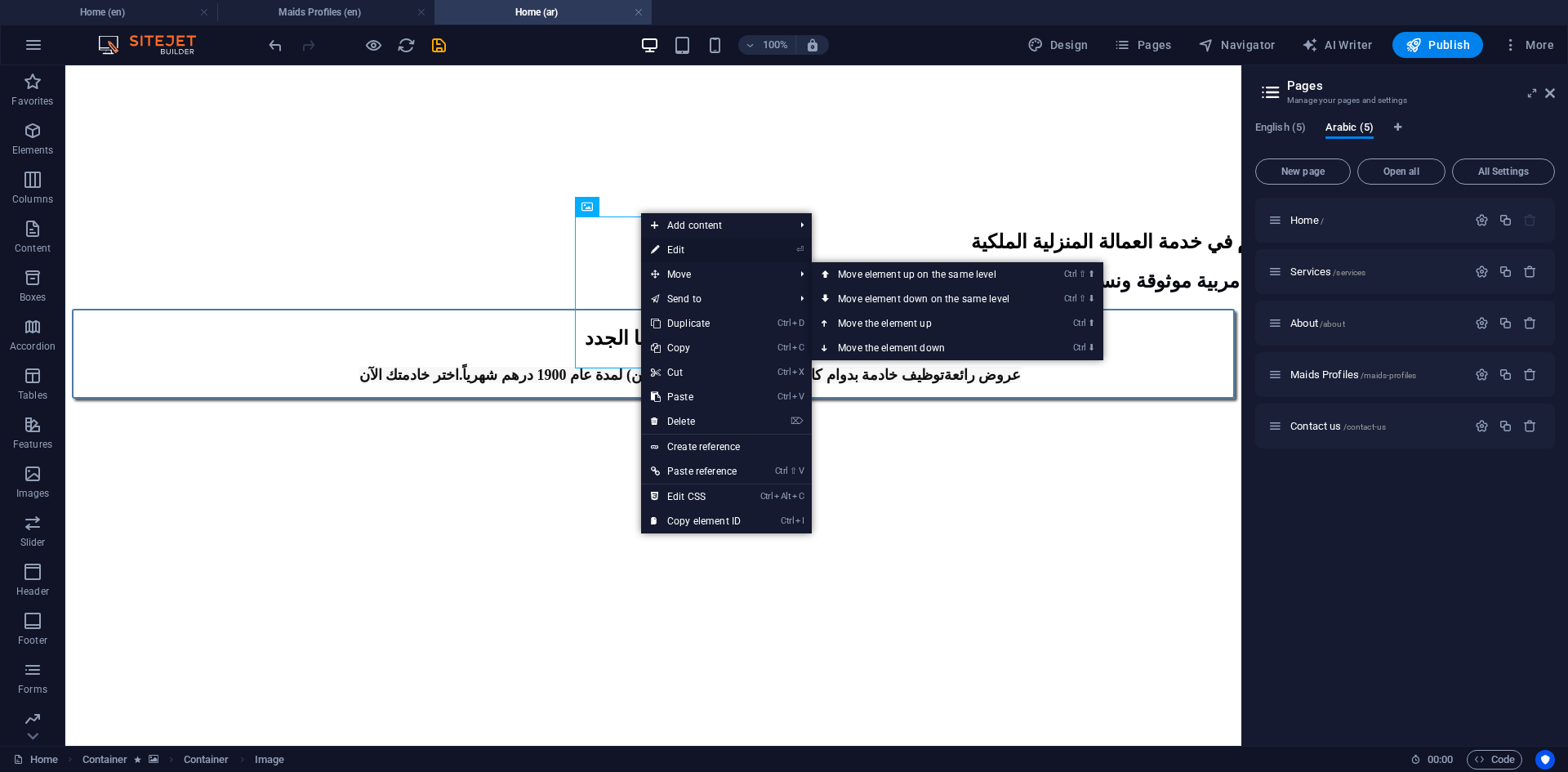
click at [708, 249] on link "⏎ Edit" at bounding box center [696, 250] width 110 height 25
select select "px"
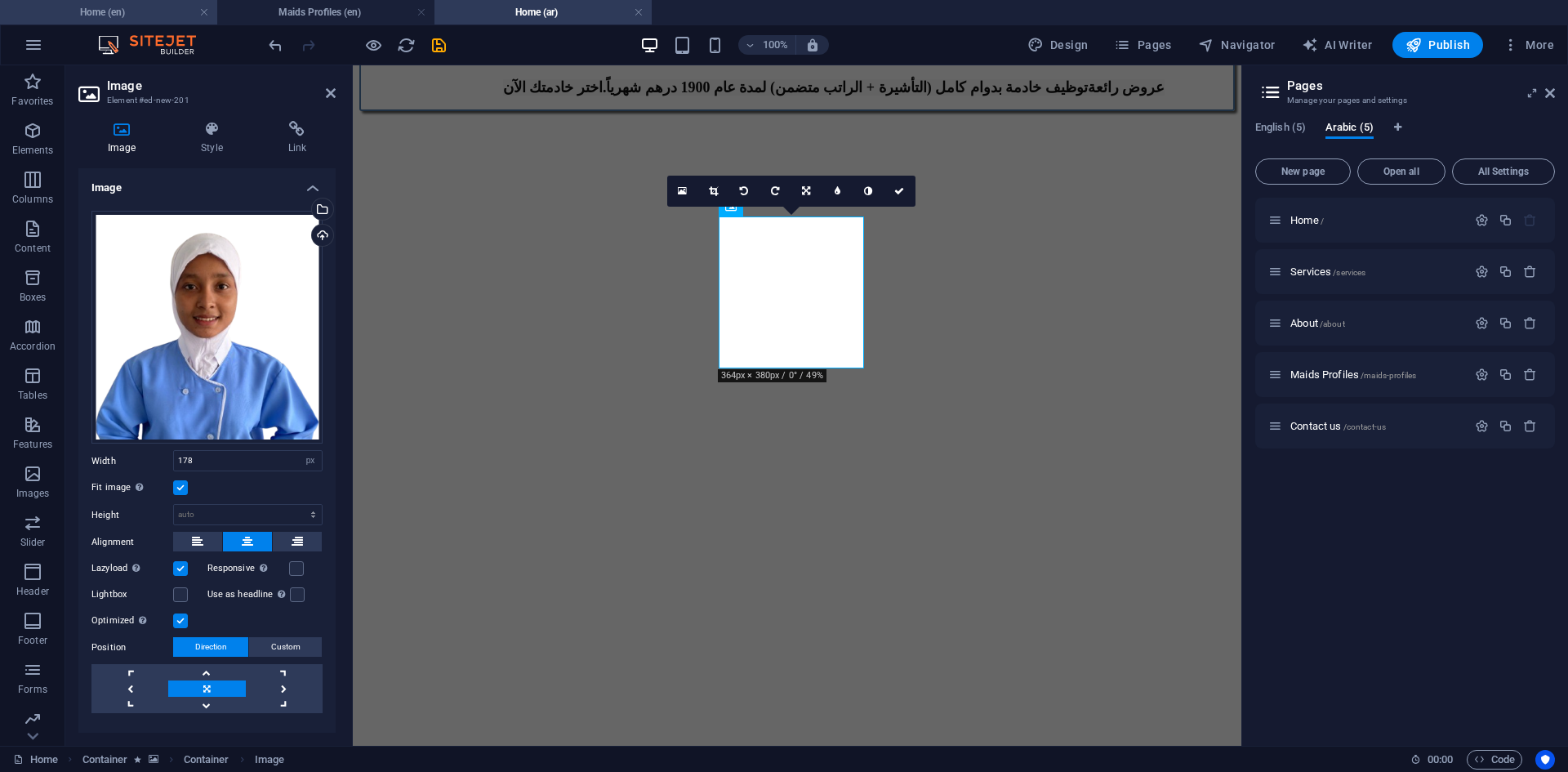
click at [155, 11] on h4 "Home (en)" at bounding box center [108, 12] width 217 height 18
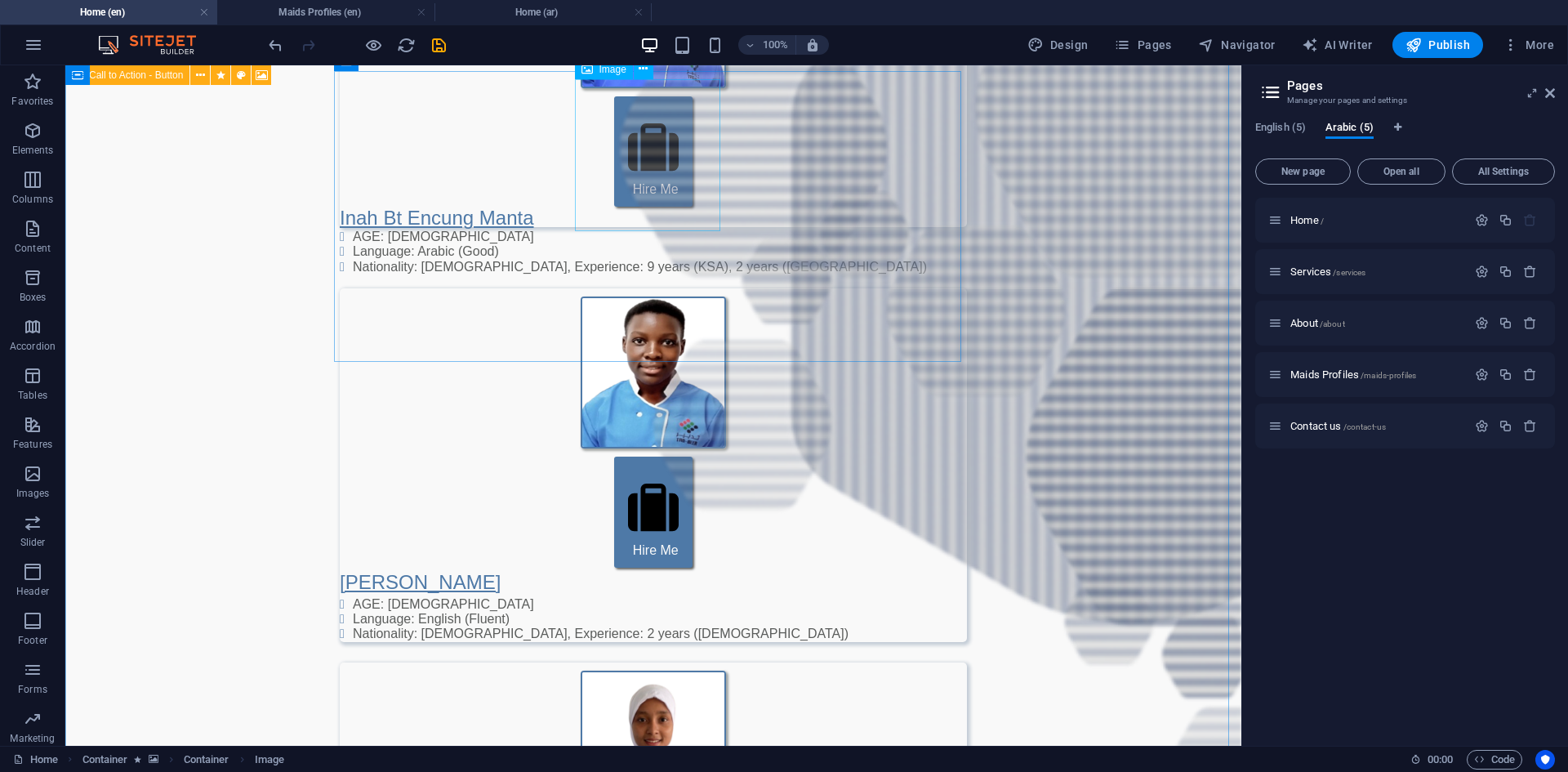
scroll to position [3224, 0]
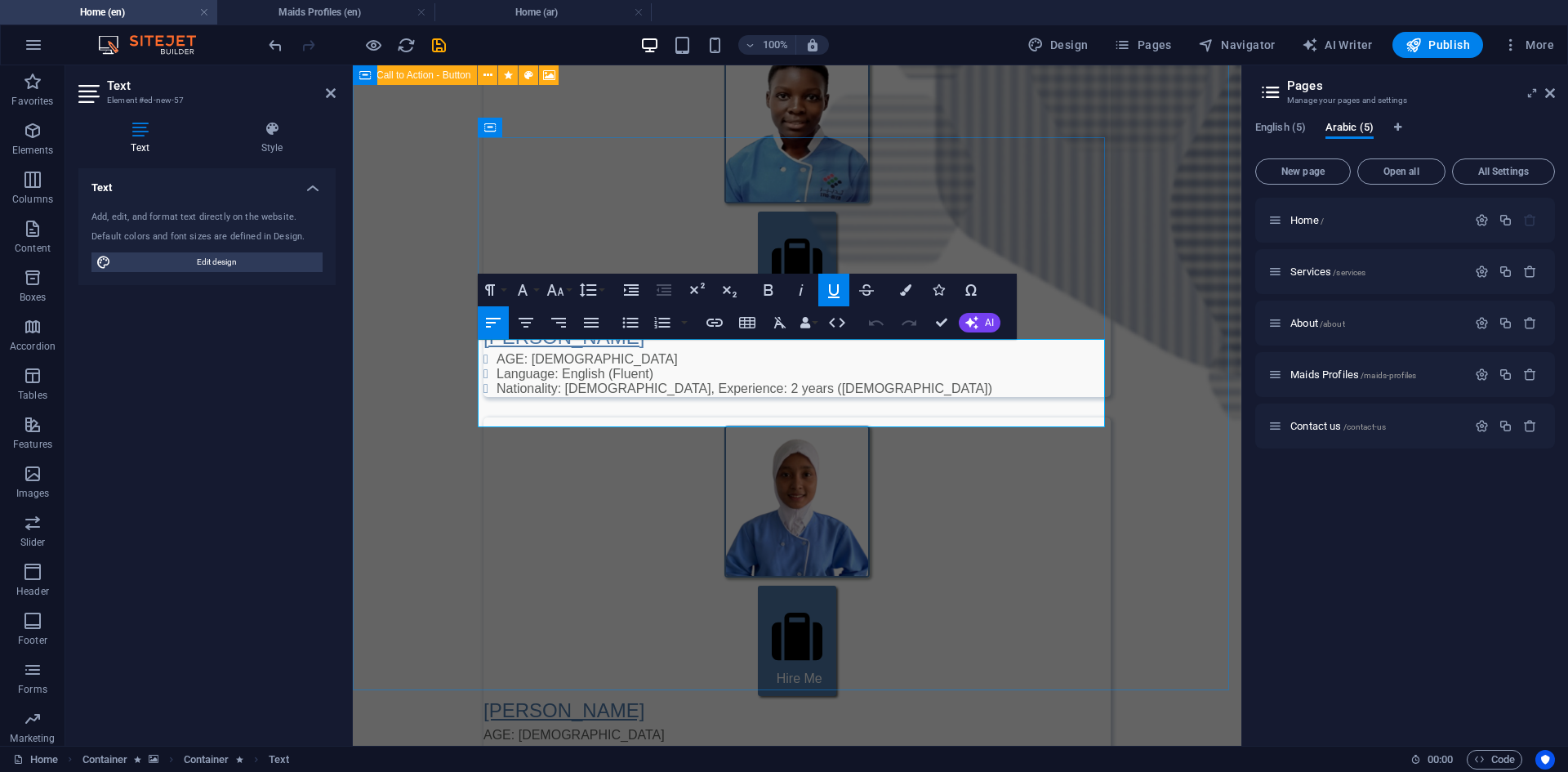
drag, startPoint x: 633, startPoint y: 355, endPoint x: 483, endPoint y: 361, distance: 150.1
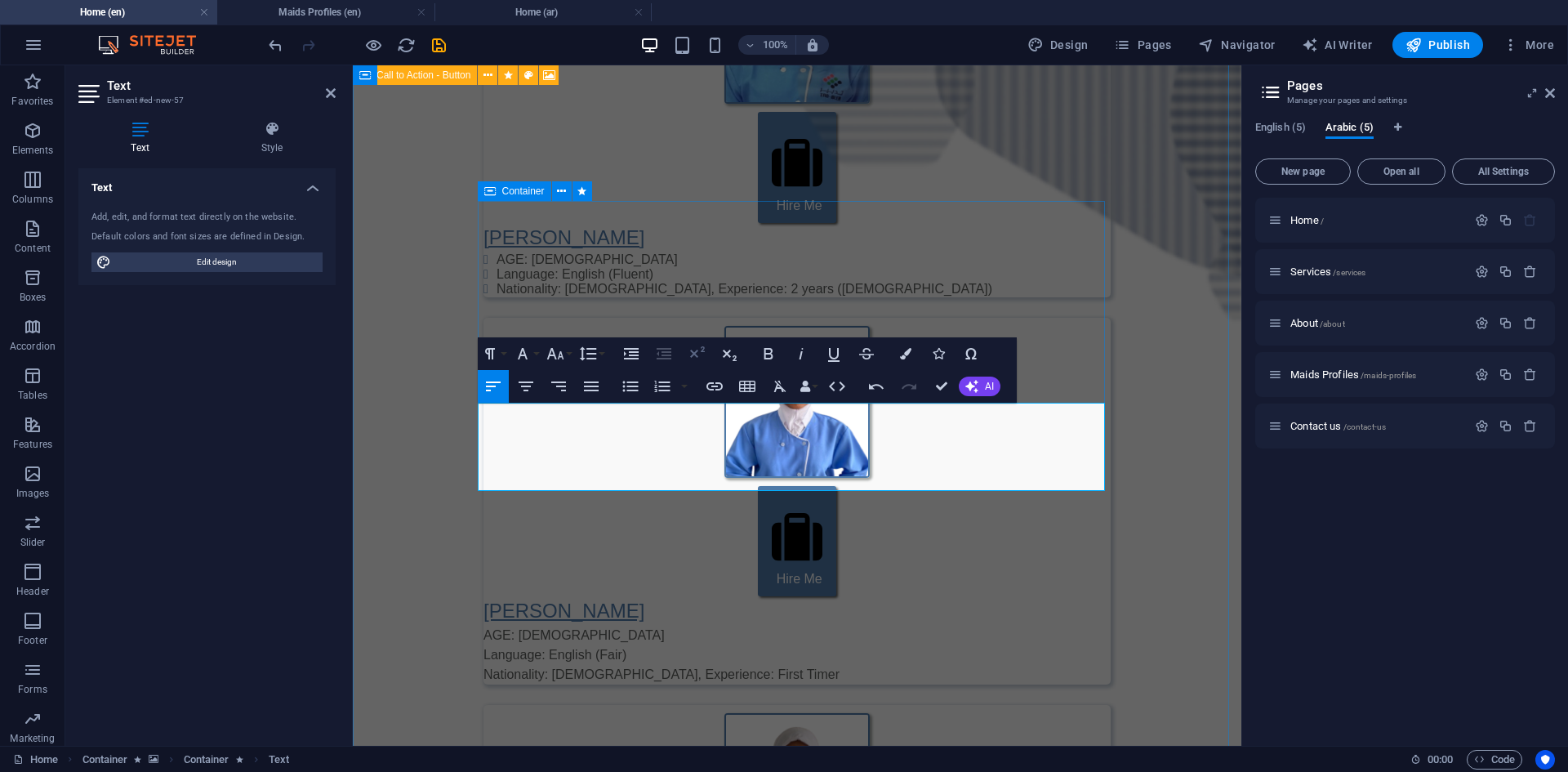
scroll to position [3079, 0]
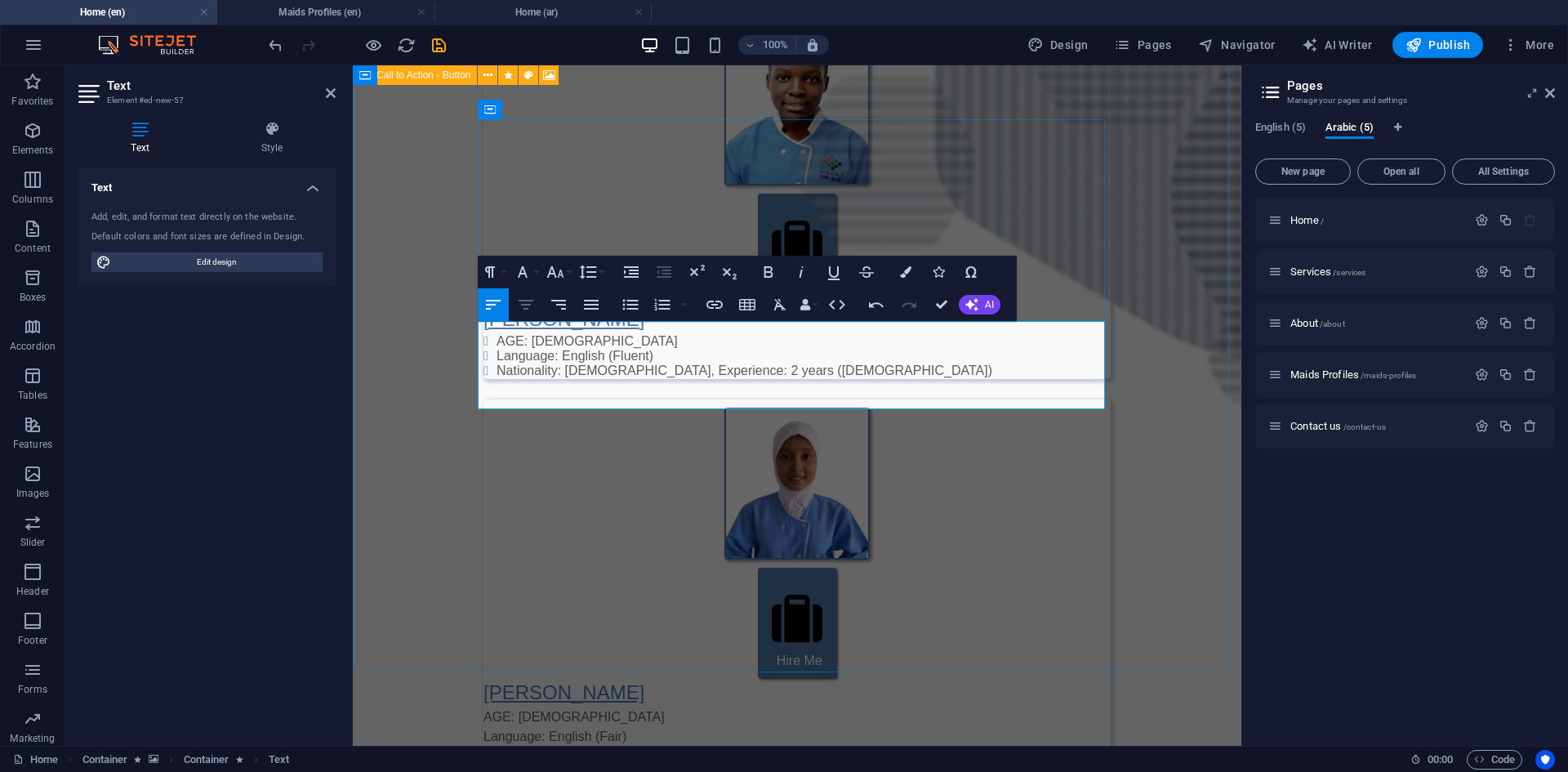
scroll to position [3161, 0]
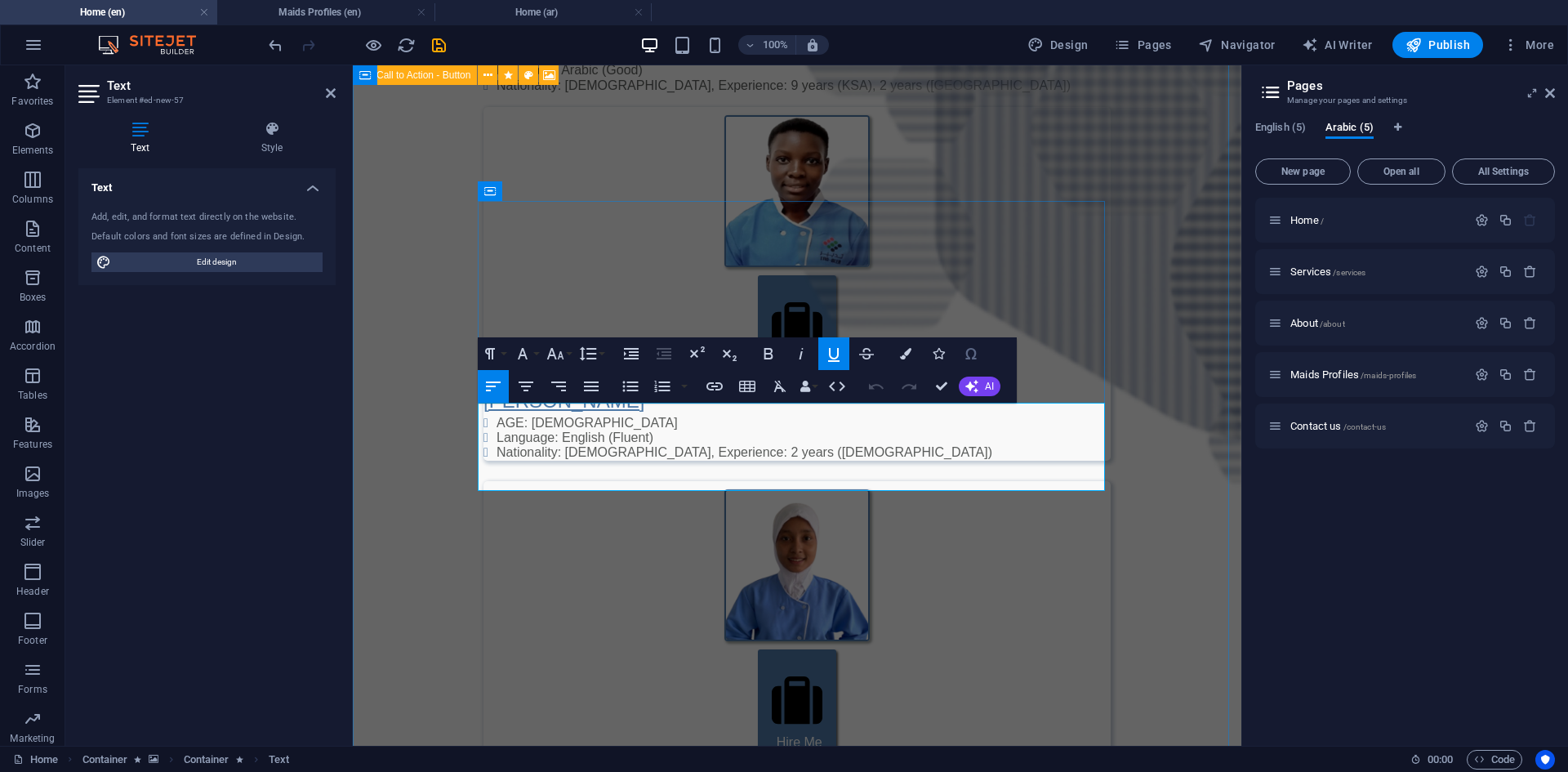
copy div "[PERSON_NAME] AGE: [DEMOGRAPHIC_DATA] Language: English (Good), Arabic (Fair) N…"
click at [561, 15] on h4 "Home (ar)" at bounding box center [542, 12] width 217 height 18
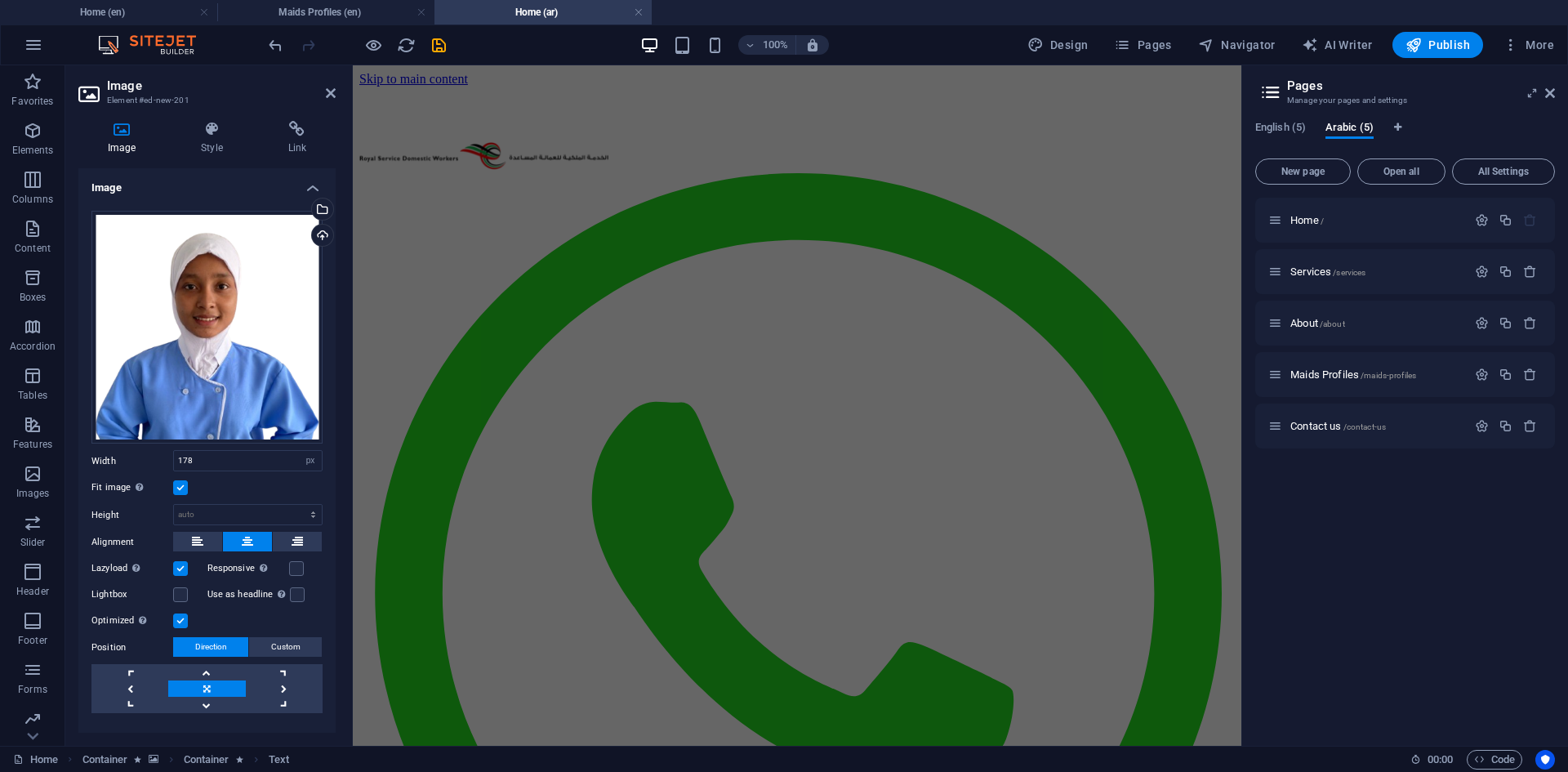
scroll to position [1551, 0]
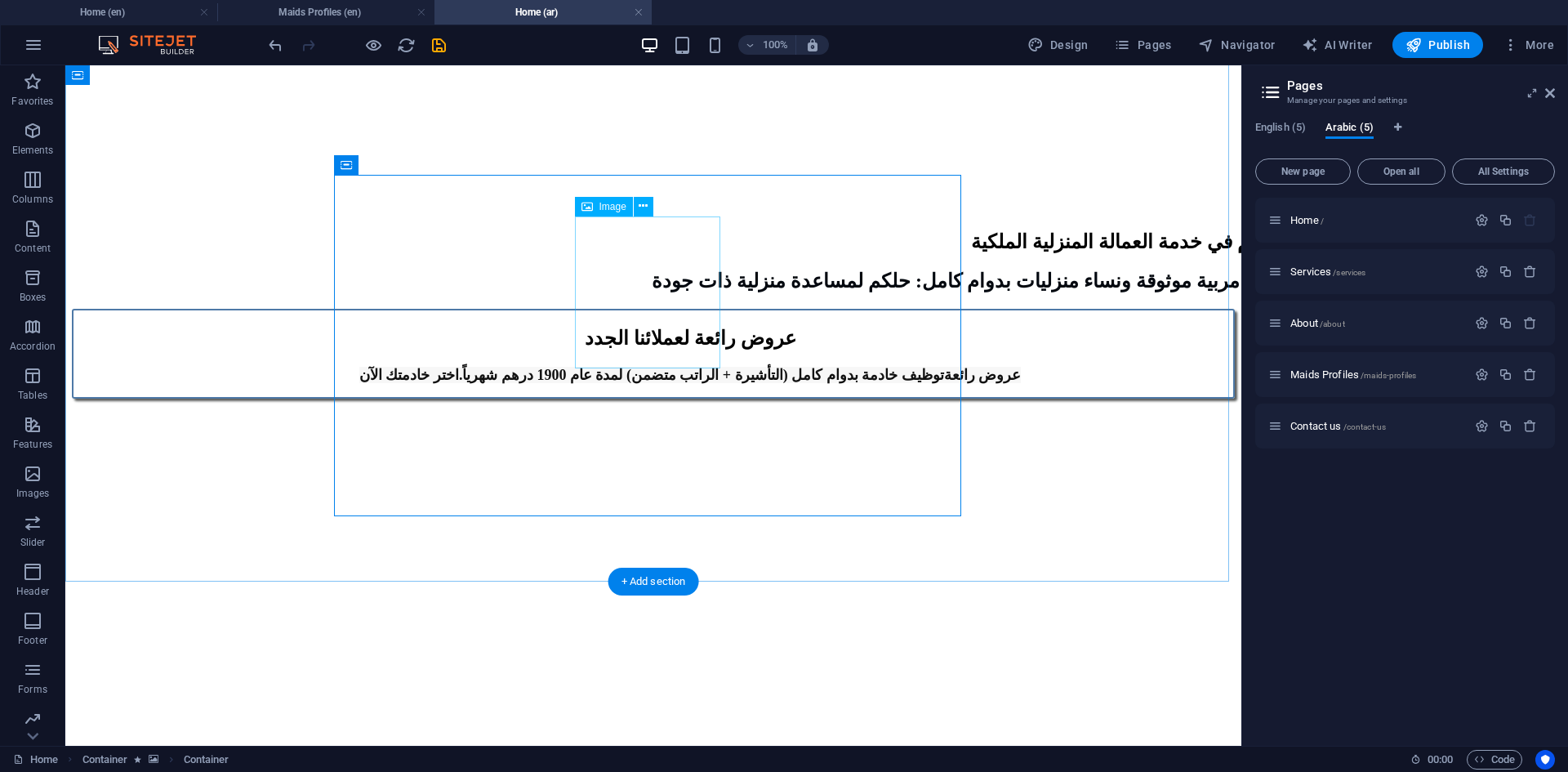
click at [638, 208] on icon at bounding box center [642, 206] width 9 height 17
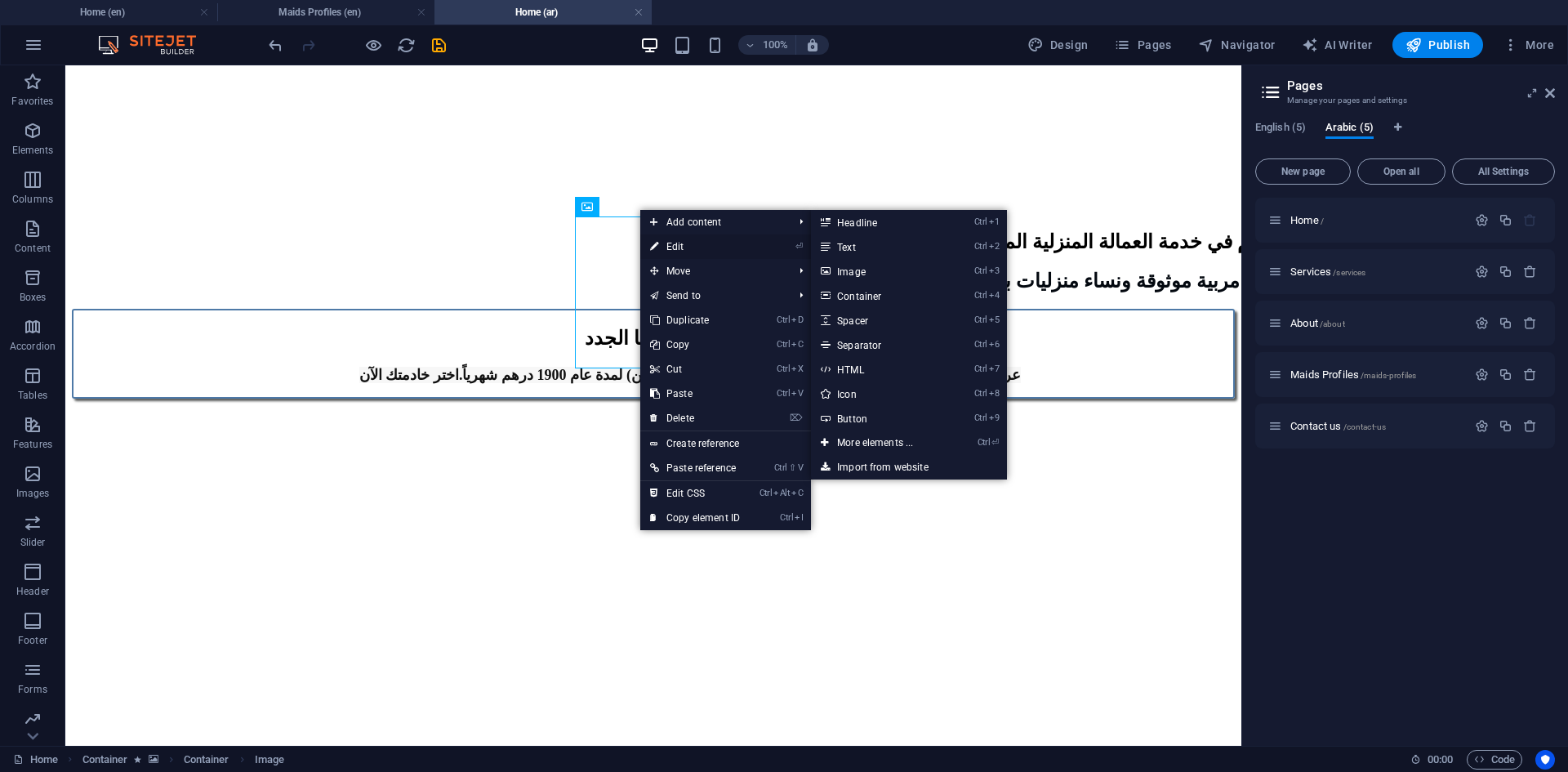
click at [682, 244] on link "⏎ Edit" at bounding box center [695, 247] width 110 height 25
select select "px"
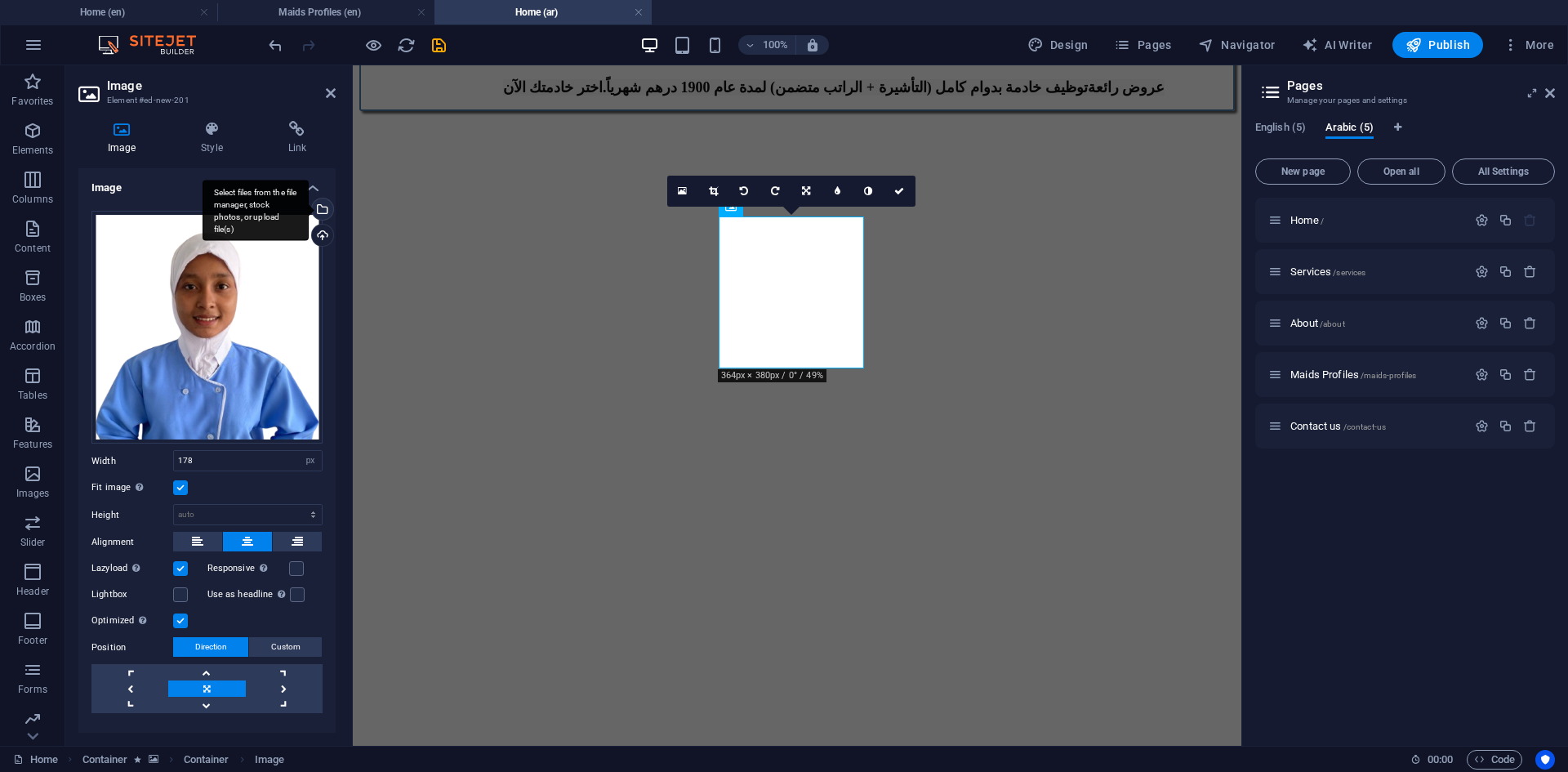
click at [319, 211] on div "Select files from the file manager, stock photos, or upload file(s)" at bounding box center [321, 211] width 25 height 25
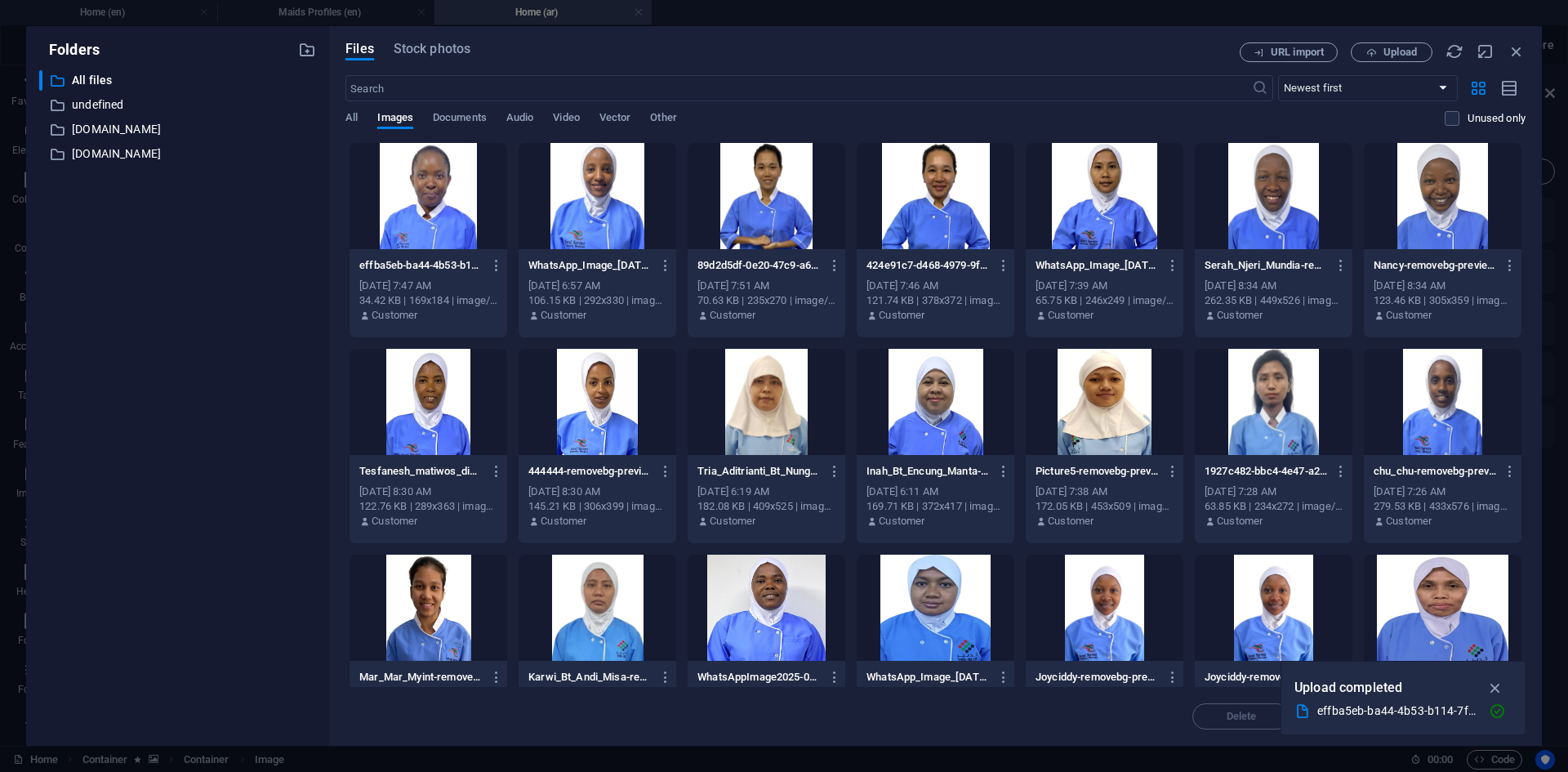
click at [432, 203] on div at bounding box center [428, 196] width 158 height 106
click at [1495, 686] on icon "button" at bounding box center [1495, 687] width 19 height 18
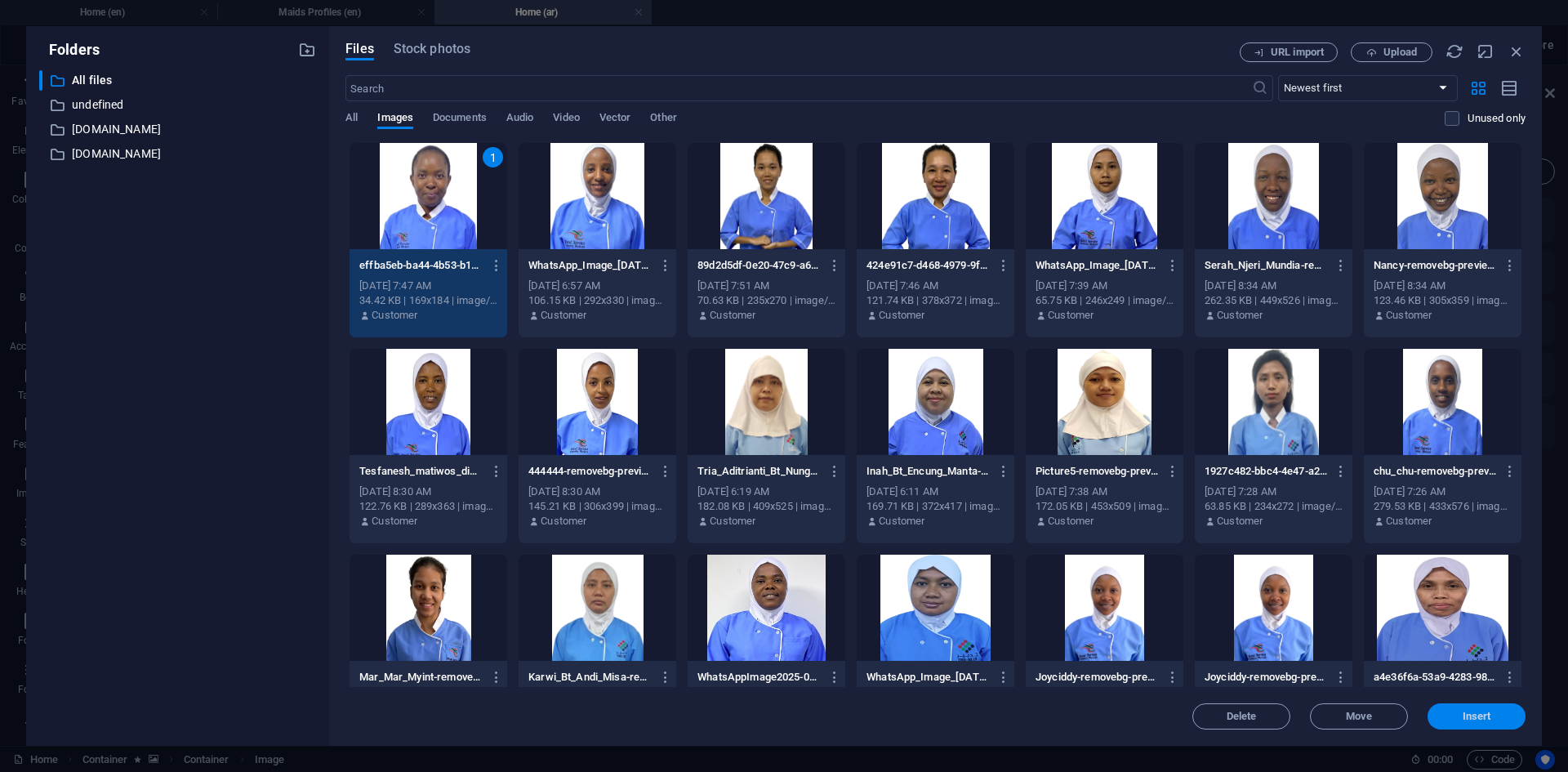
click at [1469, 711] on span "Insert" at bounding box center [1476, 716] width 29 height 10
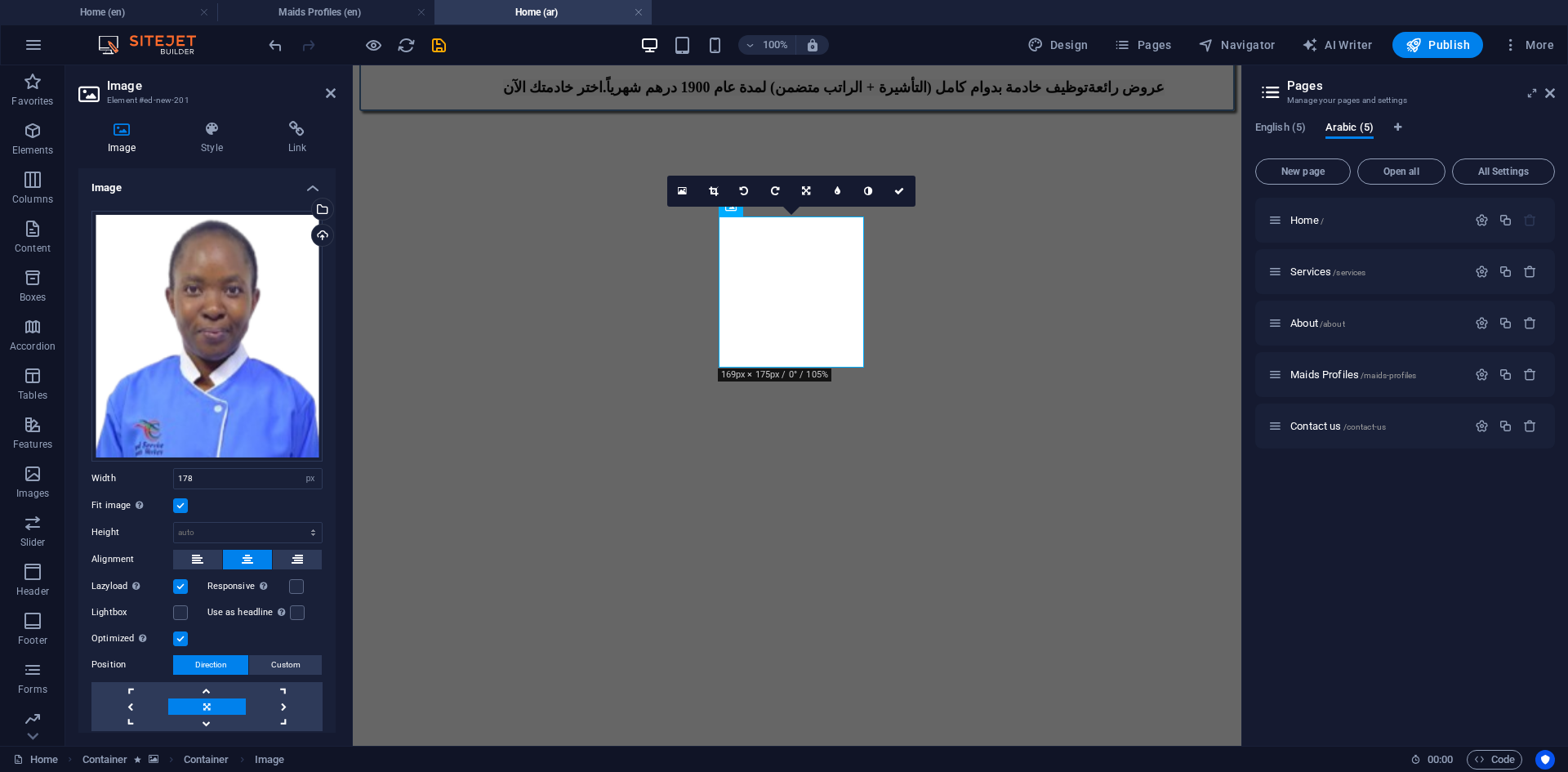
click at [1171, 111] on figure at bounding box center [797, 111] width 875 height 0
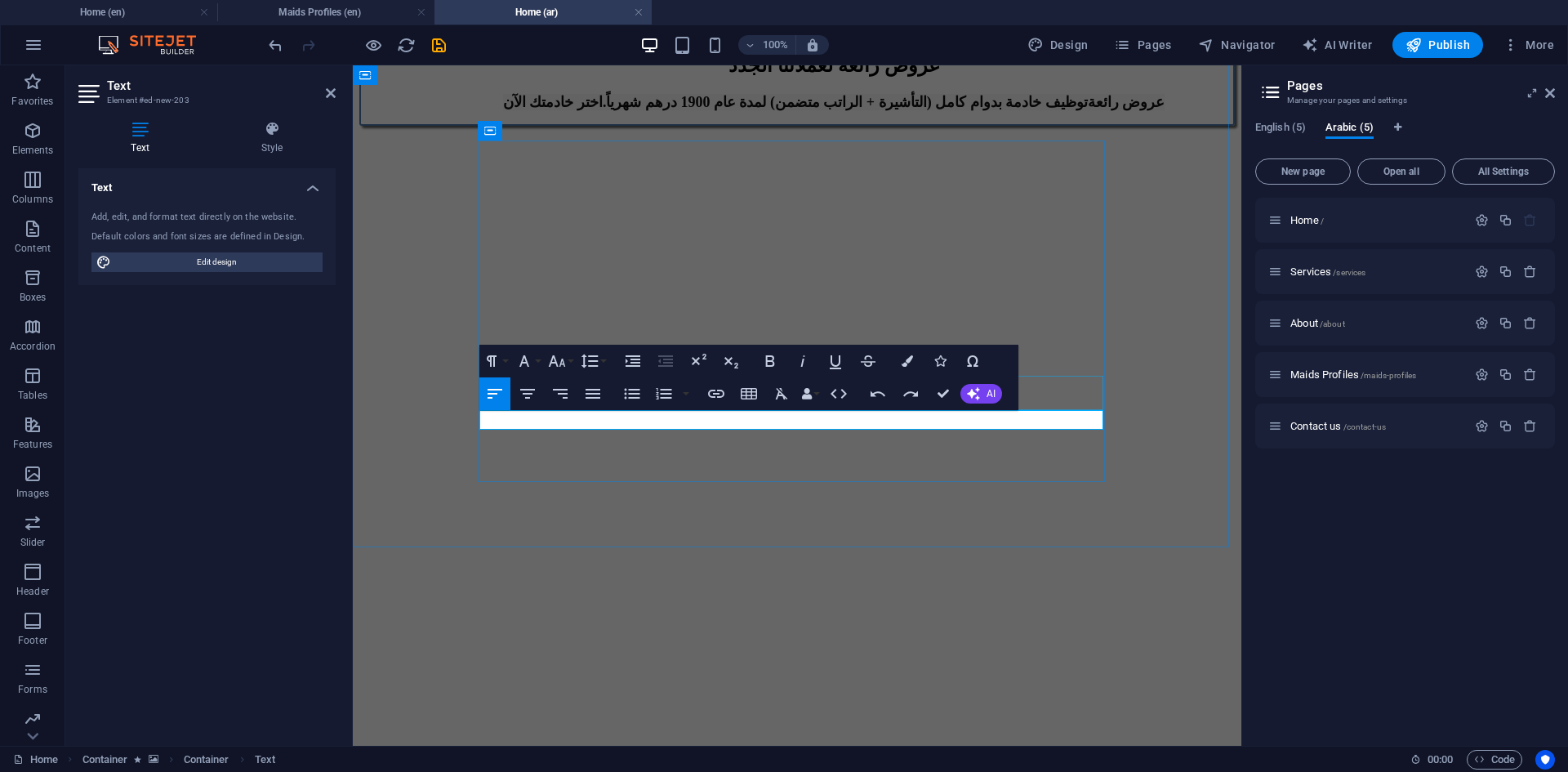
scroll to position [1275, 0]
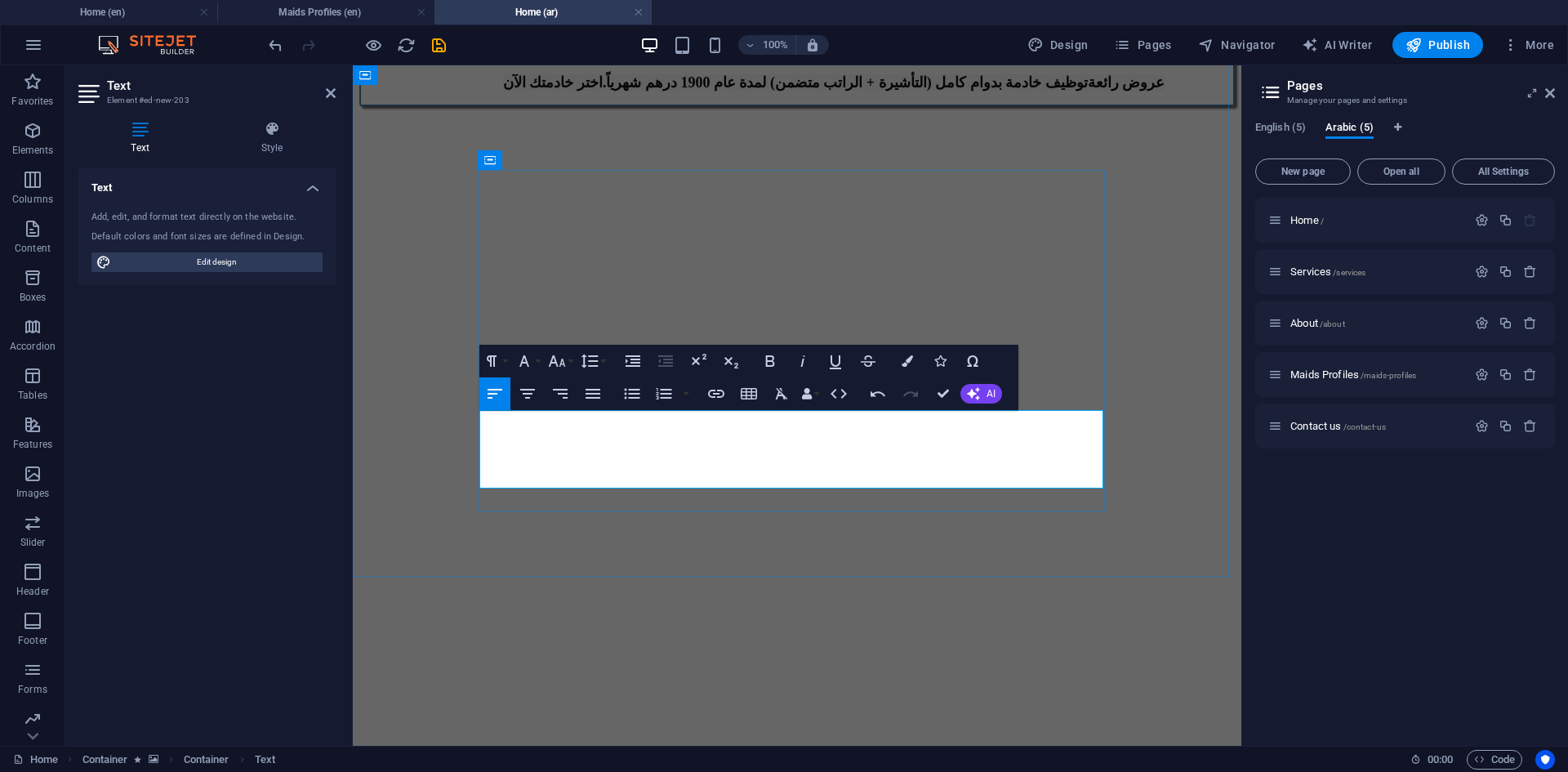
click at [563, 393] on icon "button" at bounding box center [559, 393] width 15 height 10
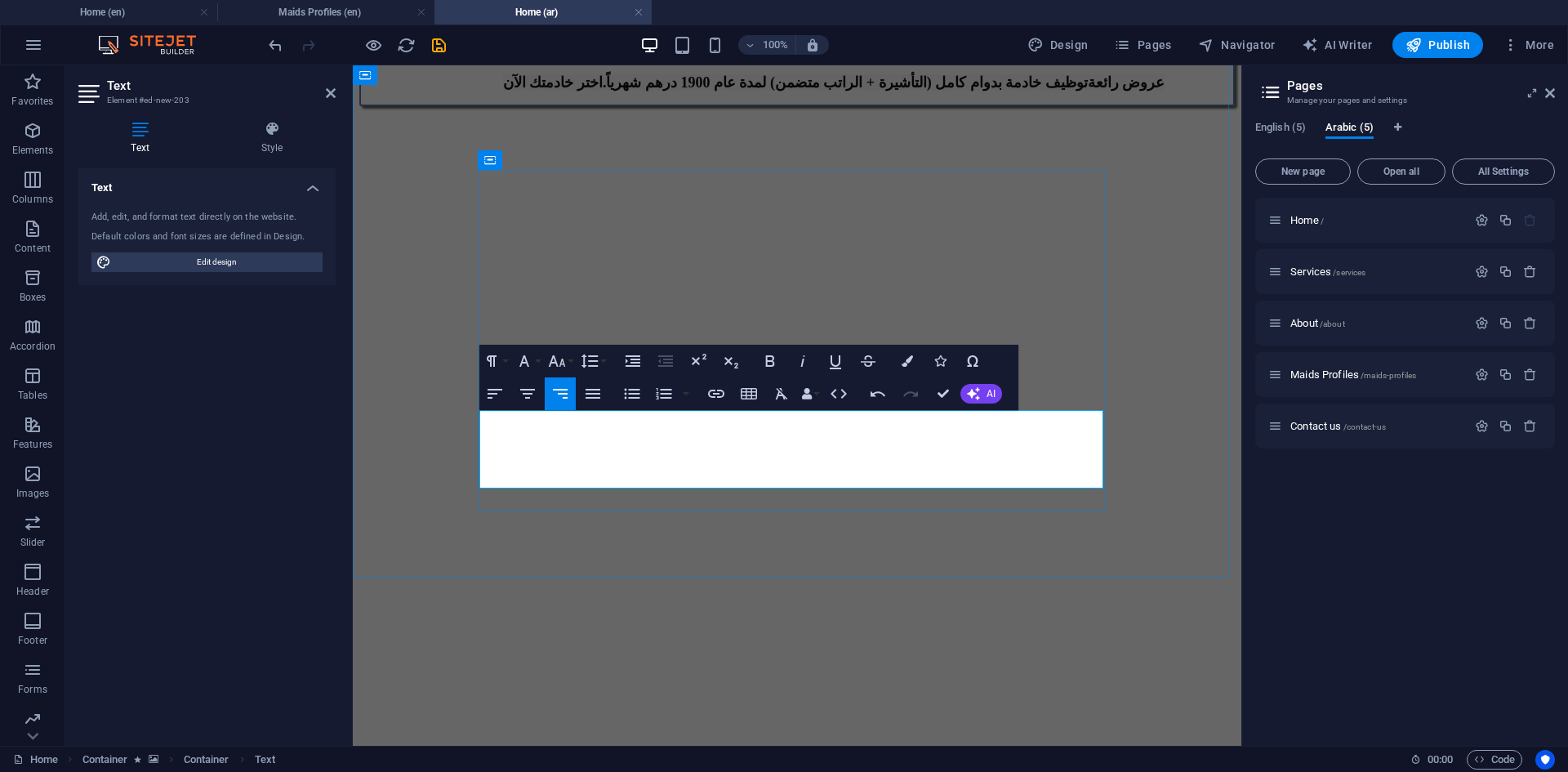
click at [910, 365] on icon "button" at bounding box center [907, 361] width 11 height 11
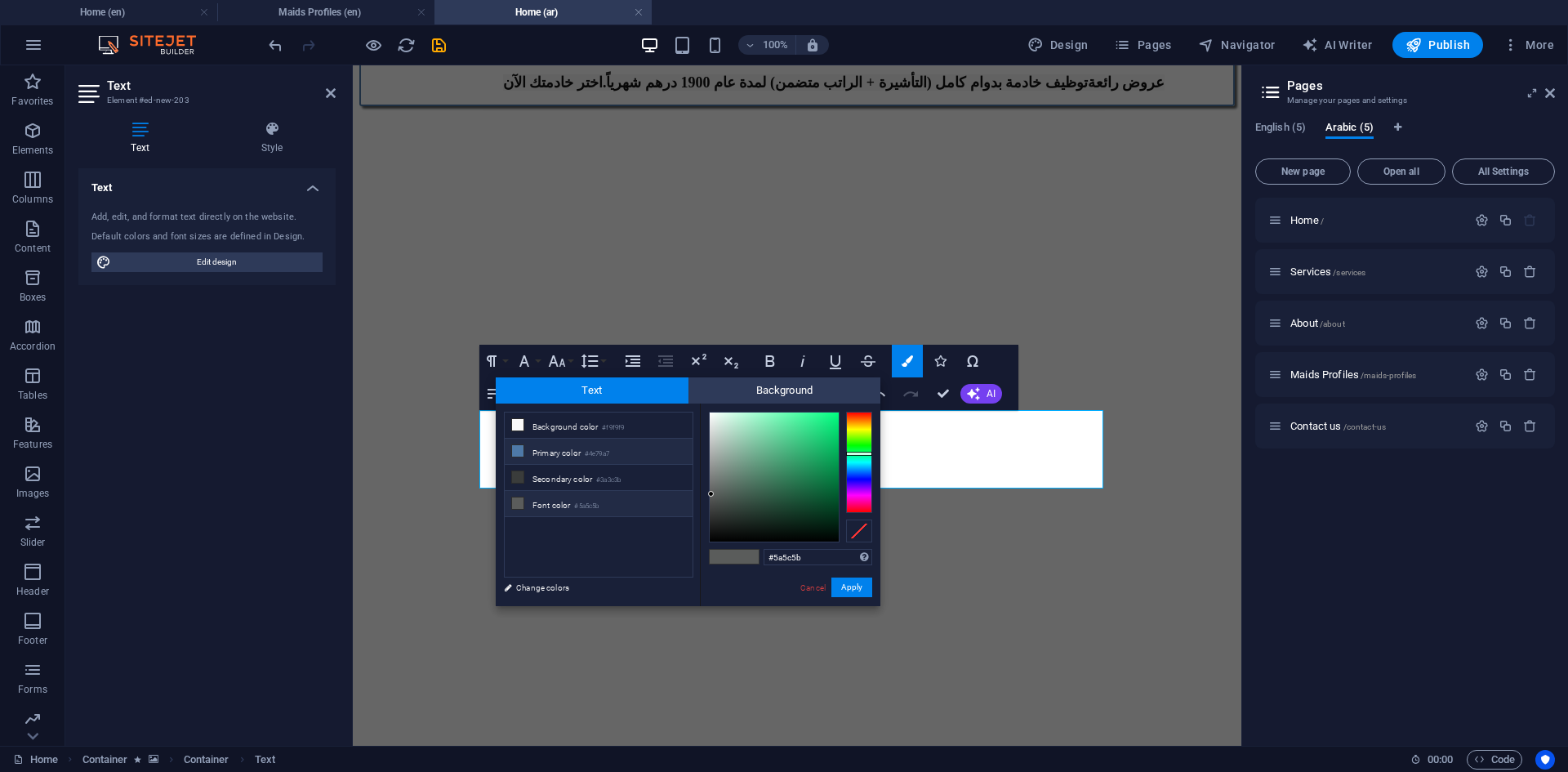
click at [543, 451] on li "Primary color #4e79a7" at bounding box center [598, 451] width 188 height 26
type input "#4e79a7"
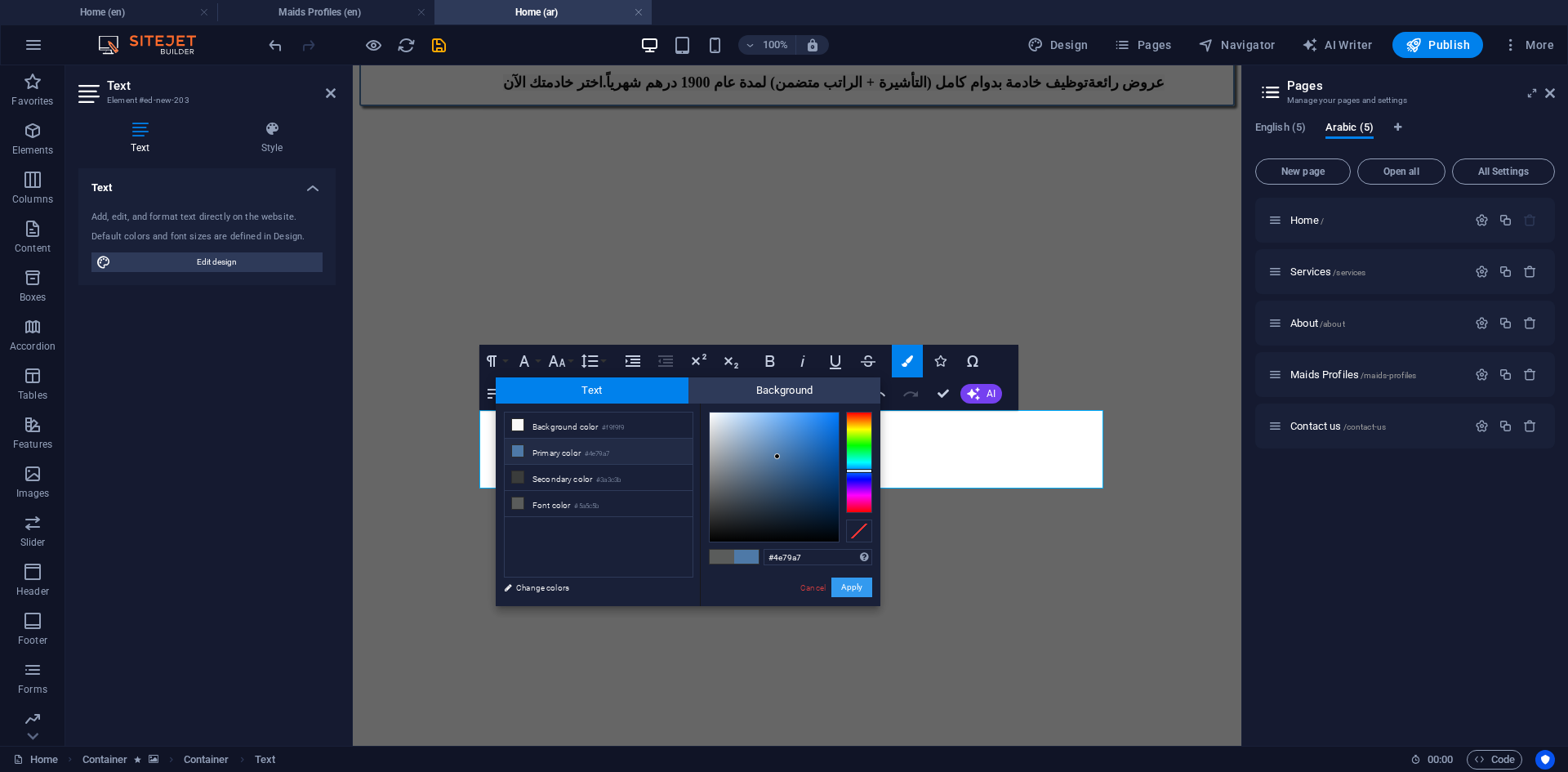
click at [847, 582] on button "Apply" at bounding box center [851, 587] width 41 height 20
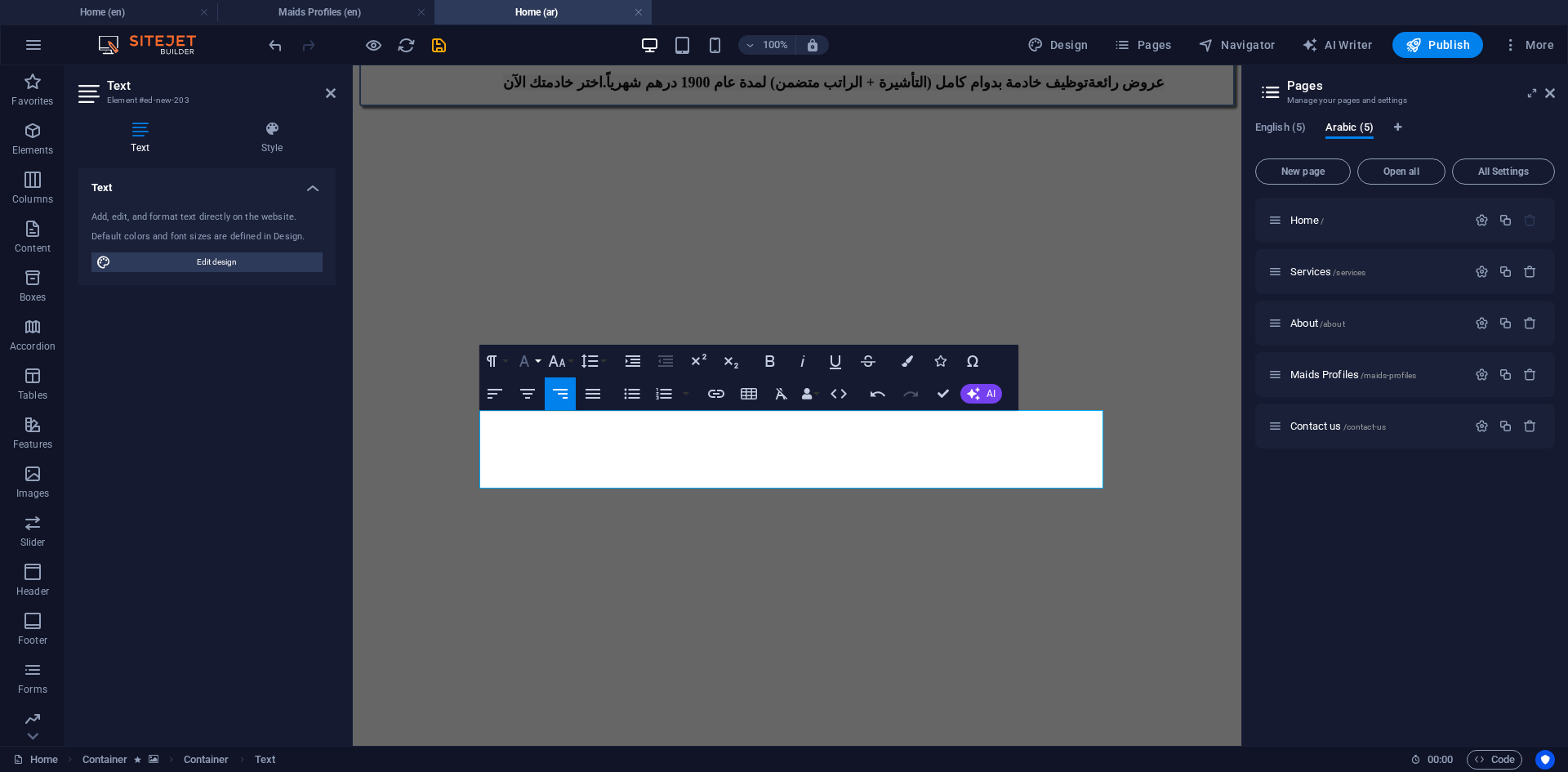
click at [534, 368] on button "Font Family" at bounding box center [527, 361] width 31 height 33
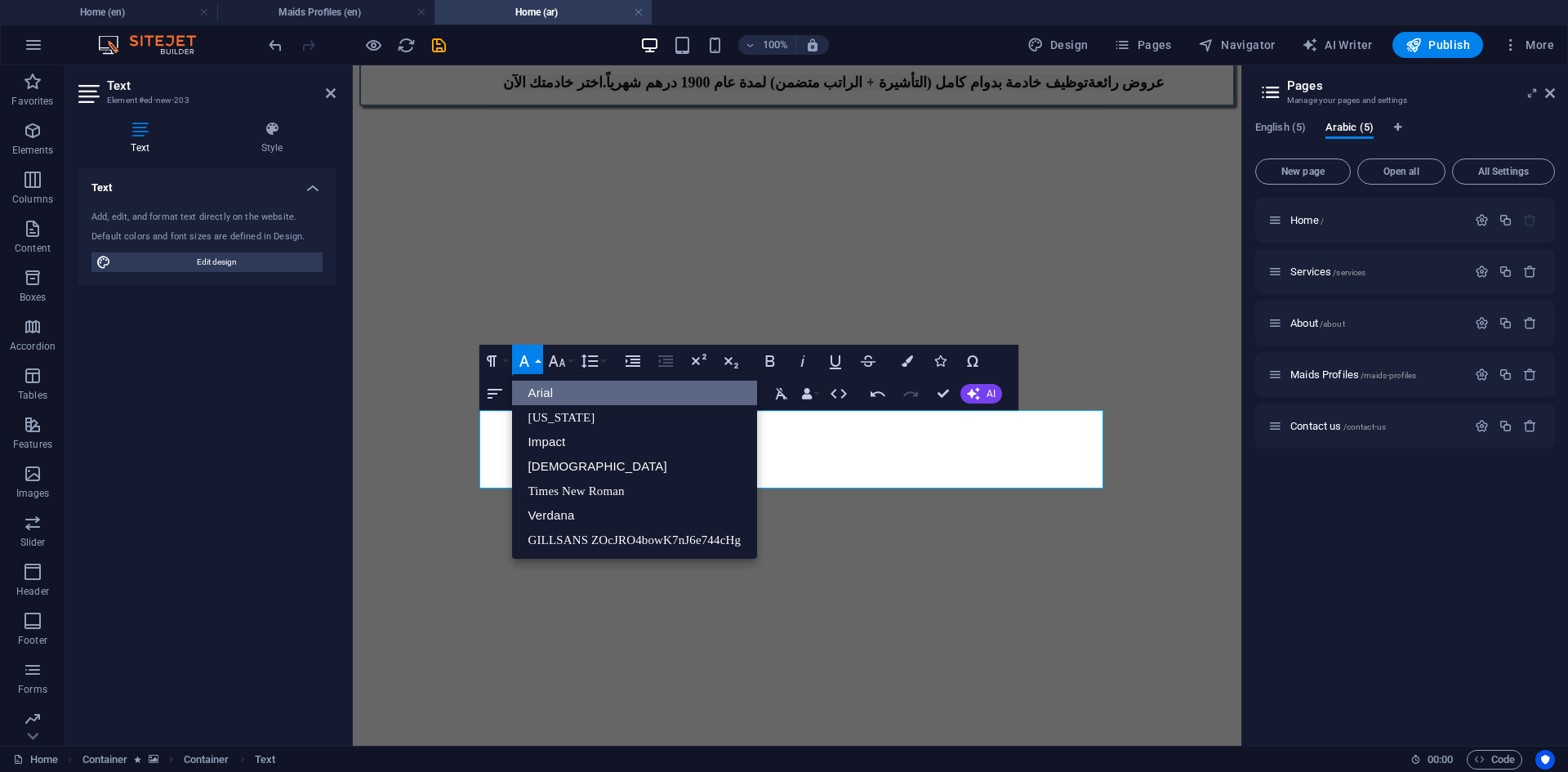
scroll to position [0, 0]
click at [534, 368] on button "Font Family" at bounding box center [527, 361] width 31 height 33
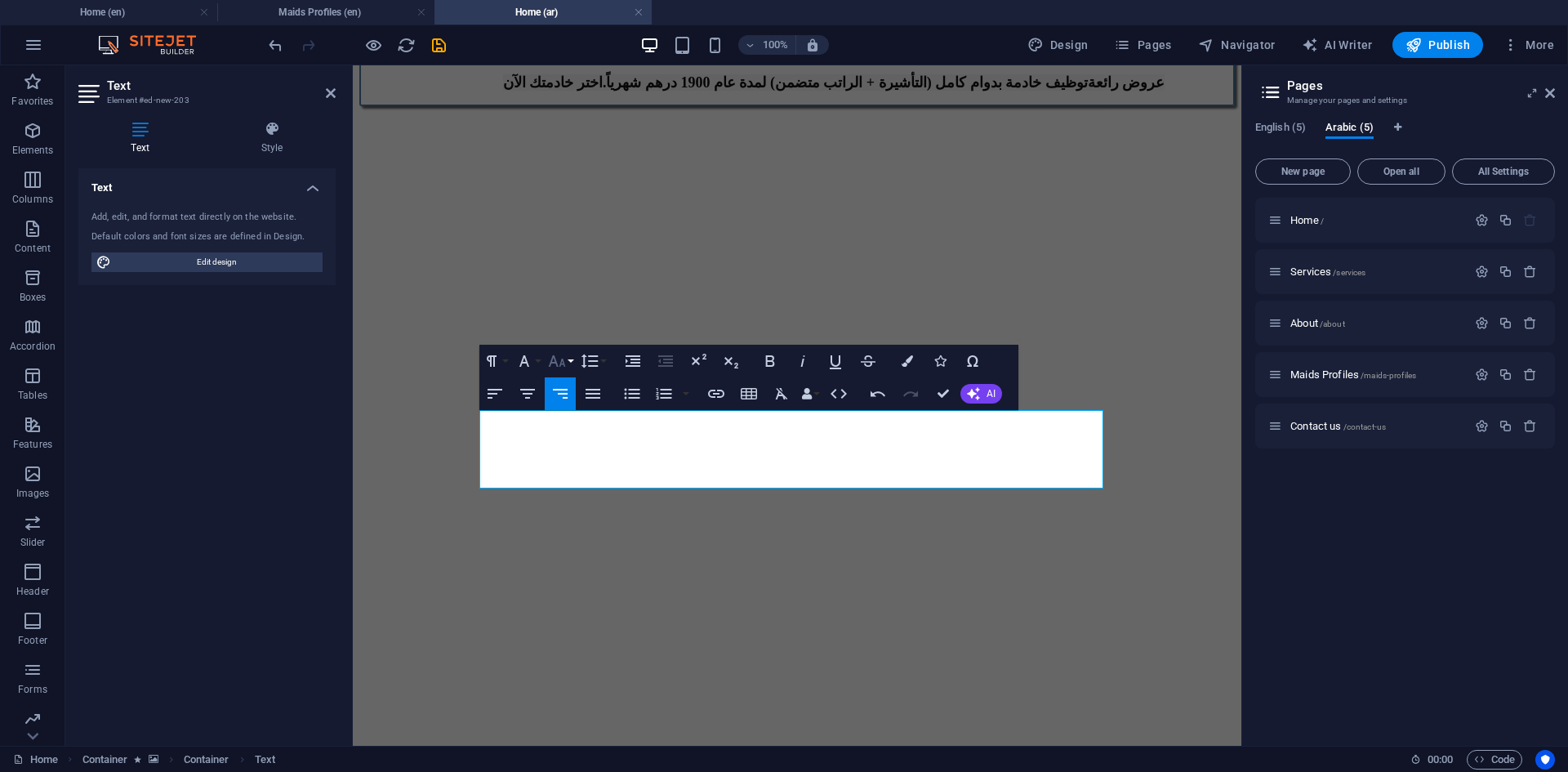
click at [554, 366] on icon "button" at bounding box center [557, 362] width 20 height 20
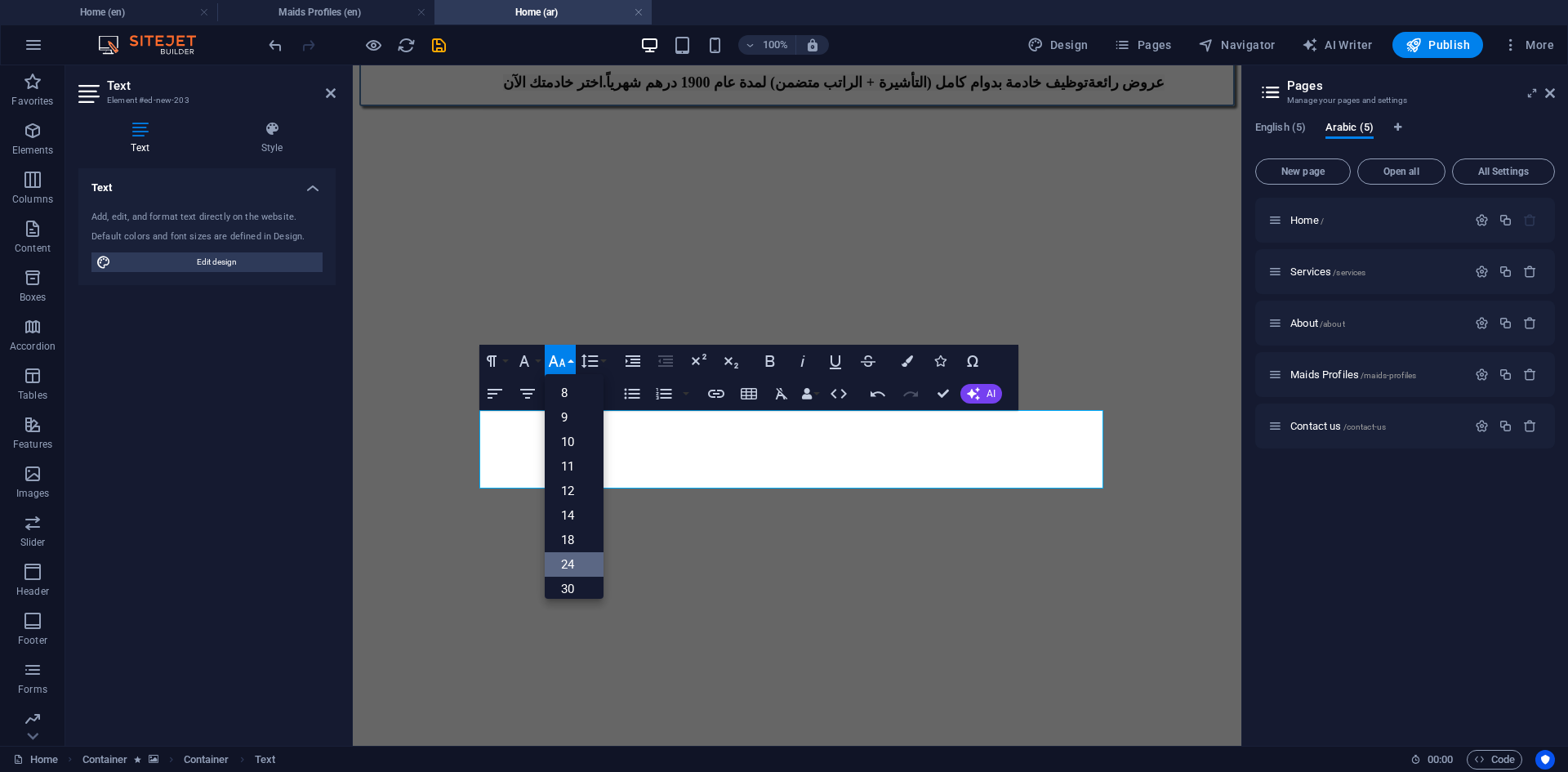
click at [586, 569] on link "24" at bounding box center [573, 564] width 59 height 25
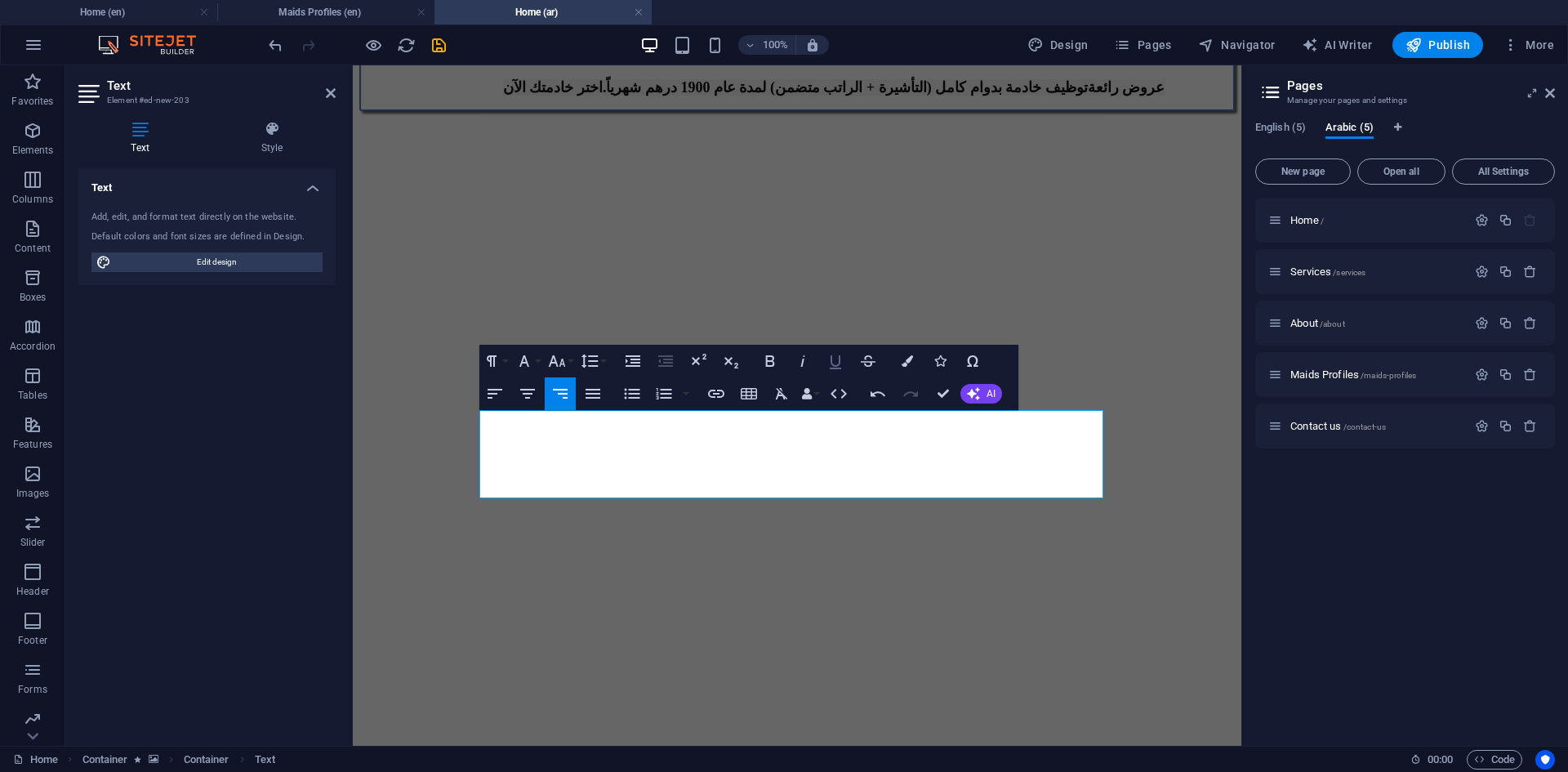
click at [833, 355] on icon "button" at bounding box center [835, 362] width 20 height 20
click at [1179, 111] on figure at bounding box center [797, 111] width 875 height 0
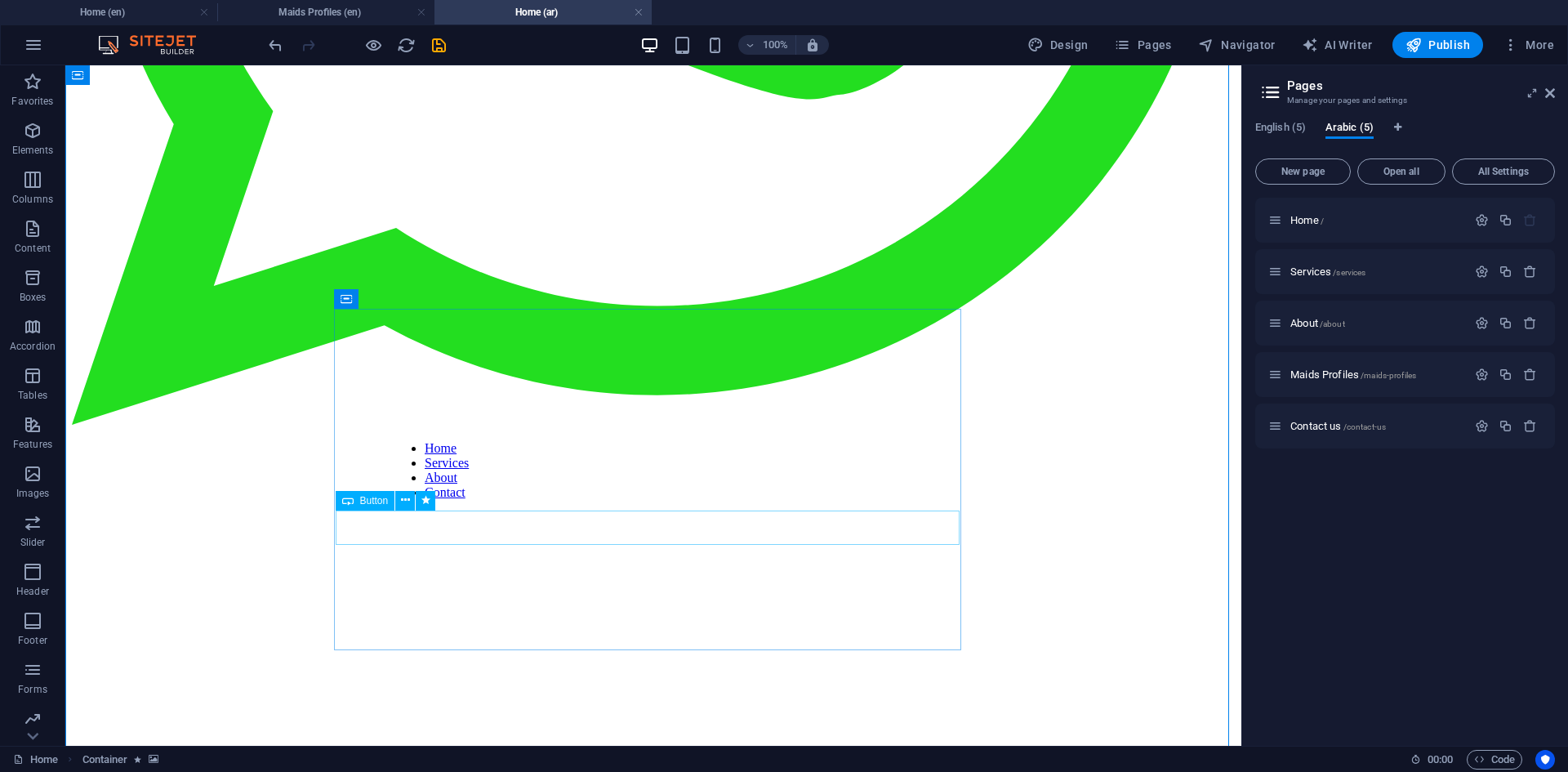
scroll to position [980, 0]
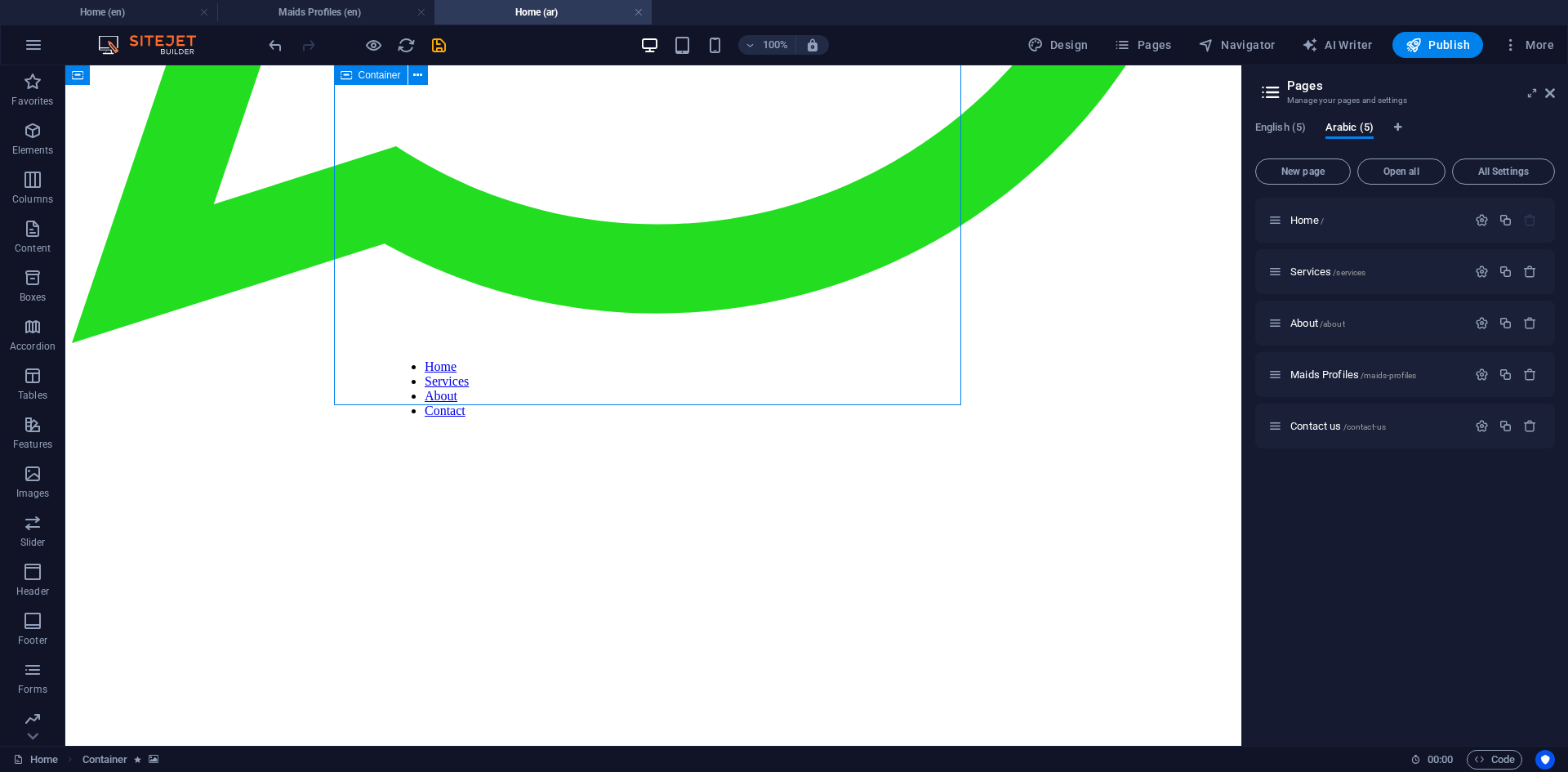
select select "px"
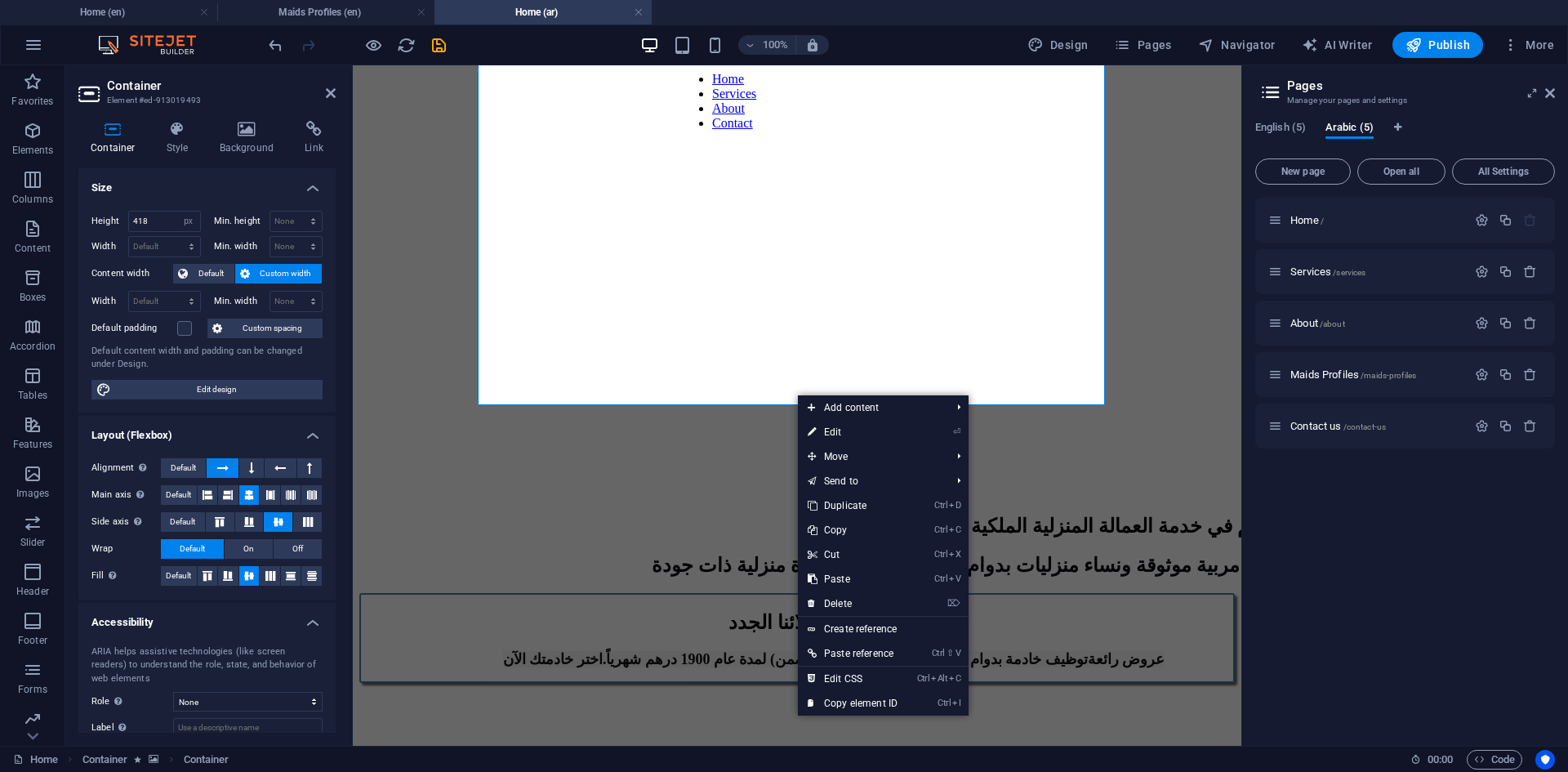
click at [1152, 682] on figure at bounding box center [797, 682] width 875 height 0
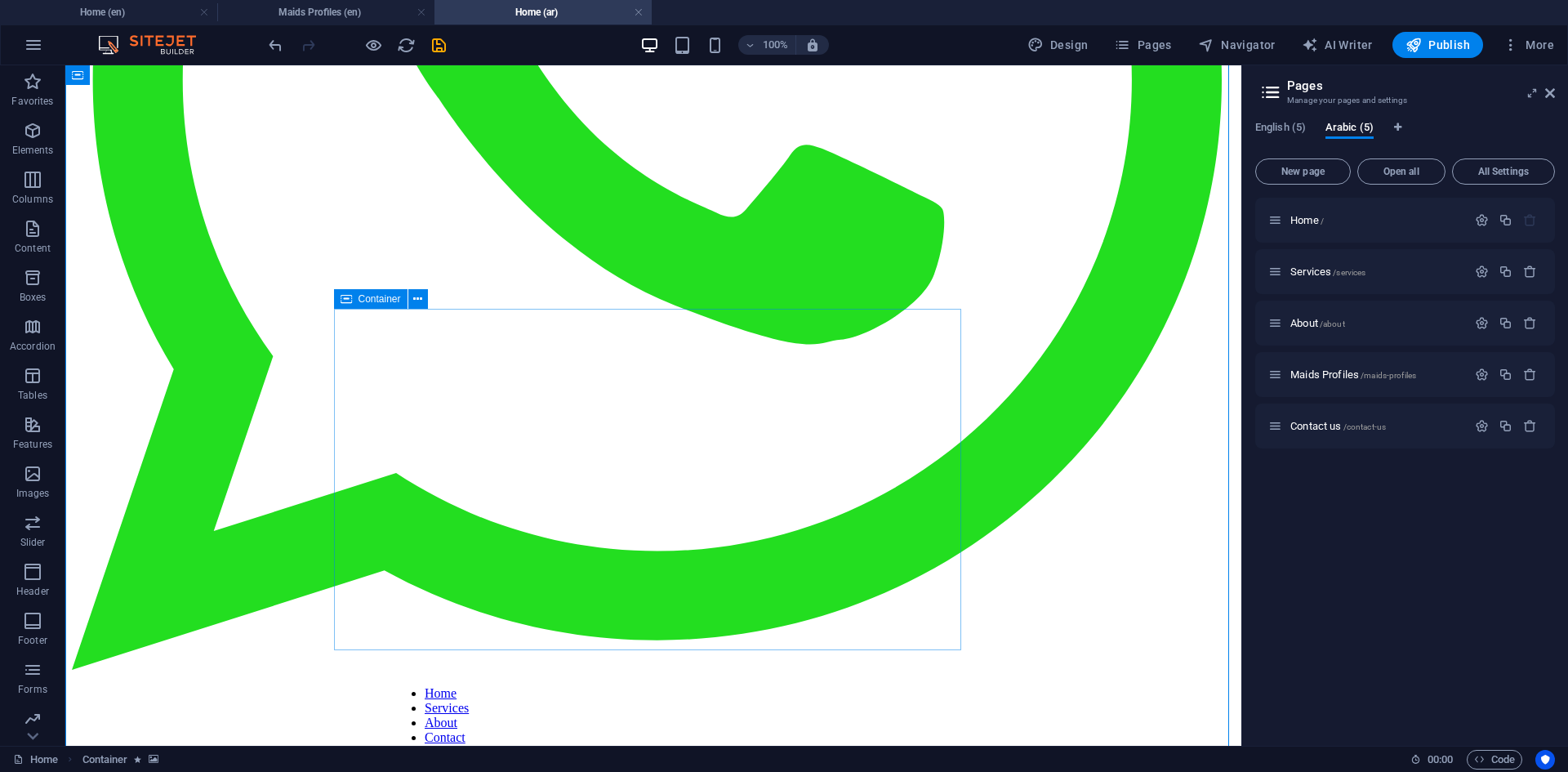
scroll to position [490, 0]
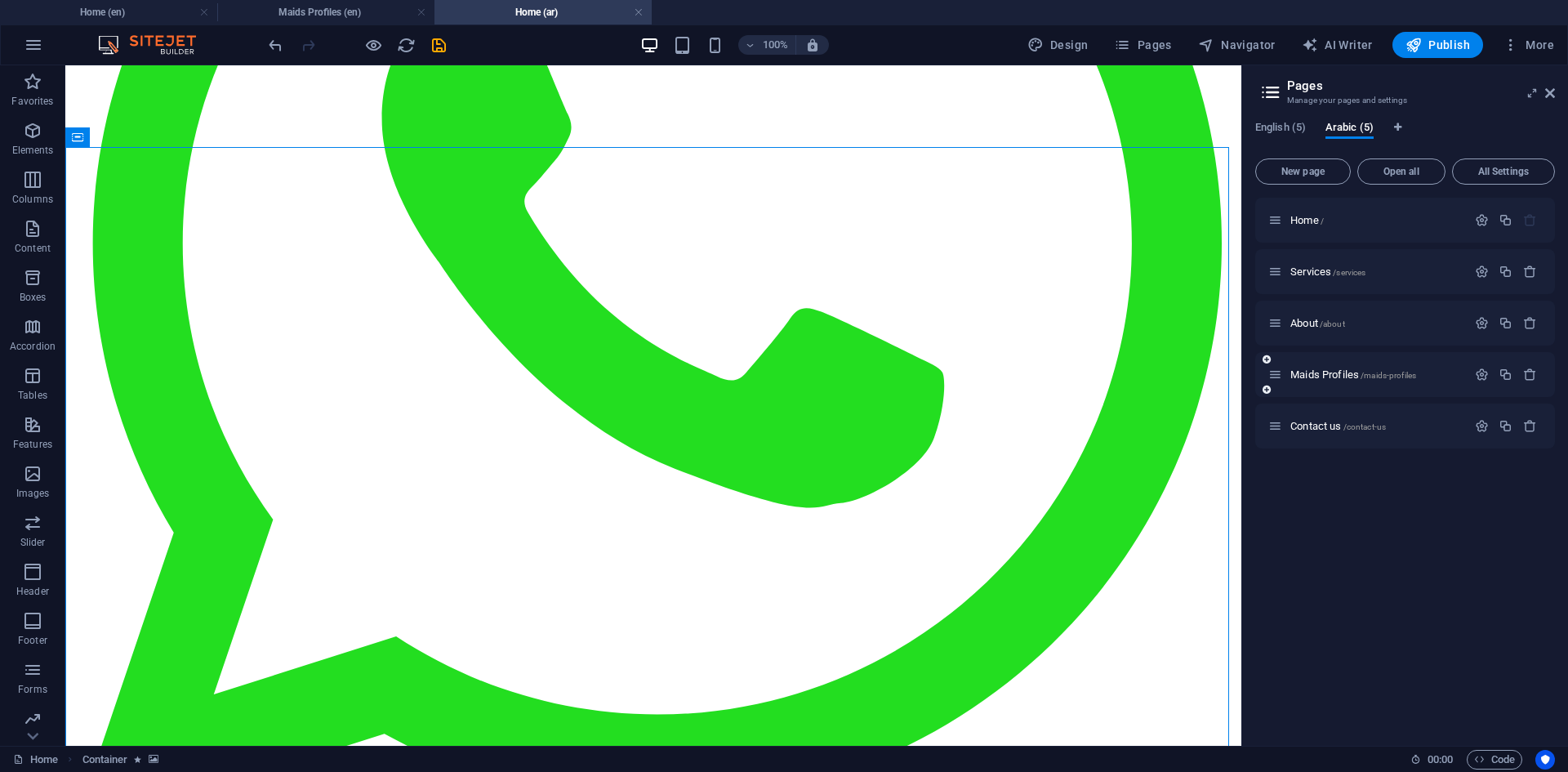
click at [1322, 380] on div "Maids Profiles /maids-profiles" at bounding box center [1367, 374] width 199 height 19
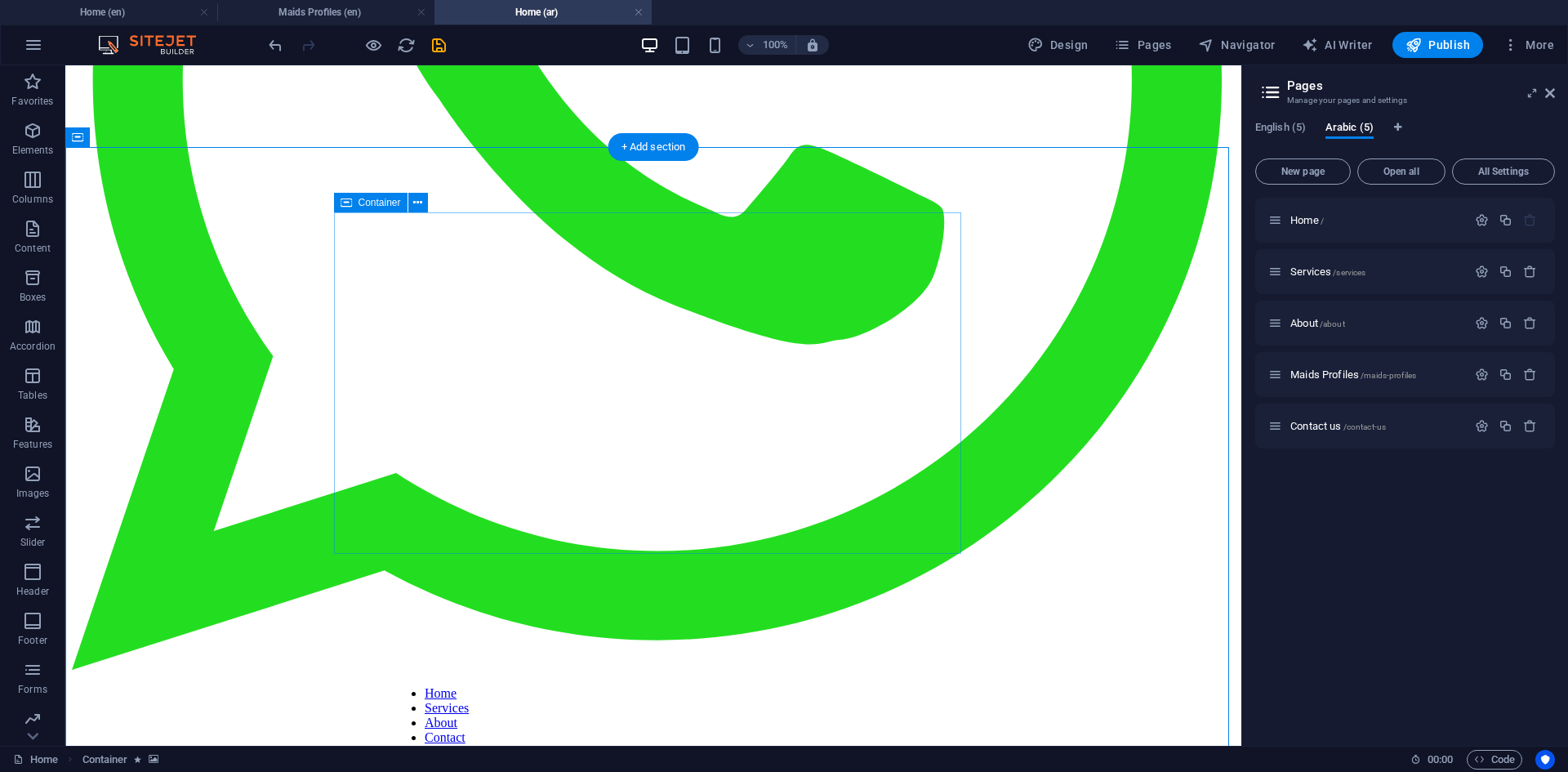
scroll to position [735, 0]
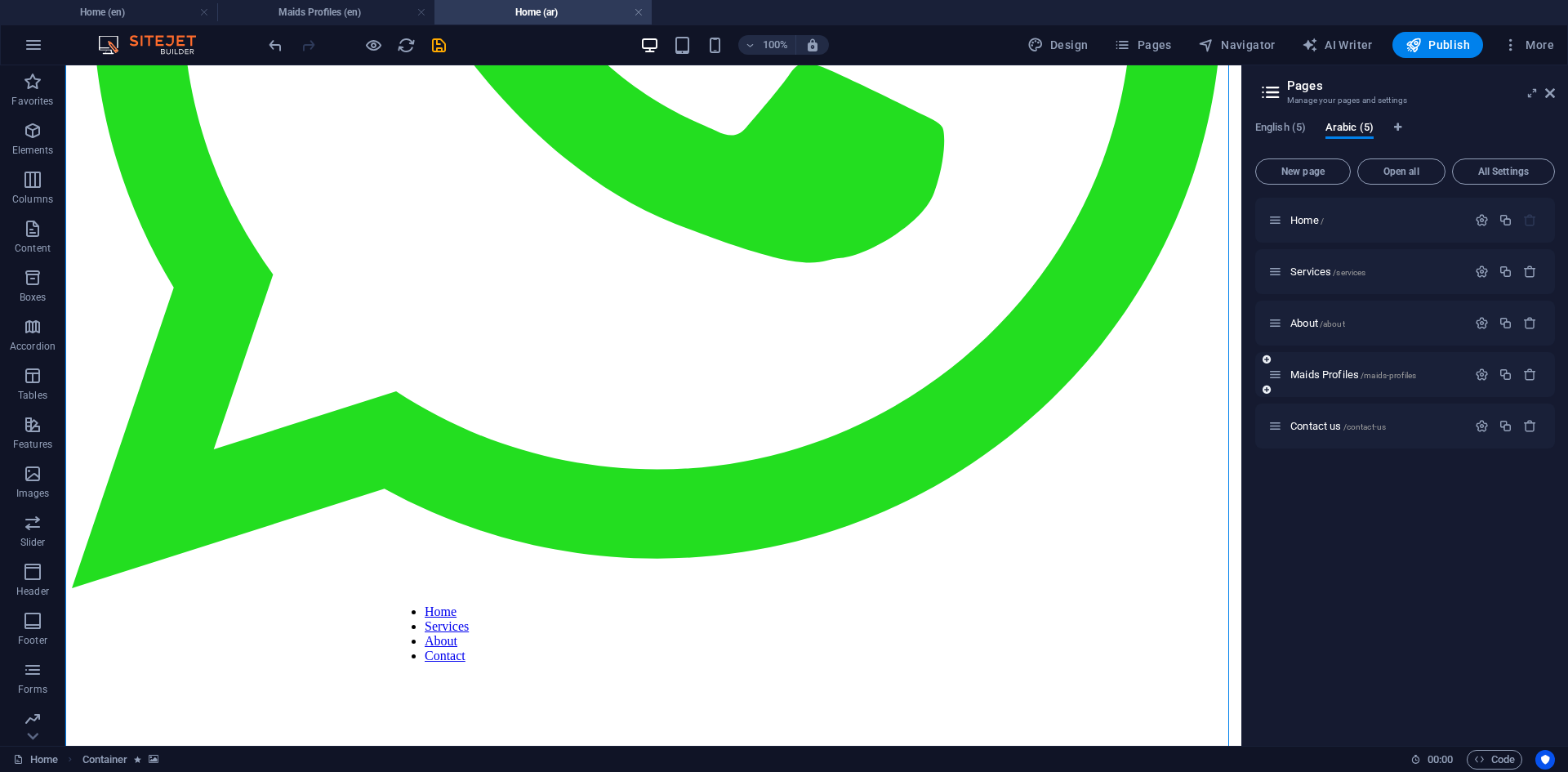
click at [1317, 368] on div "Maids Profiles /maids-profiles" at bounding box center [1367, 374] width 199 height 19
click at [1317, 374] on span "Maids Profiles /maids-profiles" at bounding box center [1353, 375] width 126 height 12
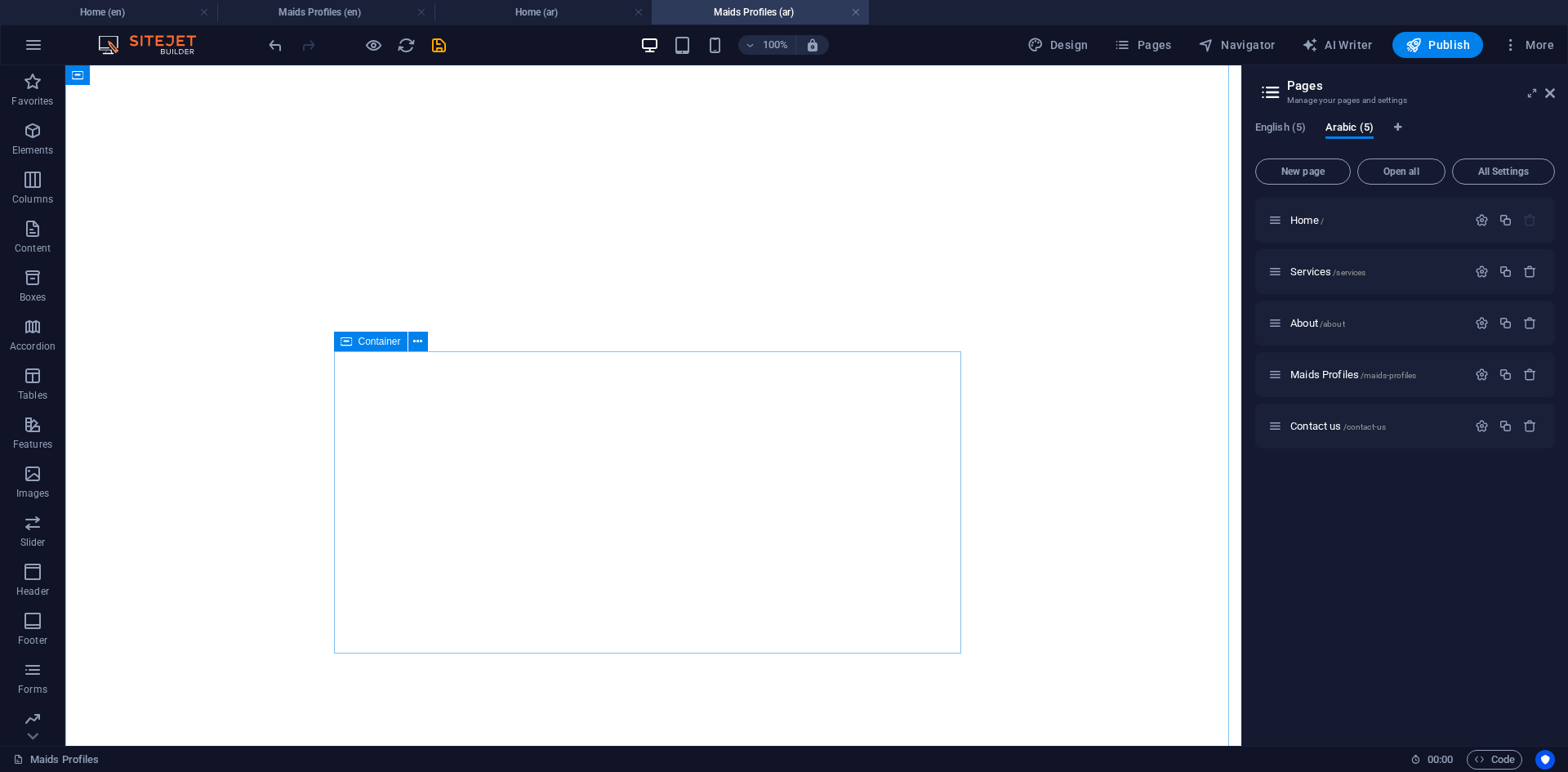
scroll to position [3837, 0]
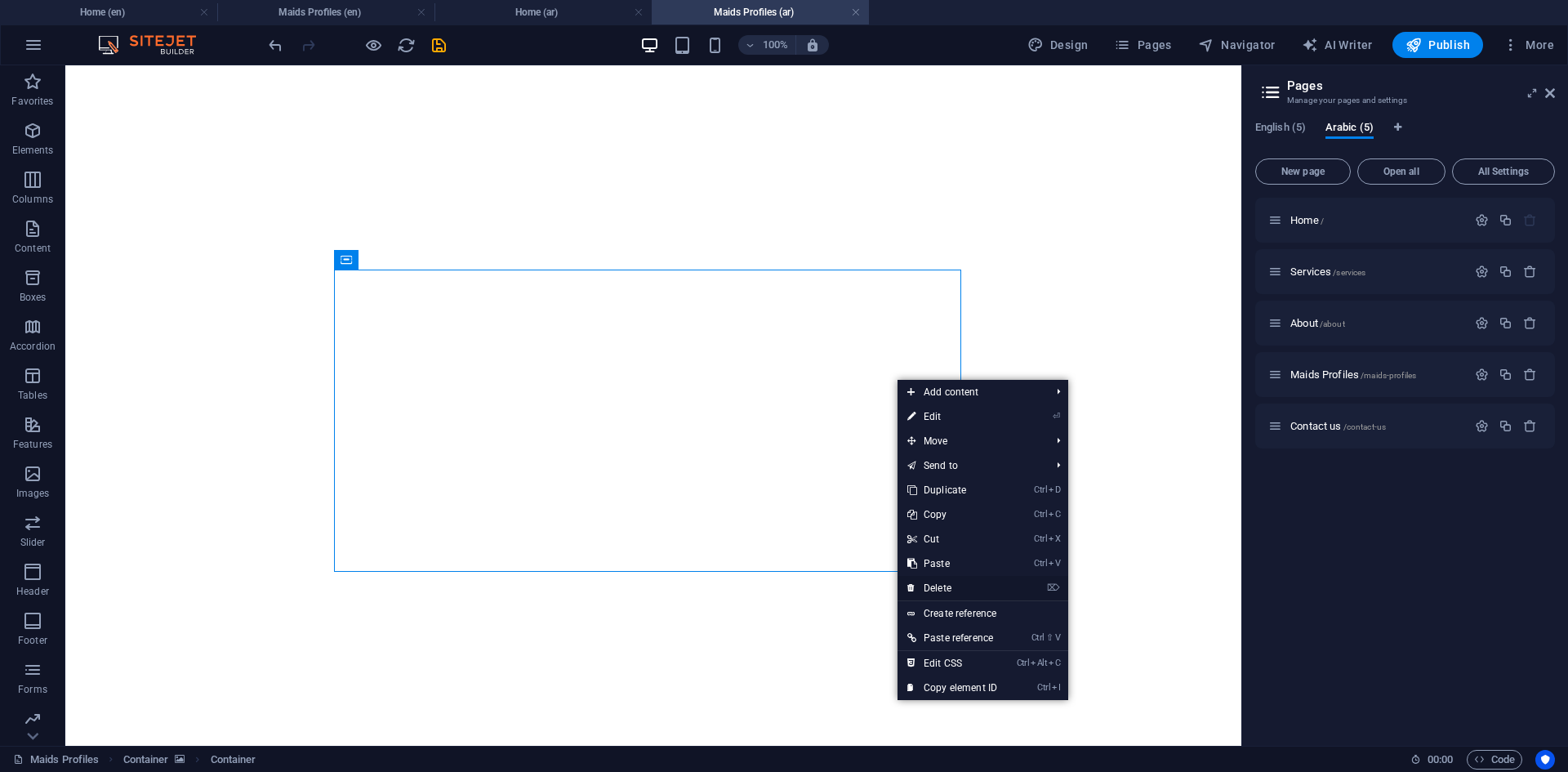
click at [956, 582] on link "⌦ Delete" at bounding box center [952, 587] width 110 height 25
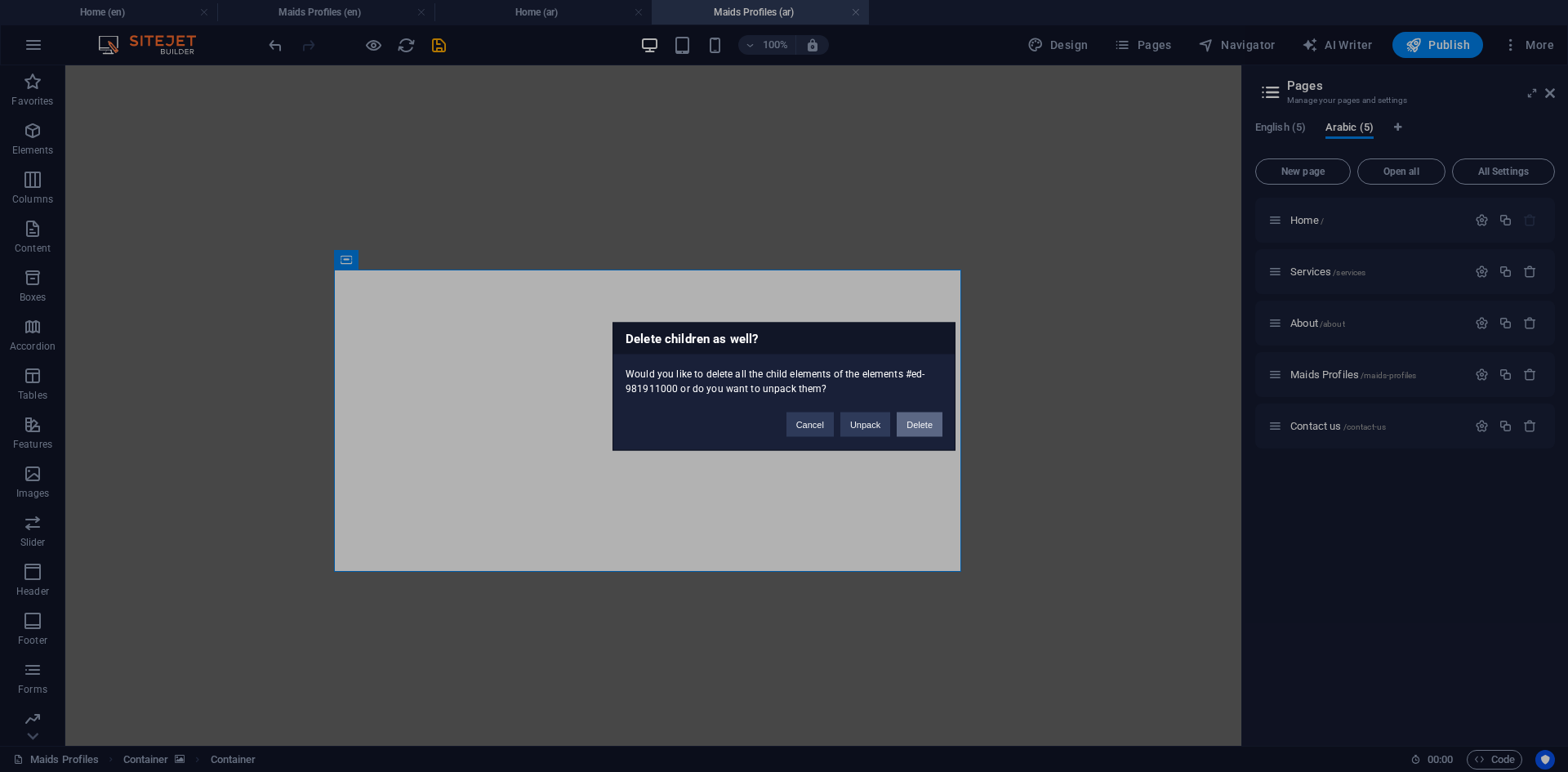
click at [913, 430] on button "Delete" at bounding box center [920, 423] width 46 height 25
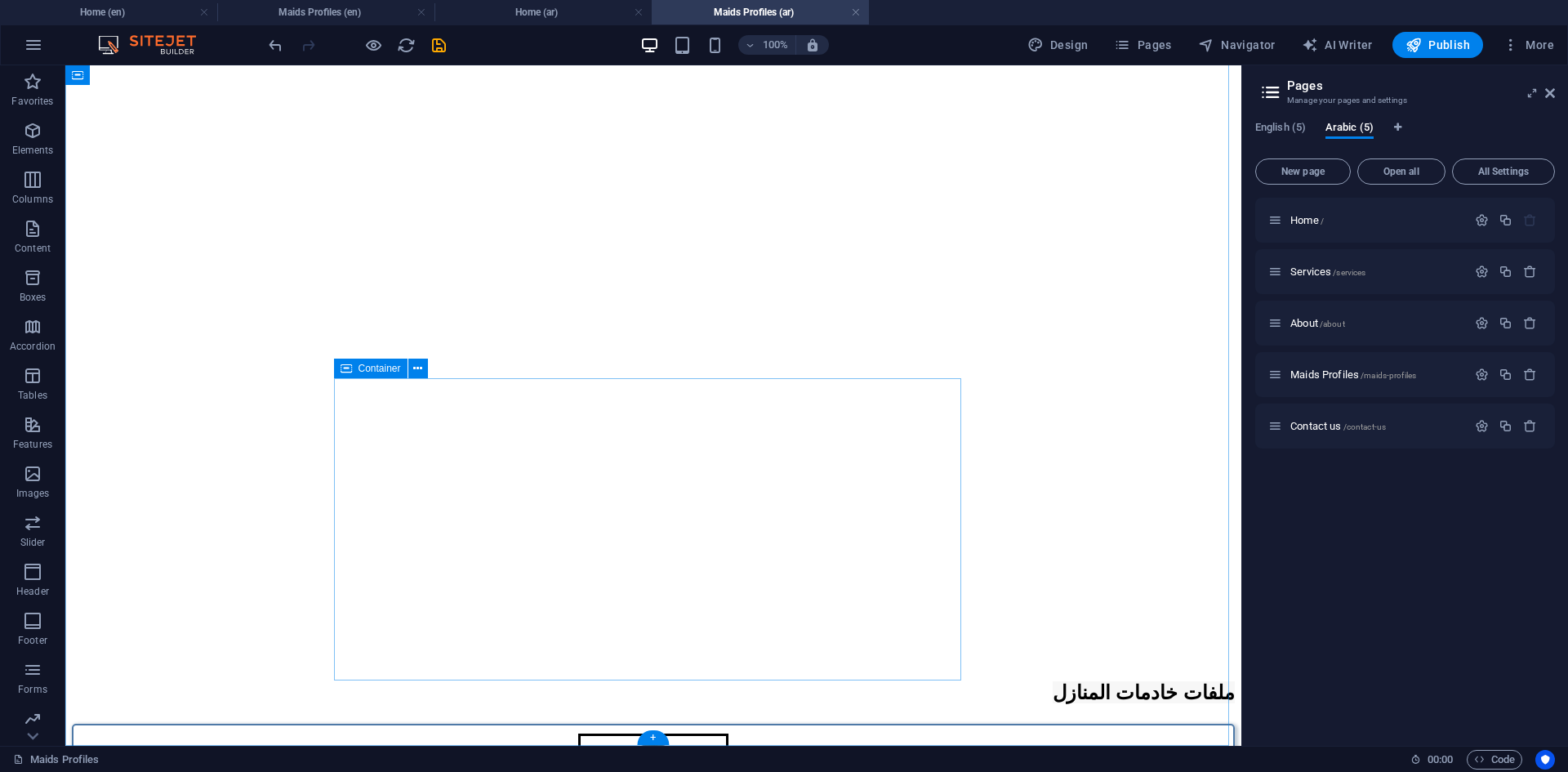
scroll to position [3729, 0]
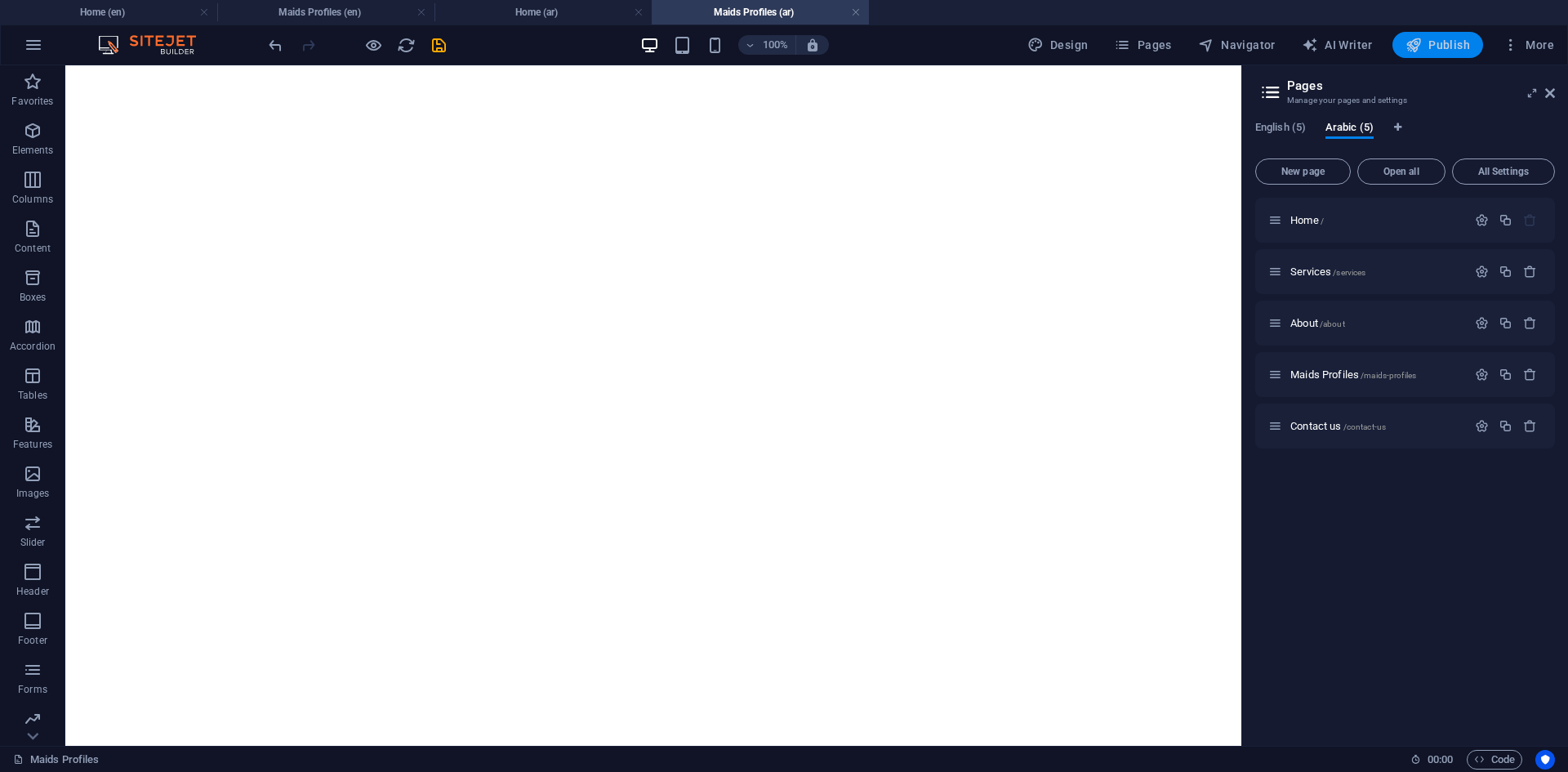
click at [1429, 48] on span "Publish" at bounding box center [1437, 45] width 65 height 16
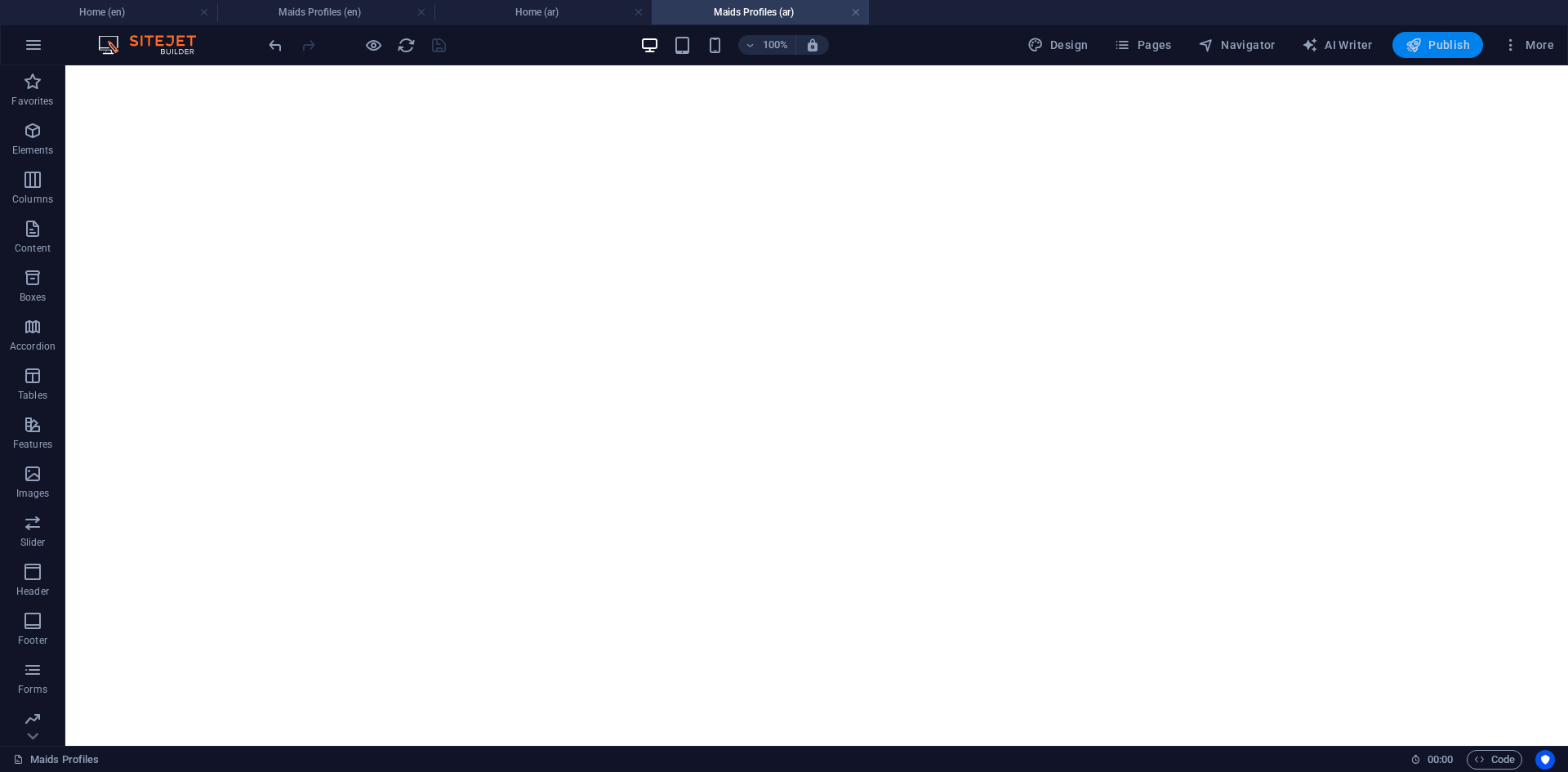
click at [1452, 47] on span "Publish" at bounding box center [1437, 45] width 65 height 16
